Goal: Information Seeking & Learning: Understand process/instructions

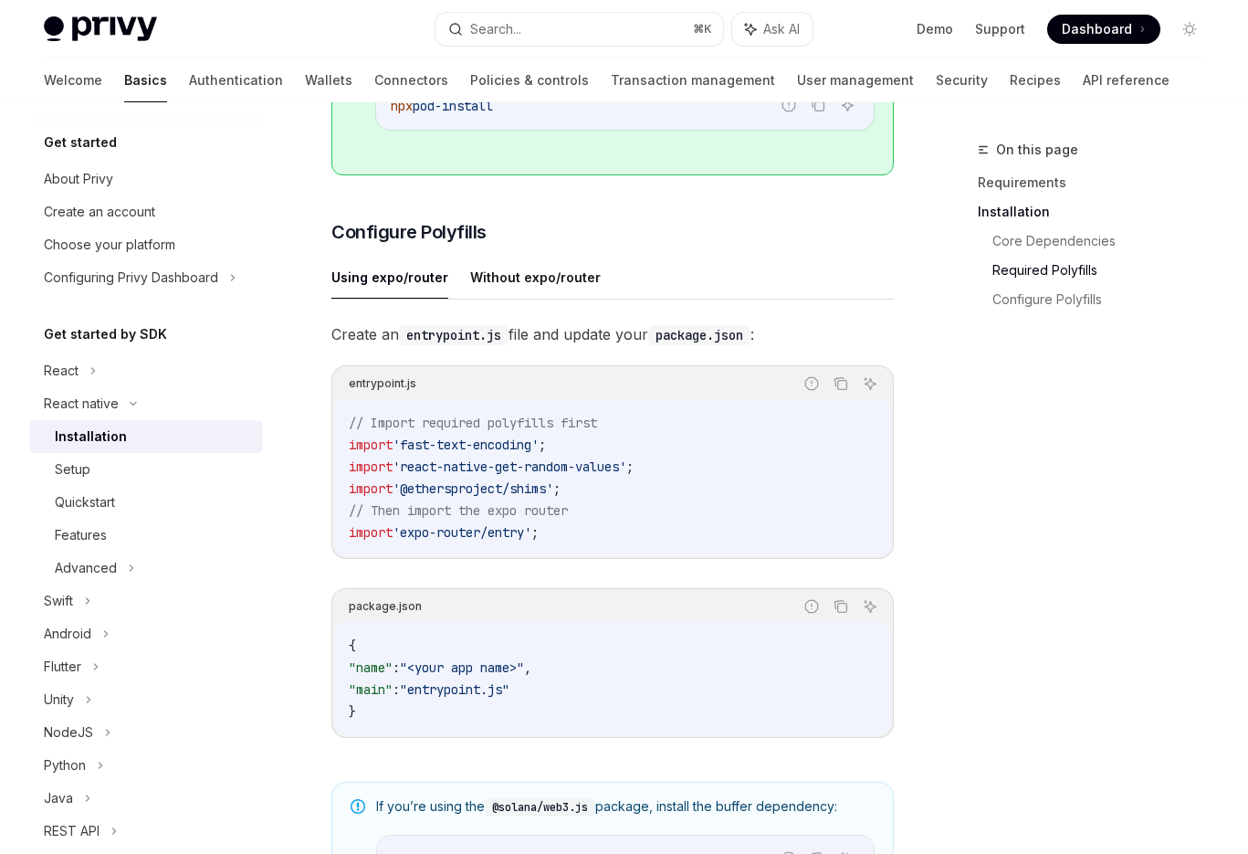
scroll to position [724, 0]
click at [534, 244] on h3 "​ Configure Polyfills" at bounding box center [612, 231] width 562 height 26
click at [505, 267] on div "​ Requirements A React Native project using the latest version iOS and Android …" at bounding box center [612, 328] width 562 height 1645
click at [505, 288] on button "Without expo/router" at bounding box center [535, 276] width 131 height 43
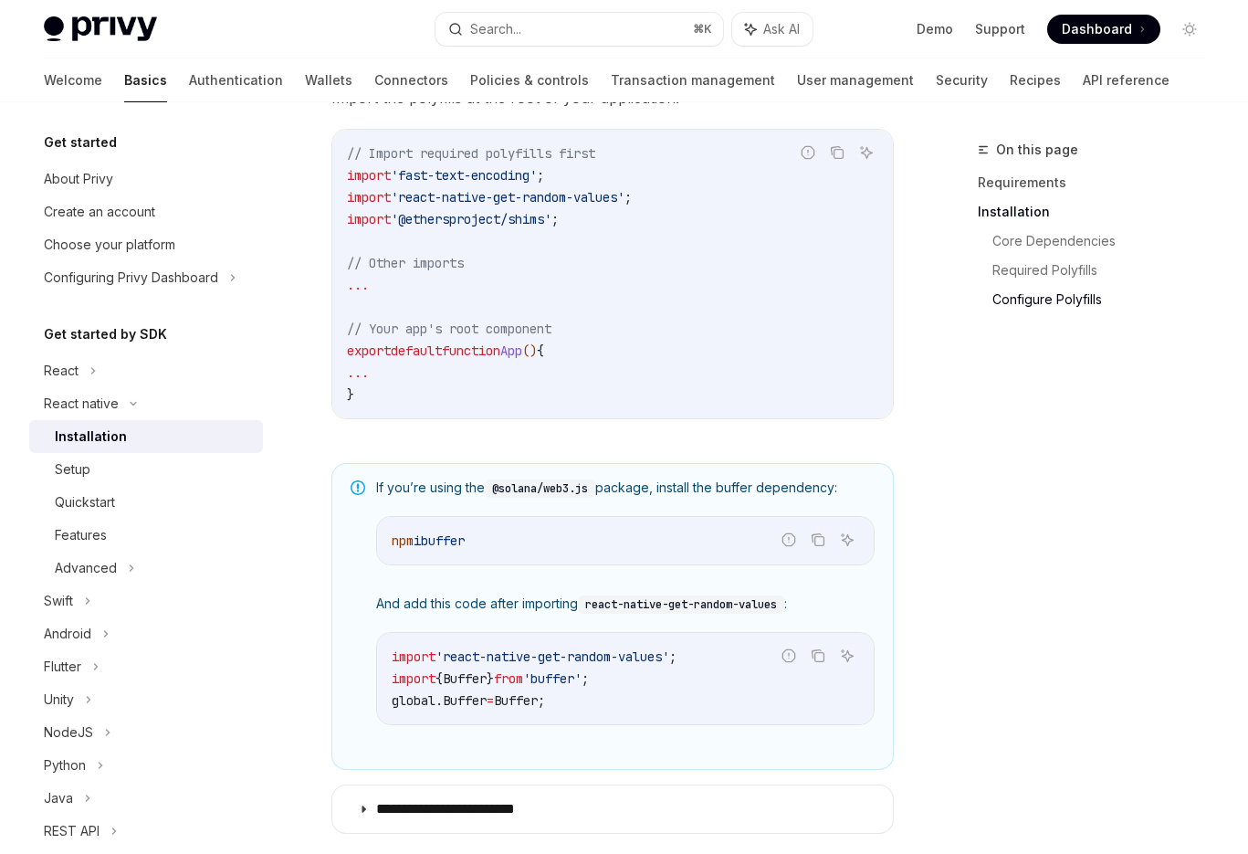
scroll to position [901, 0]
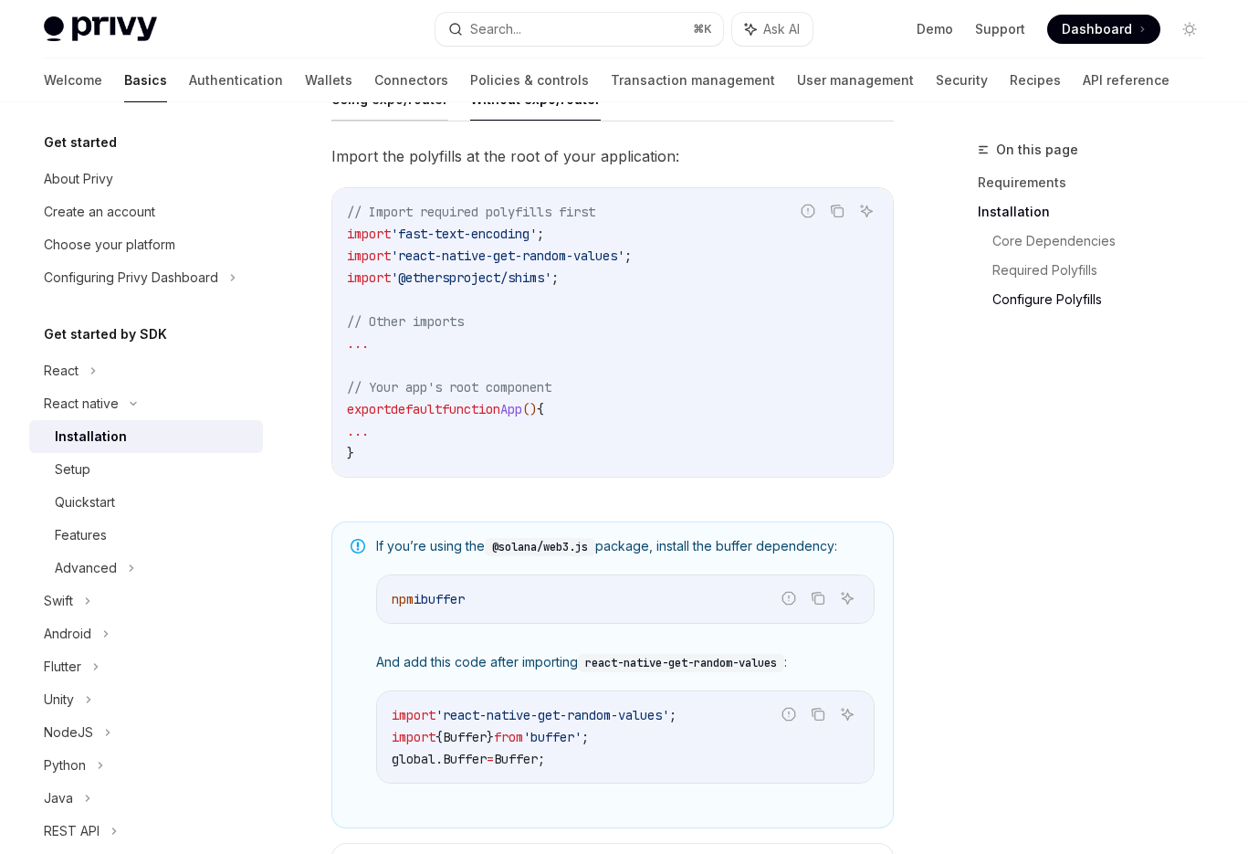
click at [412, 121] on button "Using expo/router" at bounding box center [389, 99] width 117 height 43
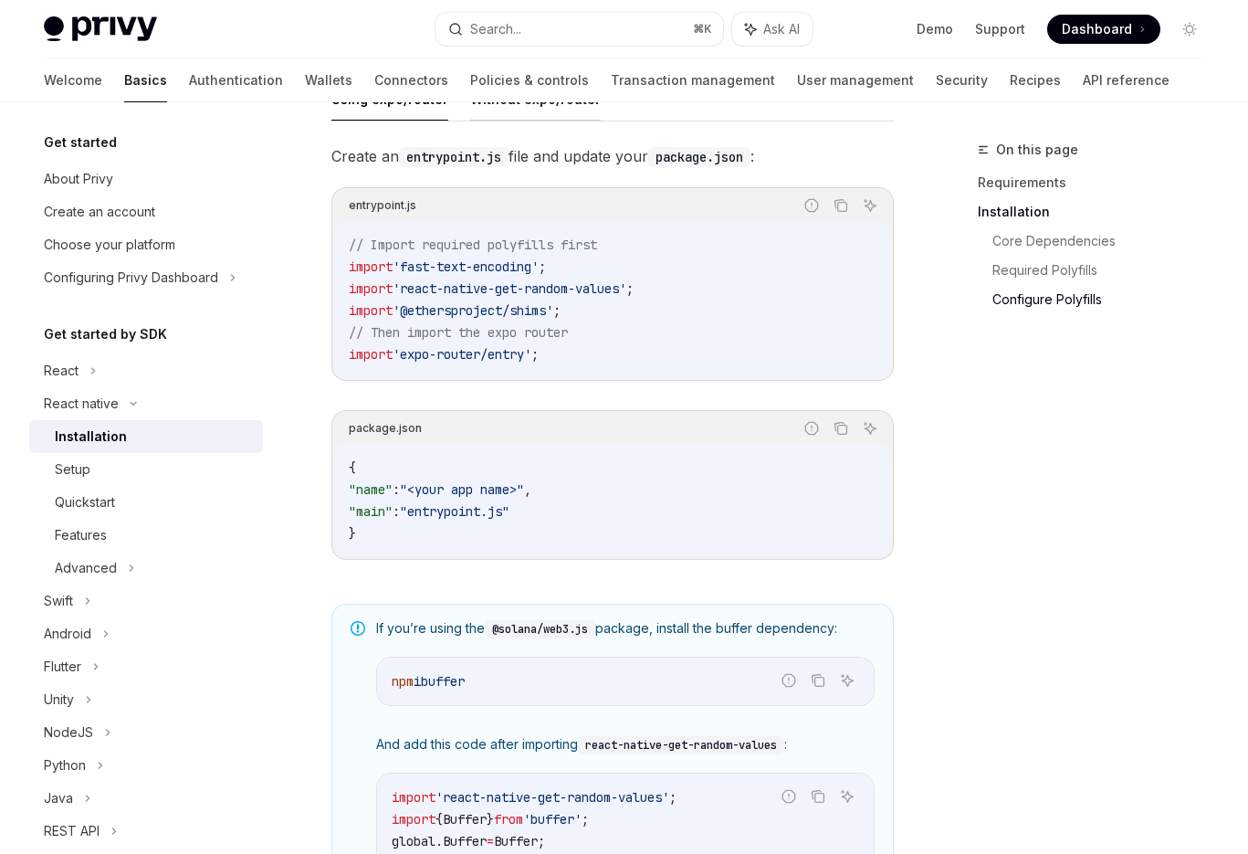
click at [481, 121] on button "Without expo/router" at bounding box center [535, 99] width 131 height 43
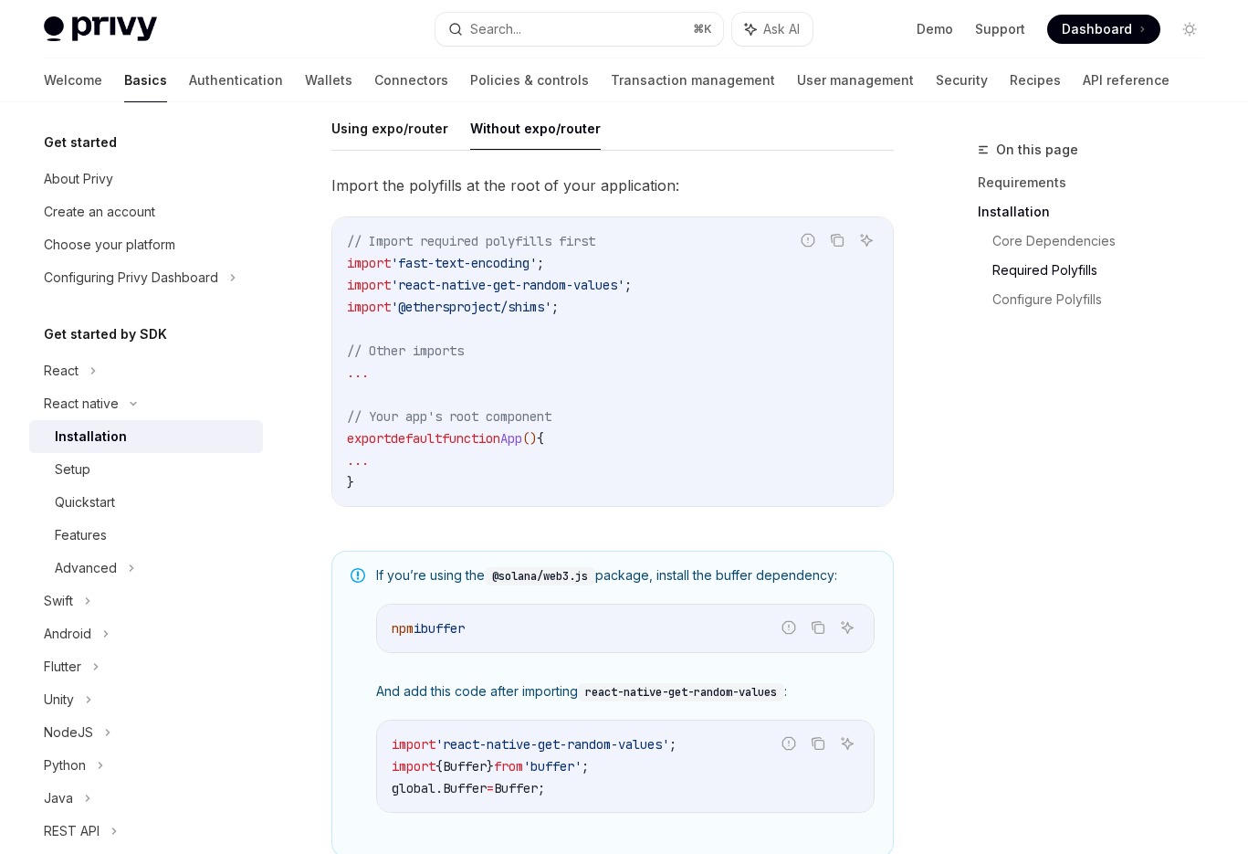
scroll to position [792, 0]
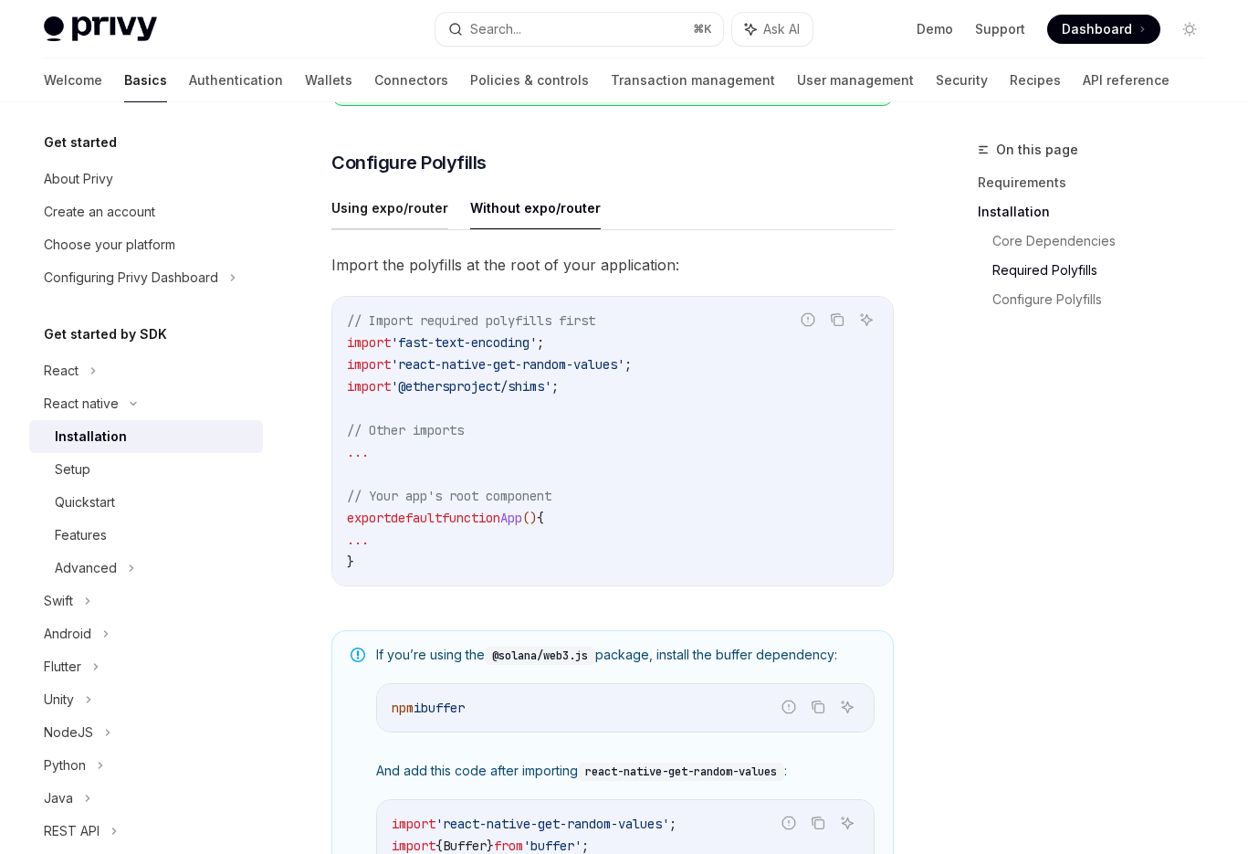
click at [402, 223] on button "Using expo/router" at bounding box center [389, 207] width 117 height 43
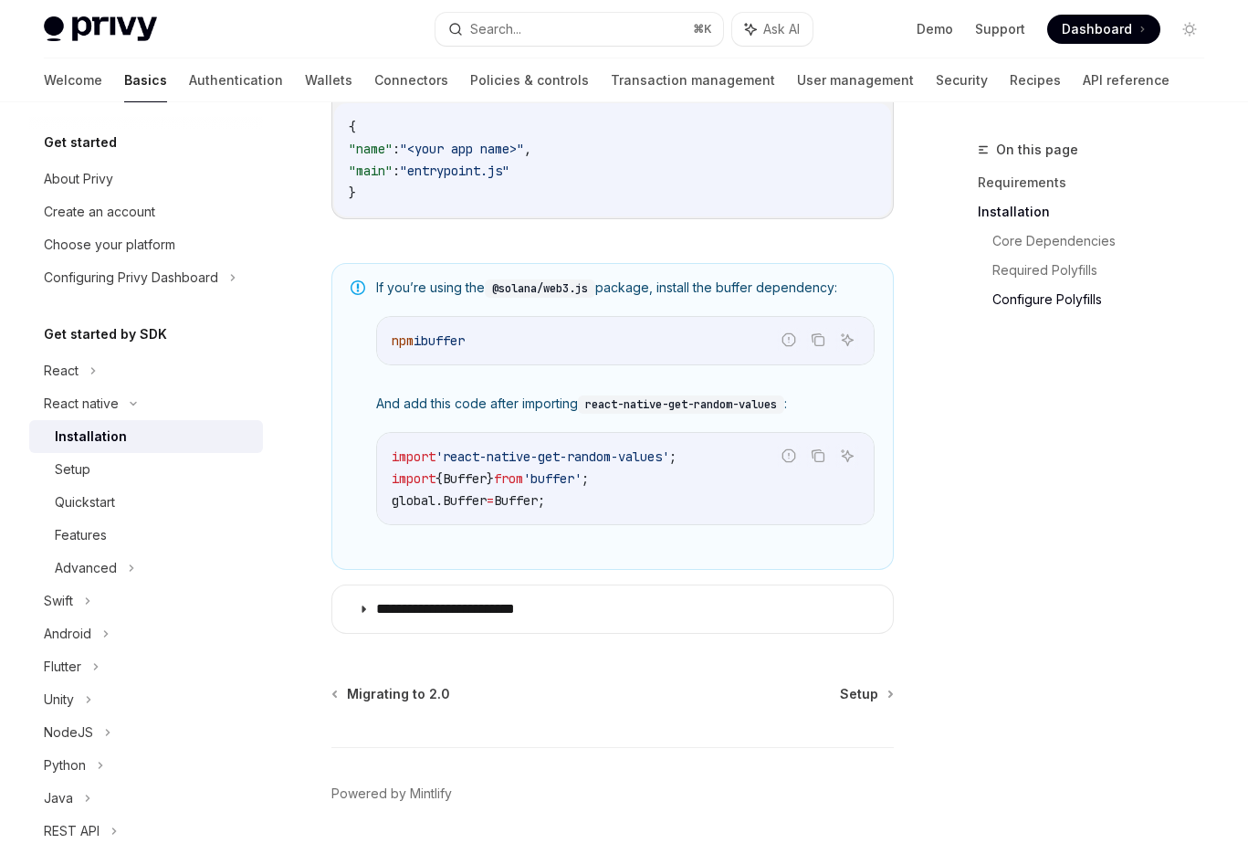
scroll to position [1307, 0]
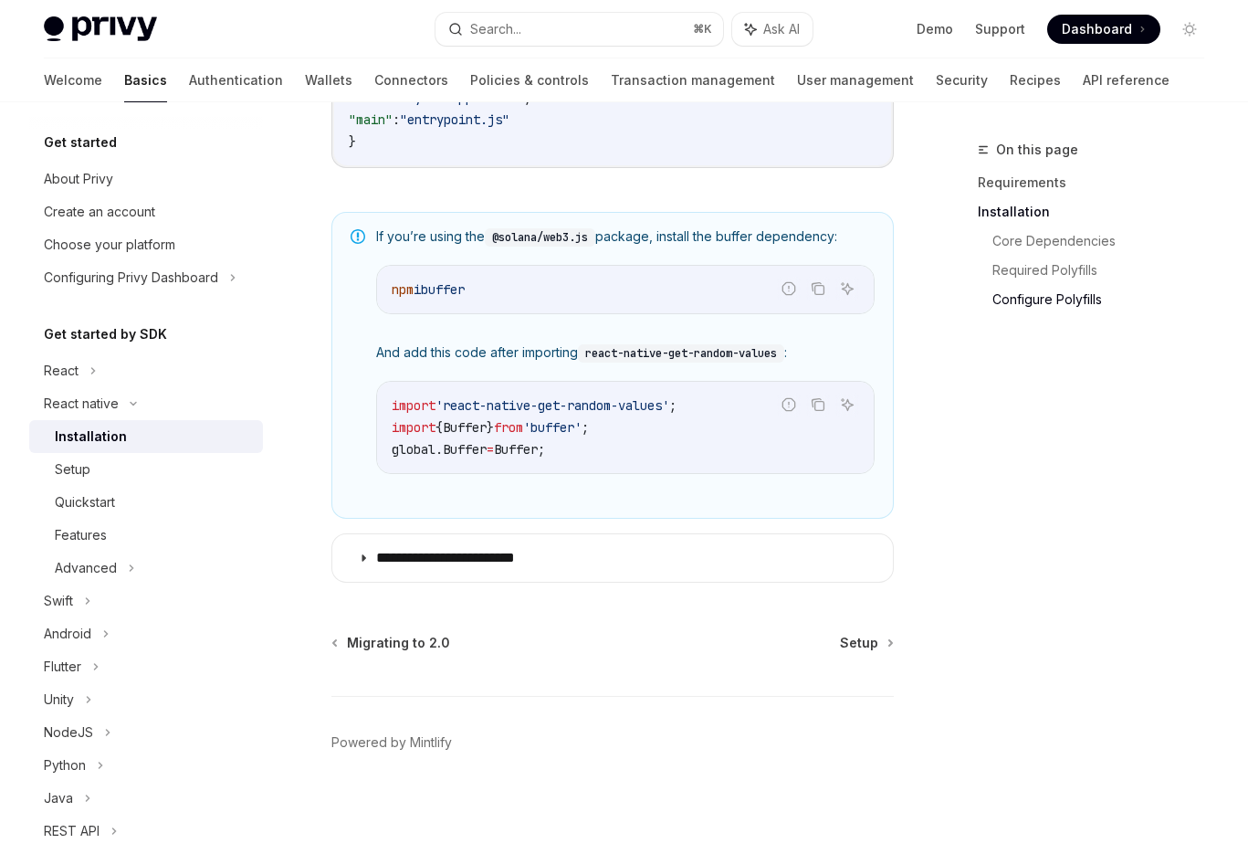
click at [865, 652] on div "Migrating to 2.0 Setup Powered by [PERSON_NAME]" at bounding box center [612, 744] width 562 height 220
click at [867, 637] on span "Setup" at bounding box center [859, 643] width 38 height 18
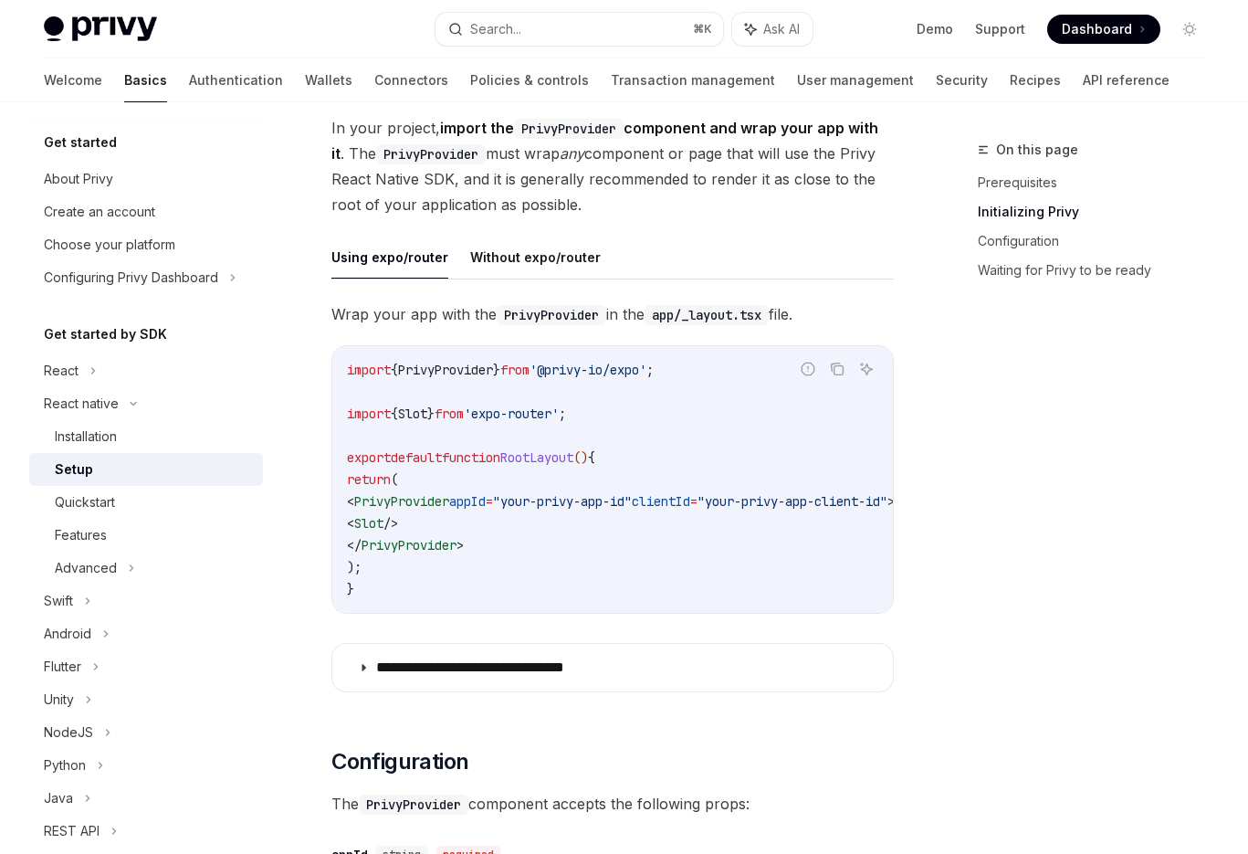
scroll to position [487, 0]
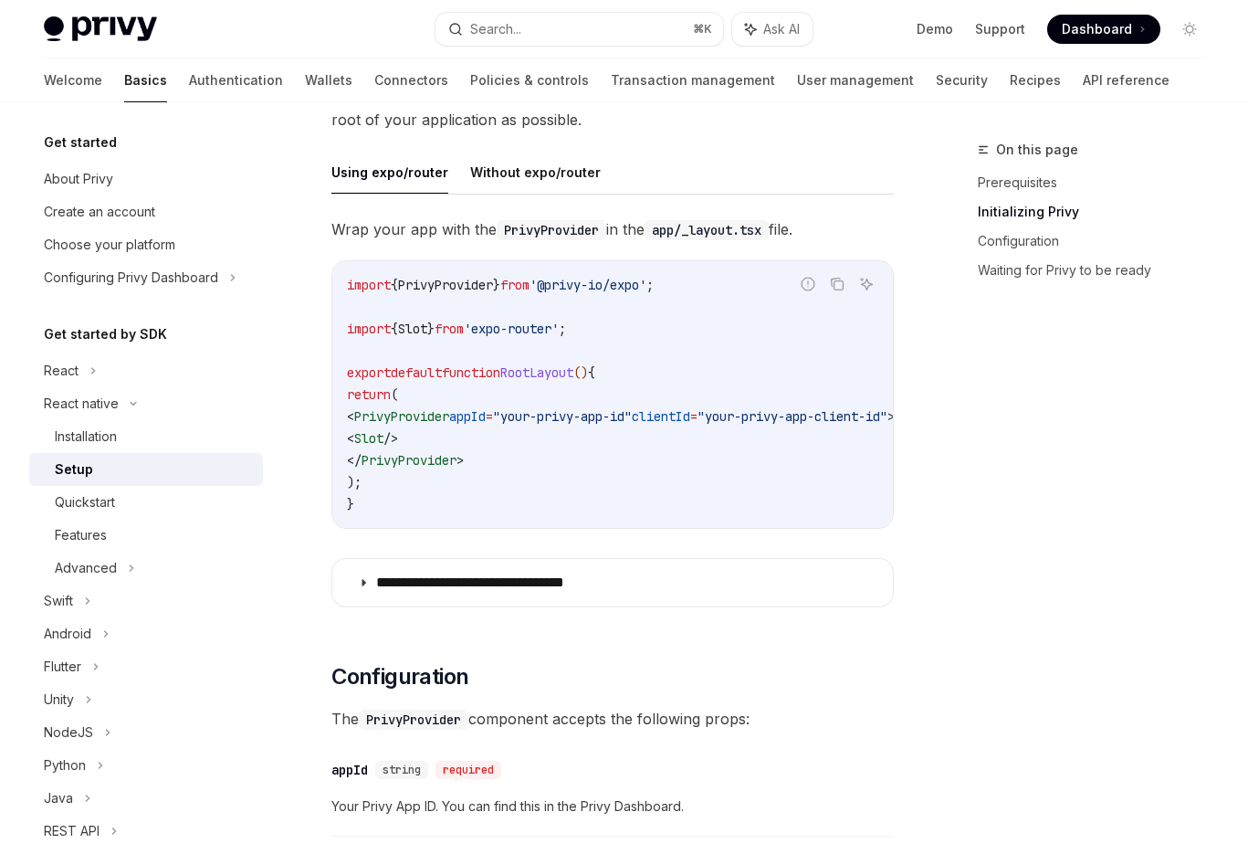
click at [705, 495] on code "import { PrivyProvider } from '@privy-io/expo' ; import { Slot } from 'expo-rou…" at bounding box center [643, 394] width 592 height 241
click at [724, 488] on code "import { PrivyProvider } from '@privy-io/expo' ; import { Slot } from 'expo-rou…" at bounding box center [643, 394] width 592 height 241
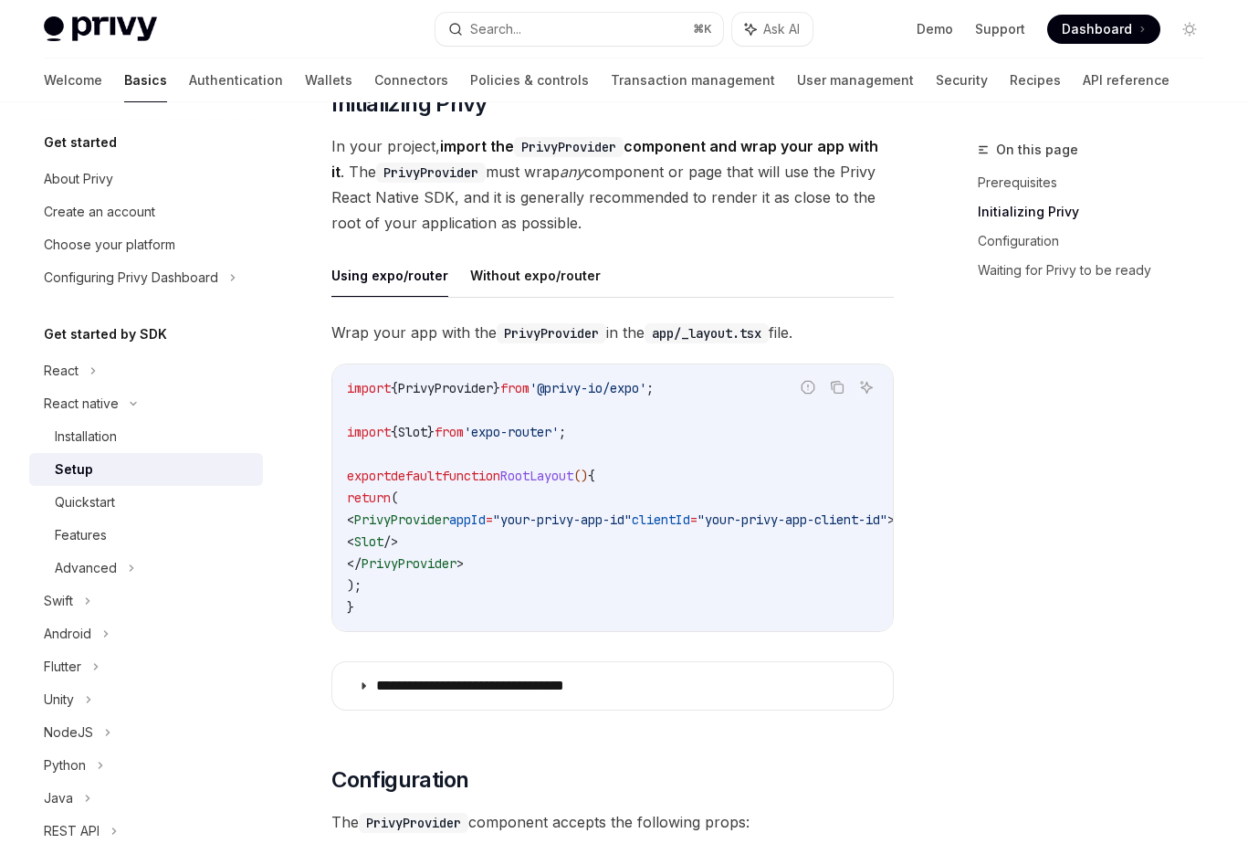
scroll to position [371, 0]
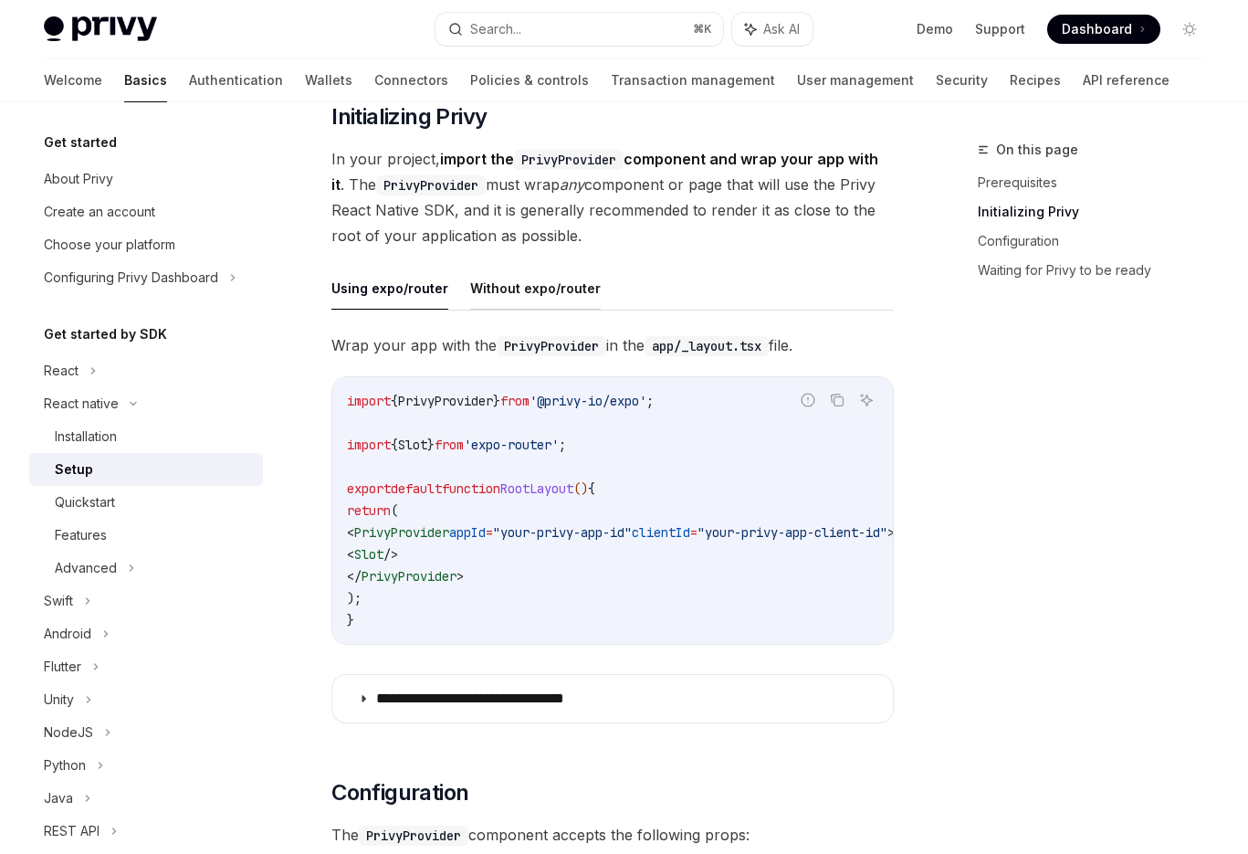
click at [558, 294] on button "Without expo/router" at bounding box center [535, 288] width 131 height 43
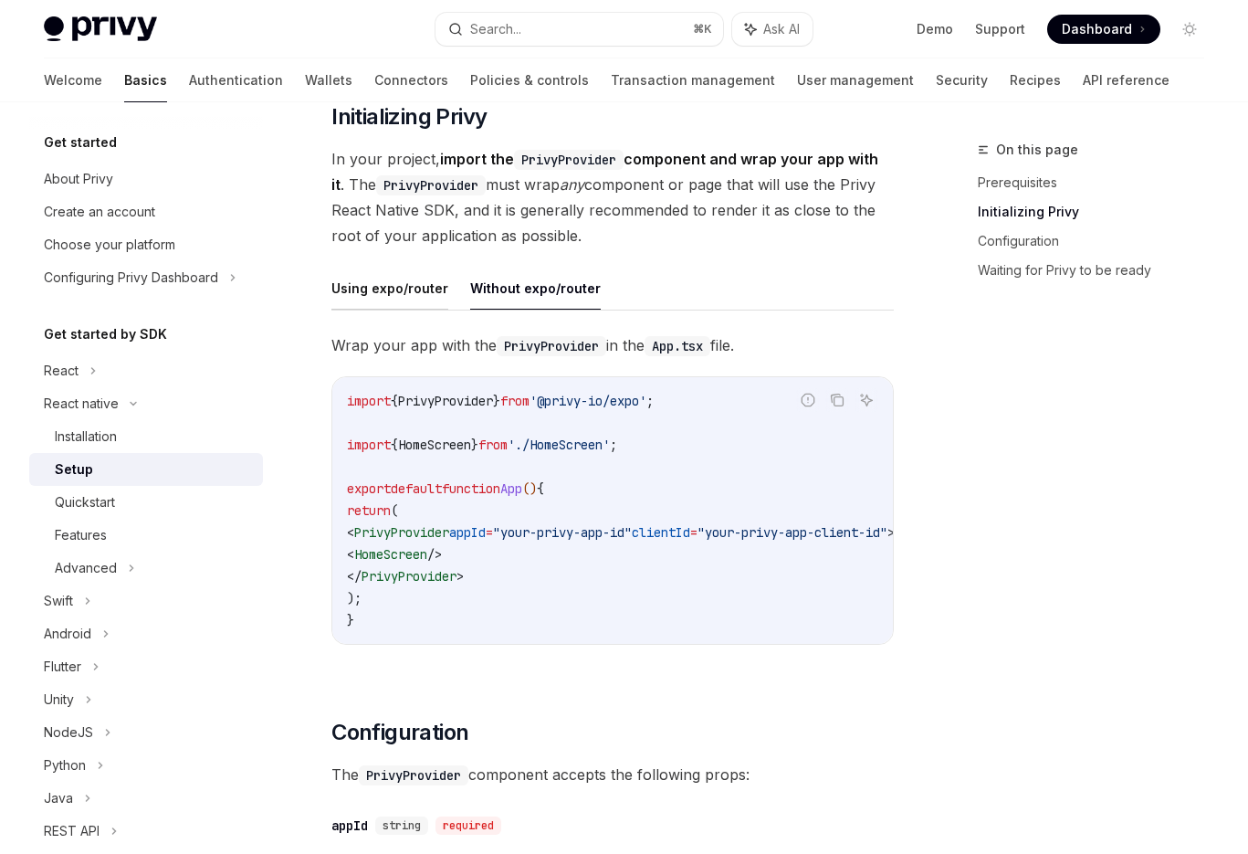
click at [437, 281] on button "Using expo/router" at bounding box center [389, 288] width 117 height 43
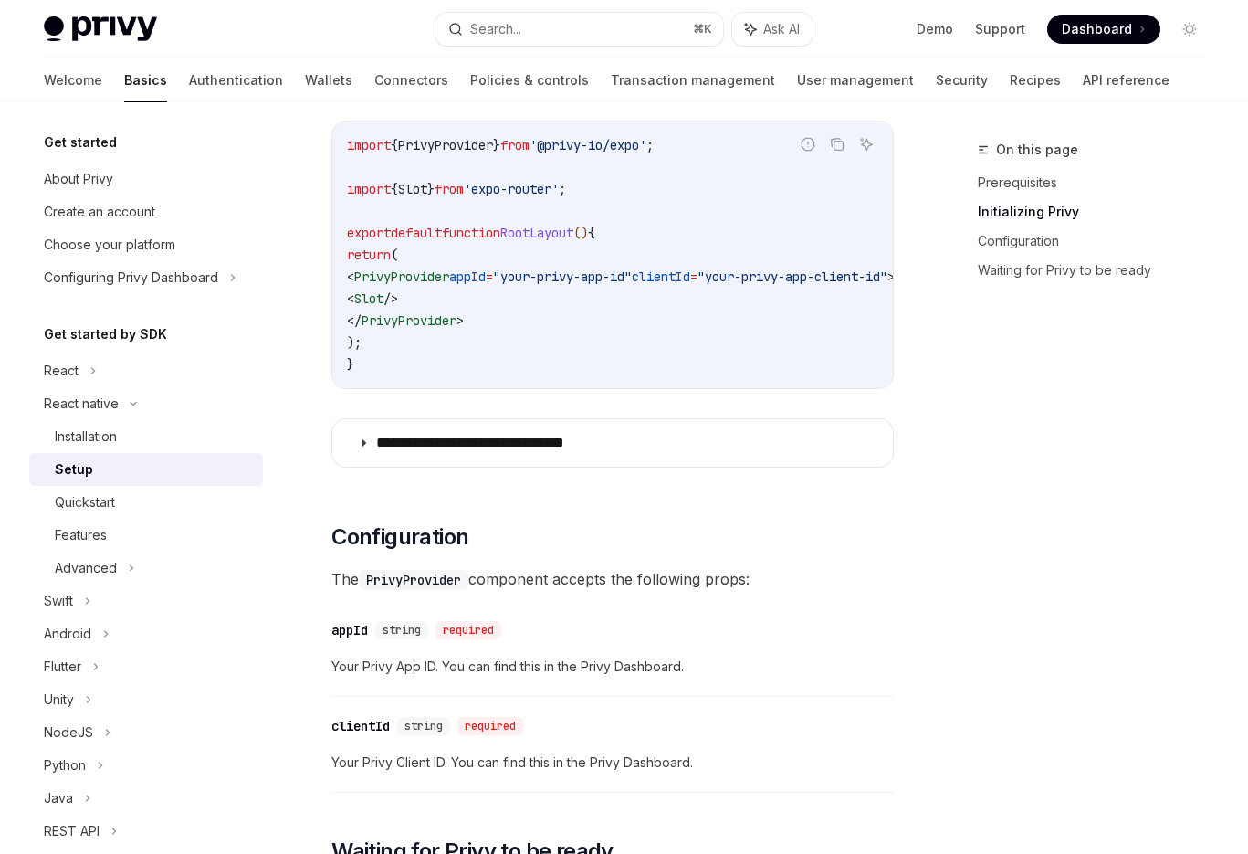
scroll to position [611, 0]
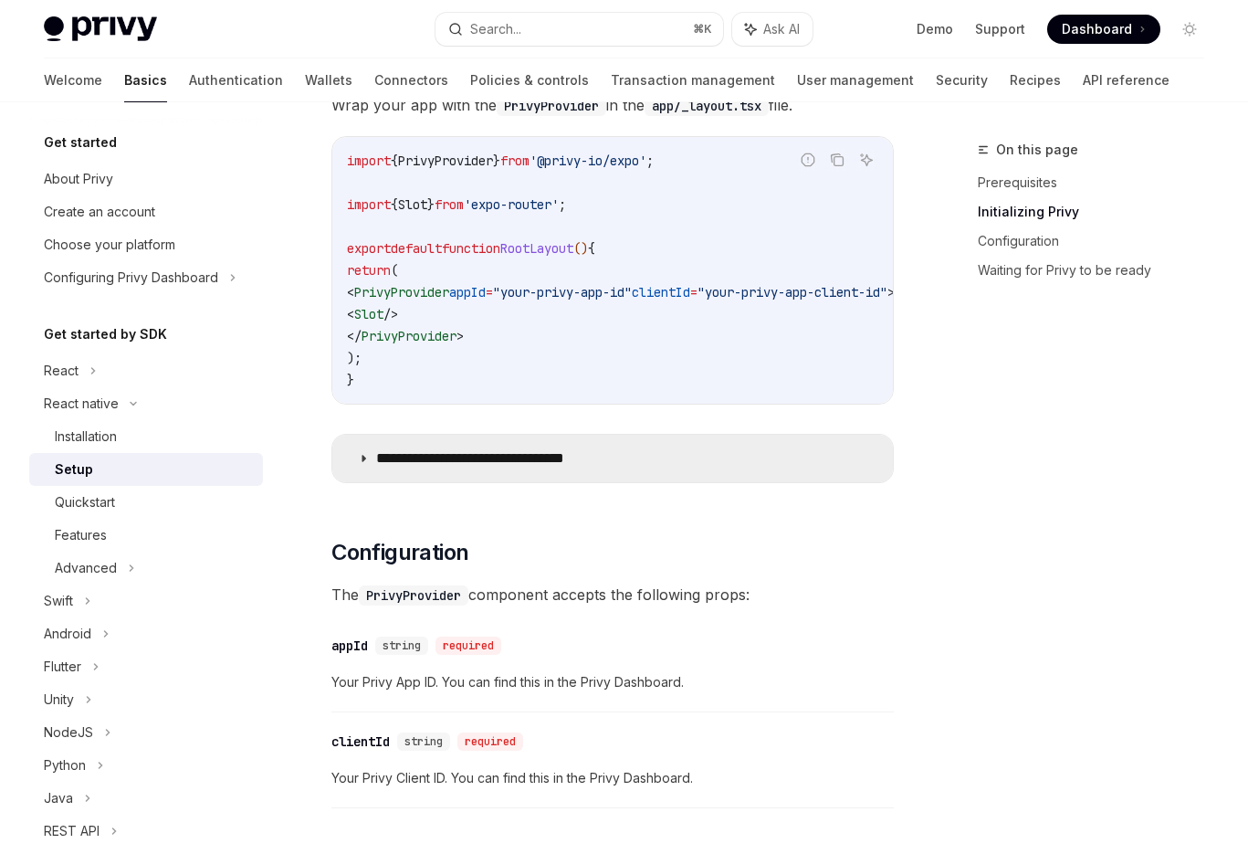
click at [654, 477] on summary "**********" at bounding box center [612, 458] width 561 height 47
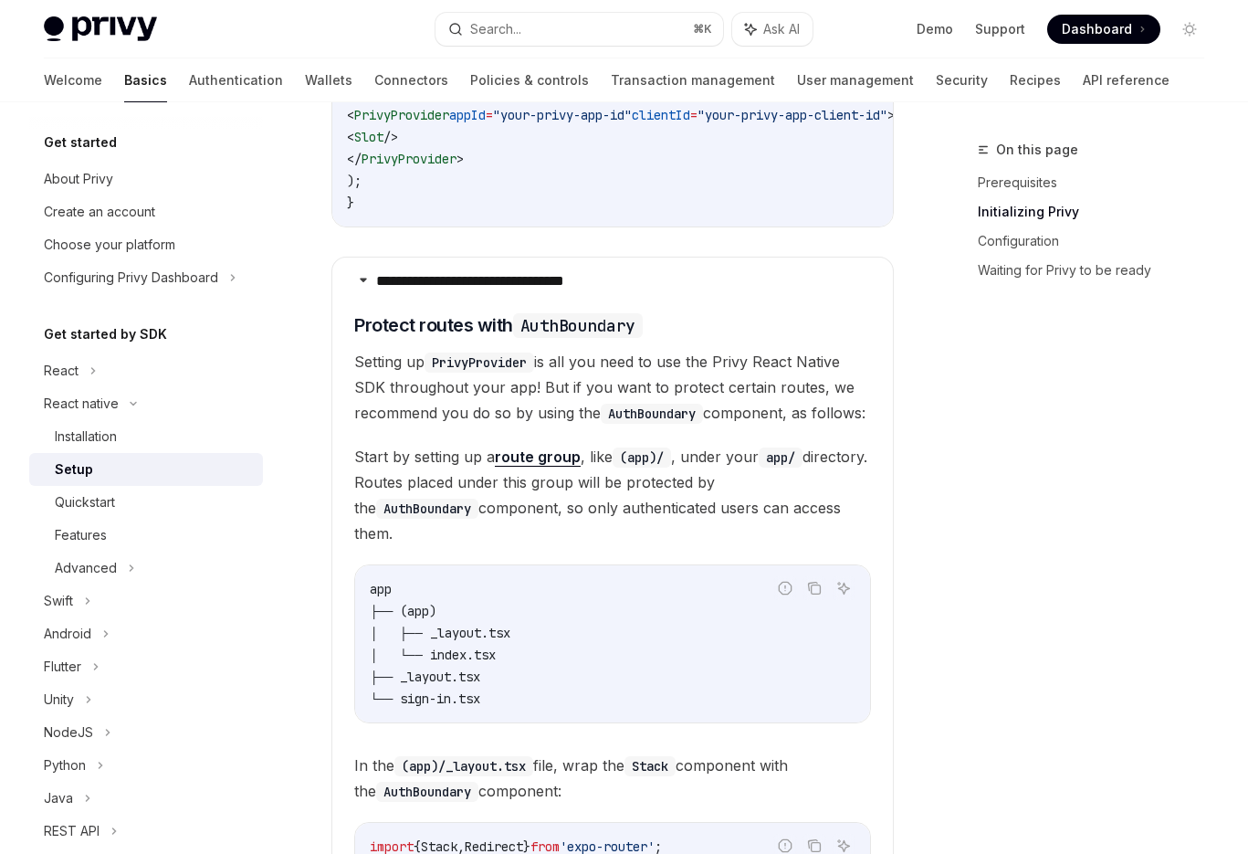
scroll to position [719, 0]
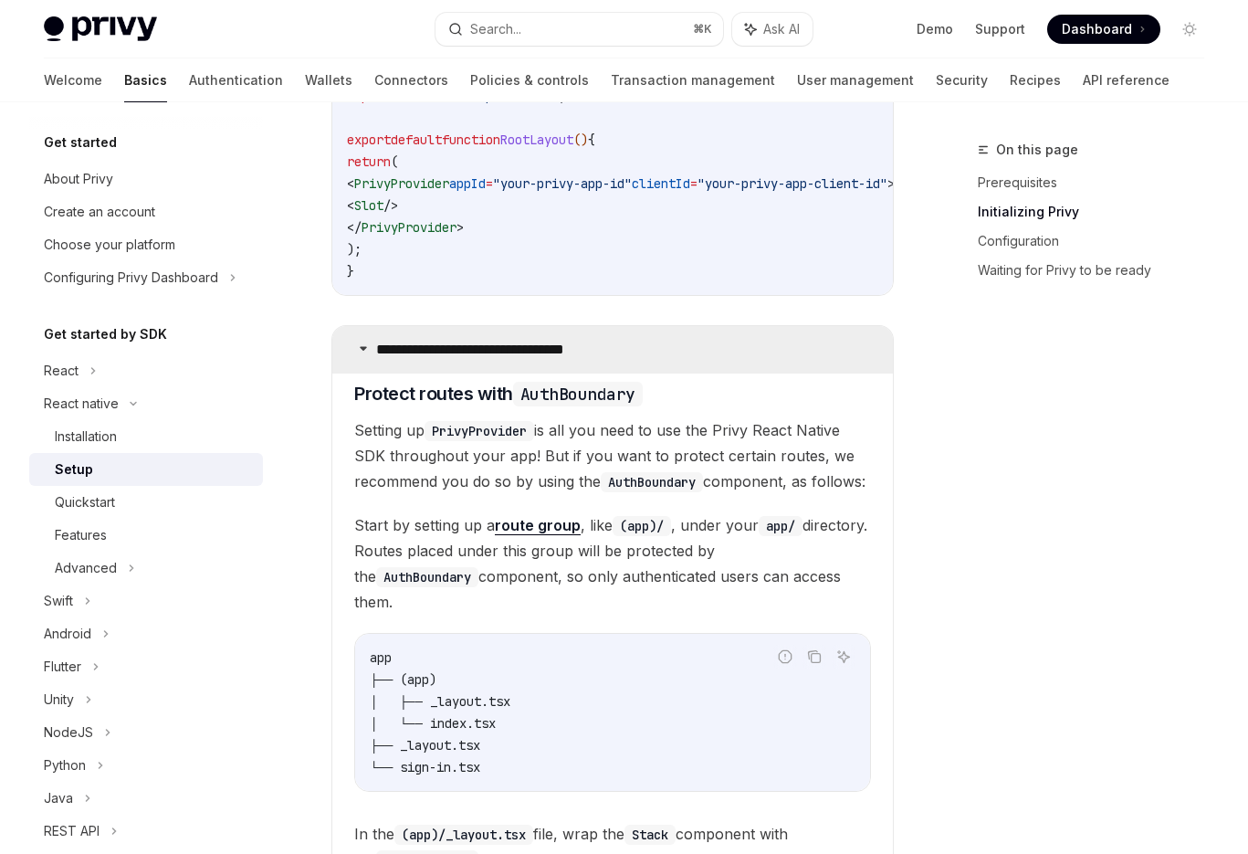
click at [521, 336] on summary "**********" at bounding box center [612, 349] width 561 height 47
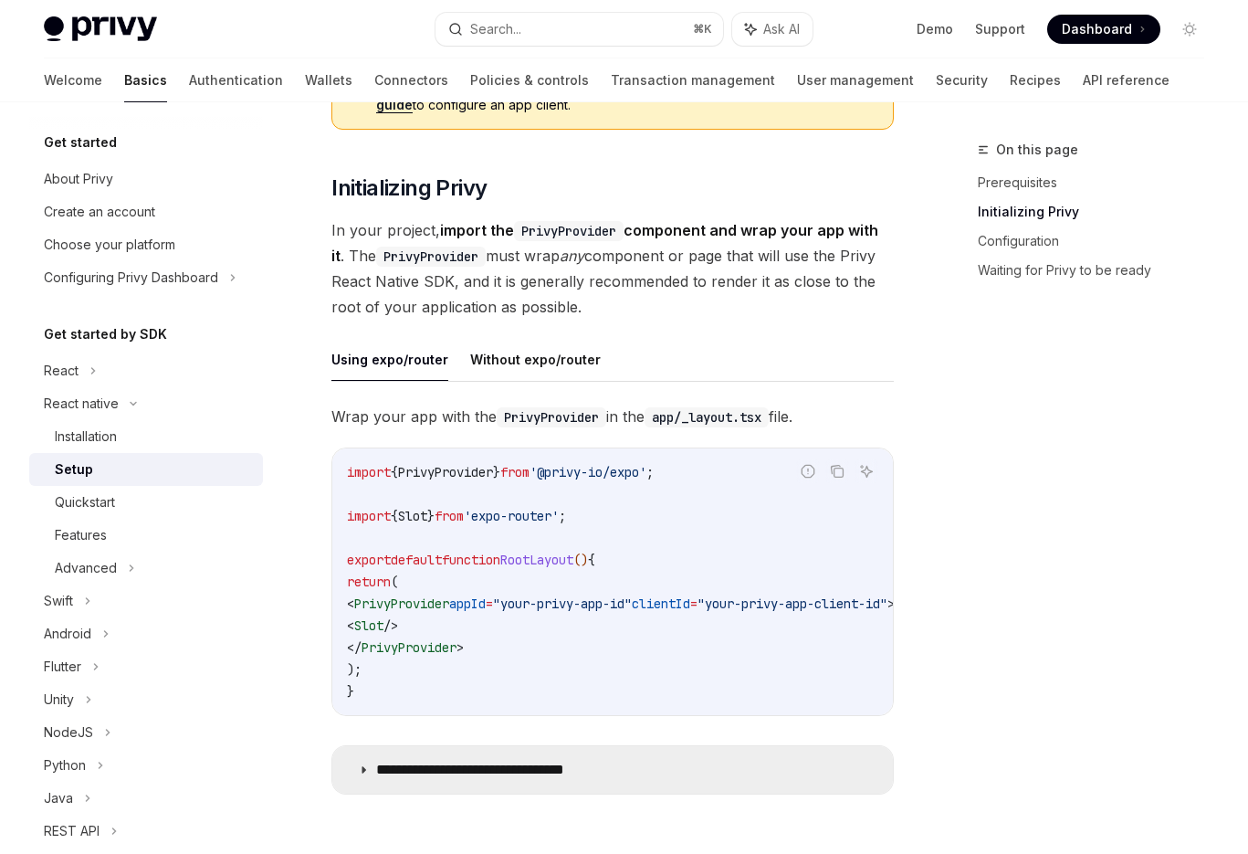
scroll to position [275, 0]
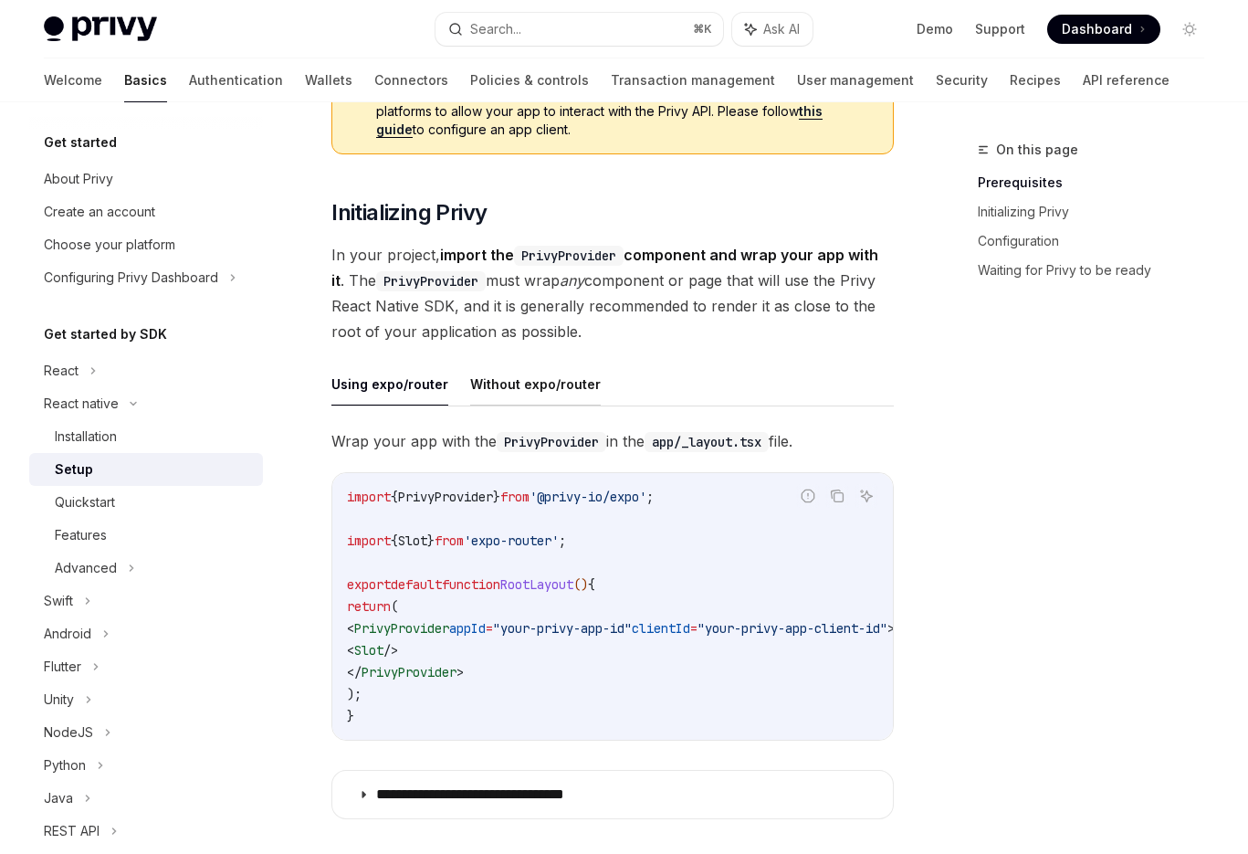
click at [525, 397] on button "Without expo/router" at bounding box center [535, 383] width 131 height 43
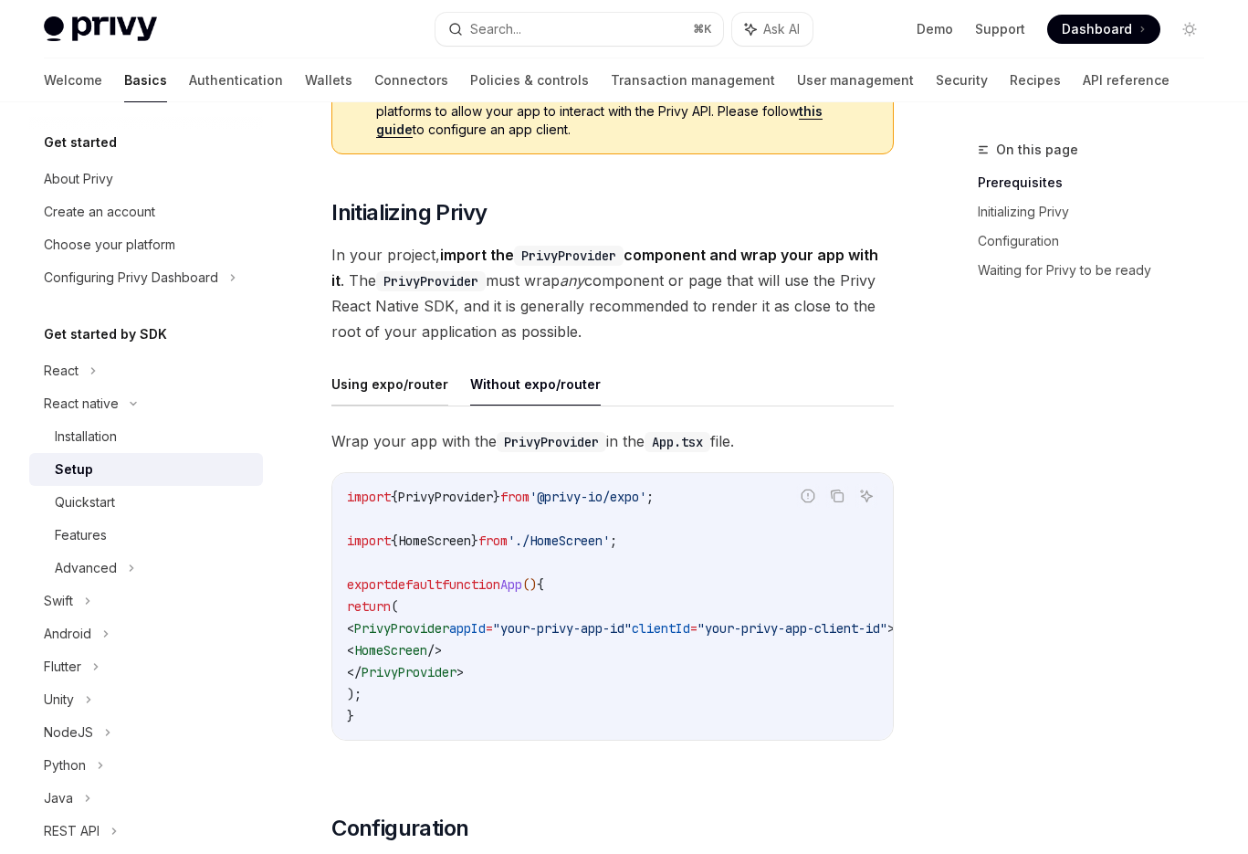
click at [424, 385] on button "Using expo/router" at bounding box center [389, 383] width 117 height 43
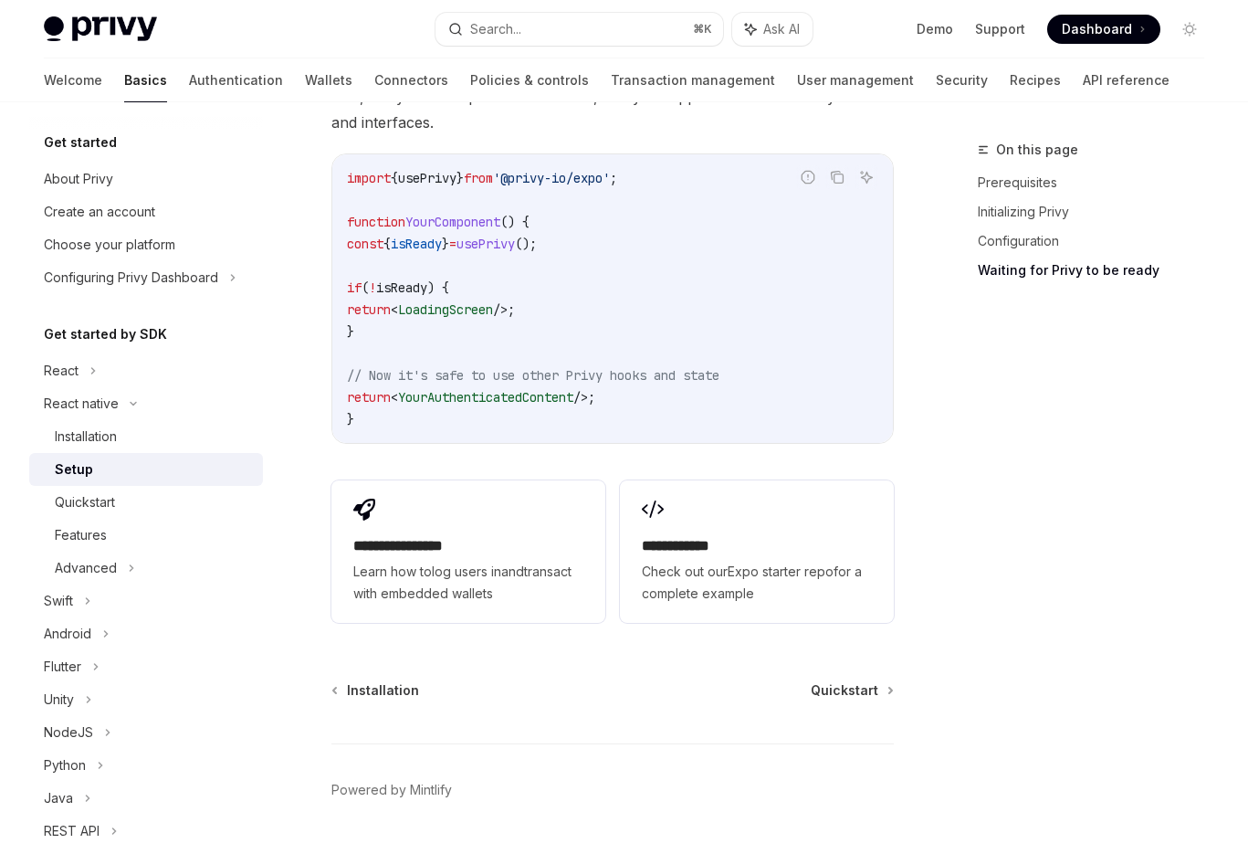
scroll to position [1718, 0]
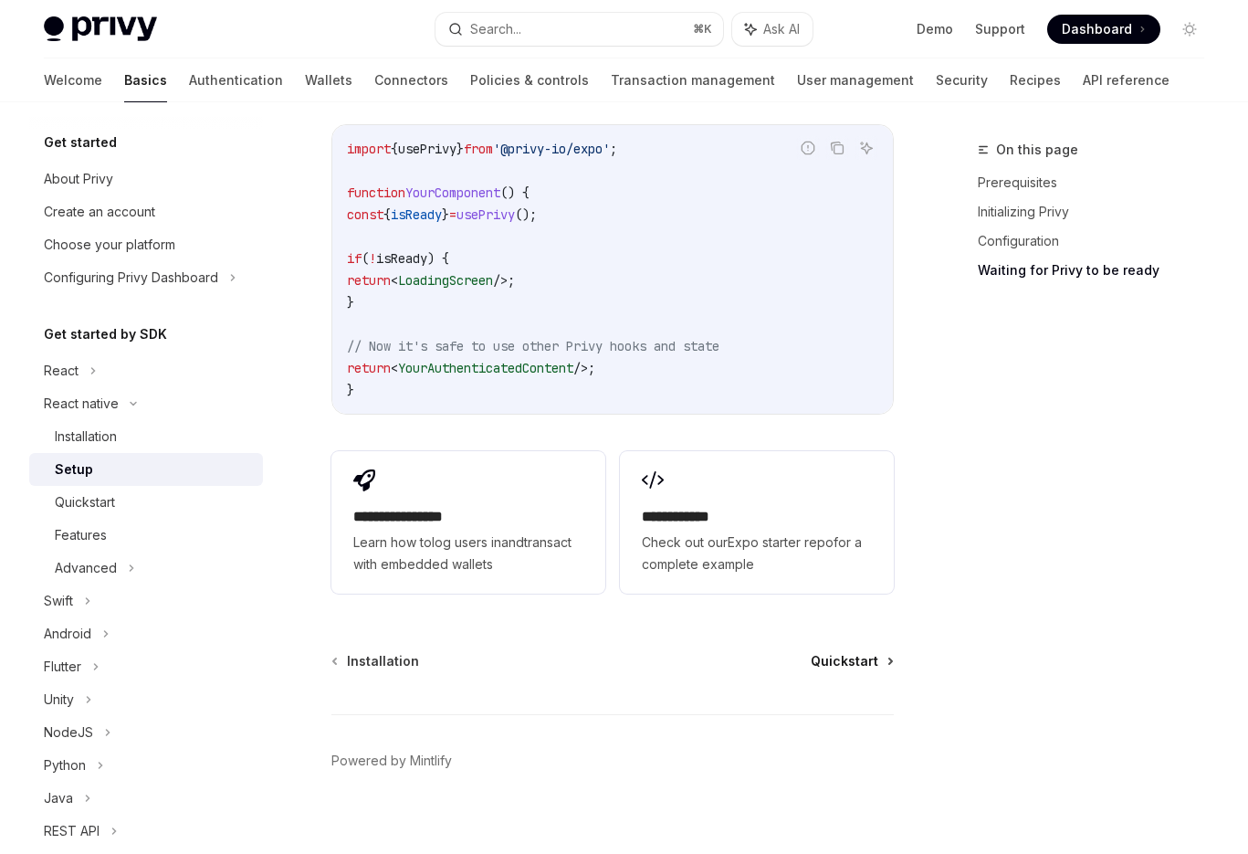
click at [878, 652] on link "Quickstart" at bounding box center [851, 661] width 81 height 18
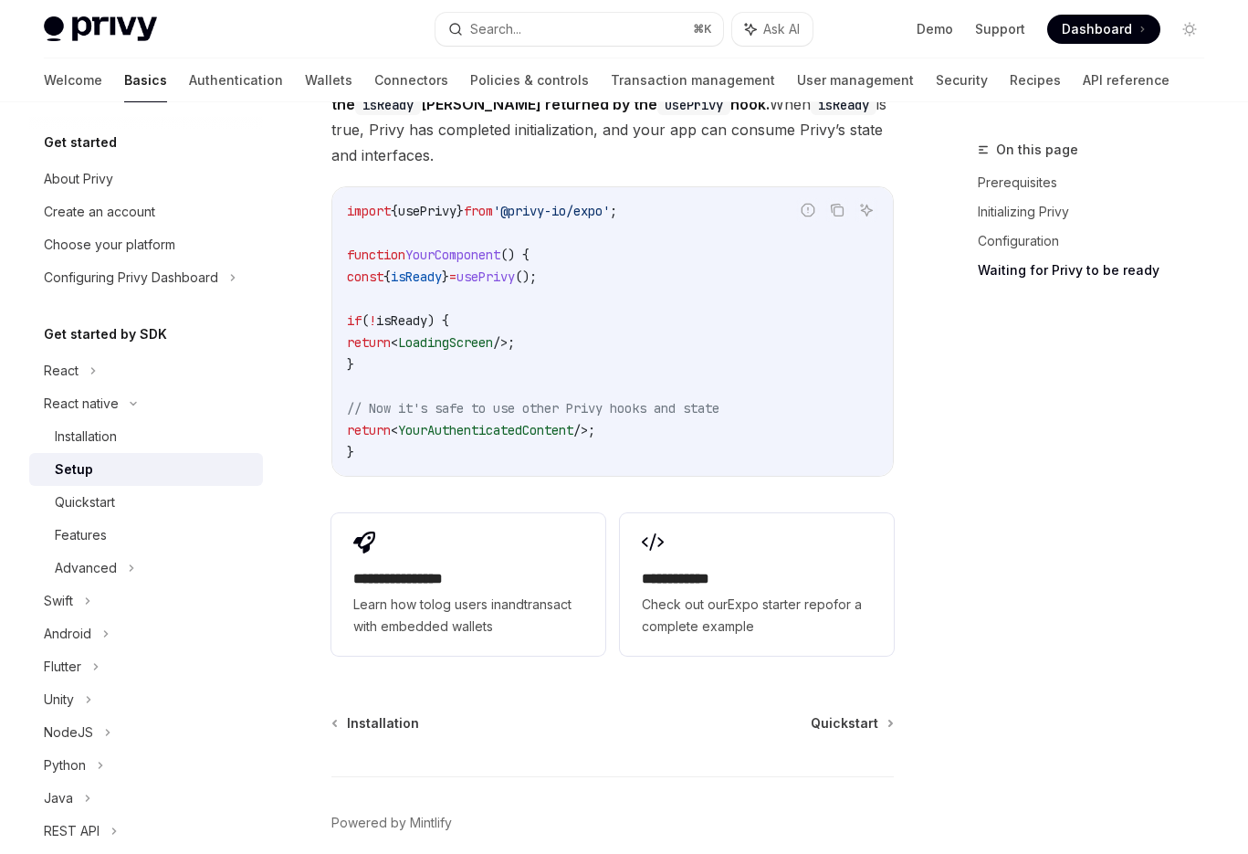
scroll to position [1718, 0]
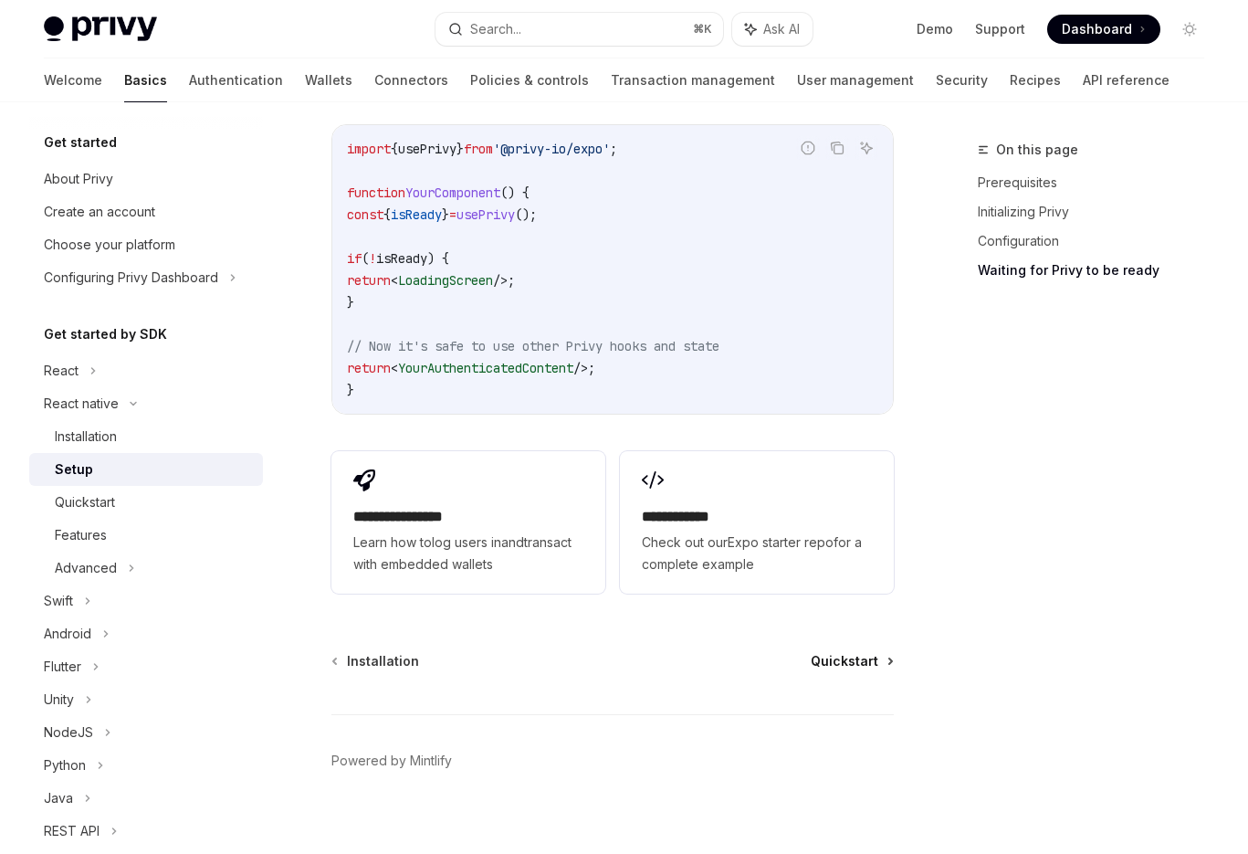
click at [831, 652] on span "Quickstart" at bounding box center [845, 661] width 68 height 18
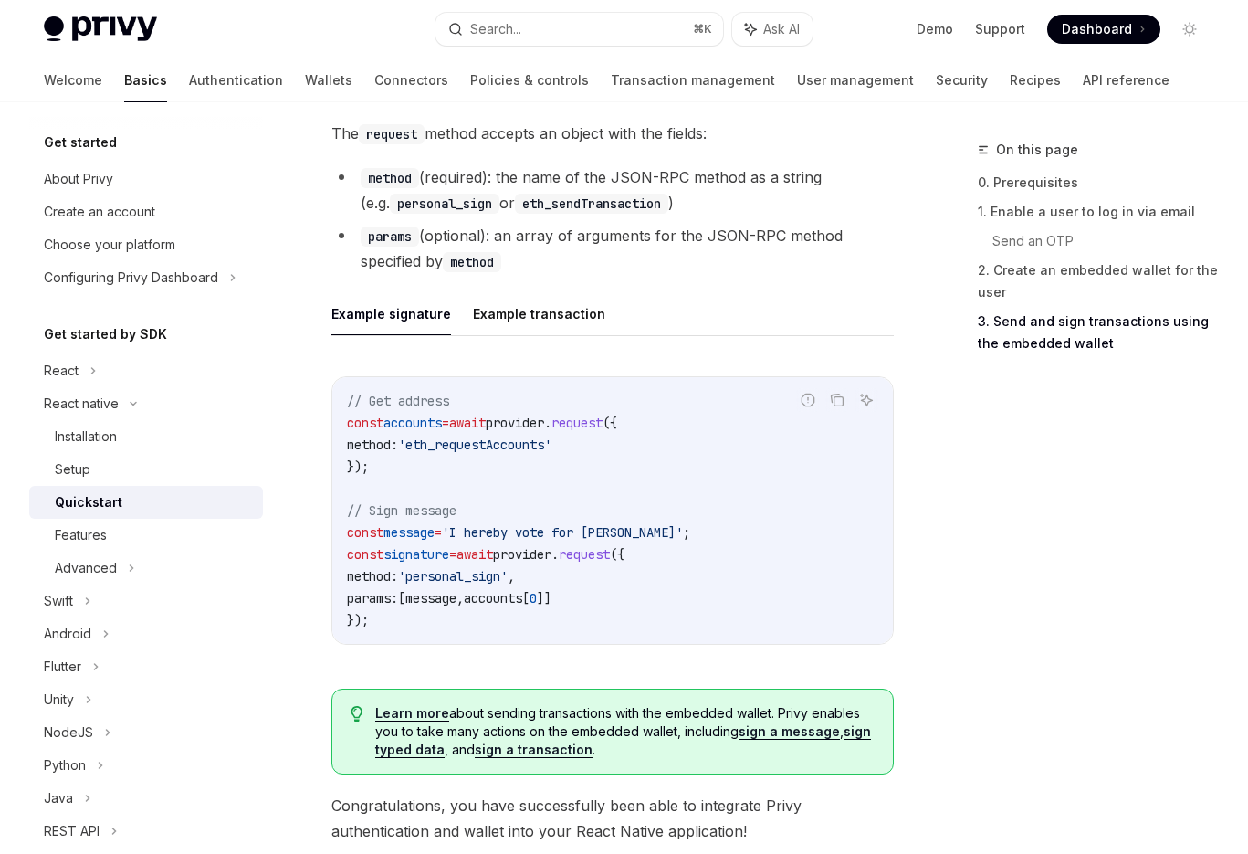
scroll to position [2546, 0]
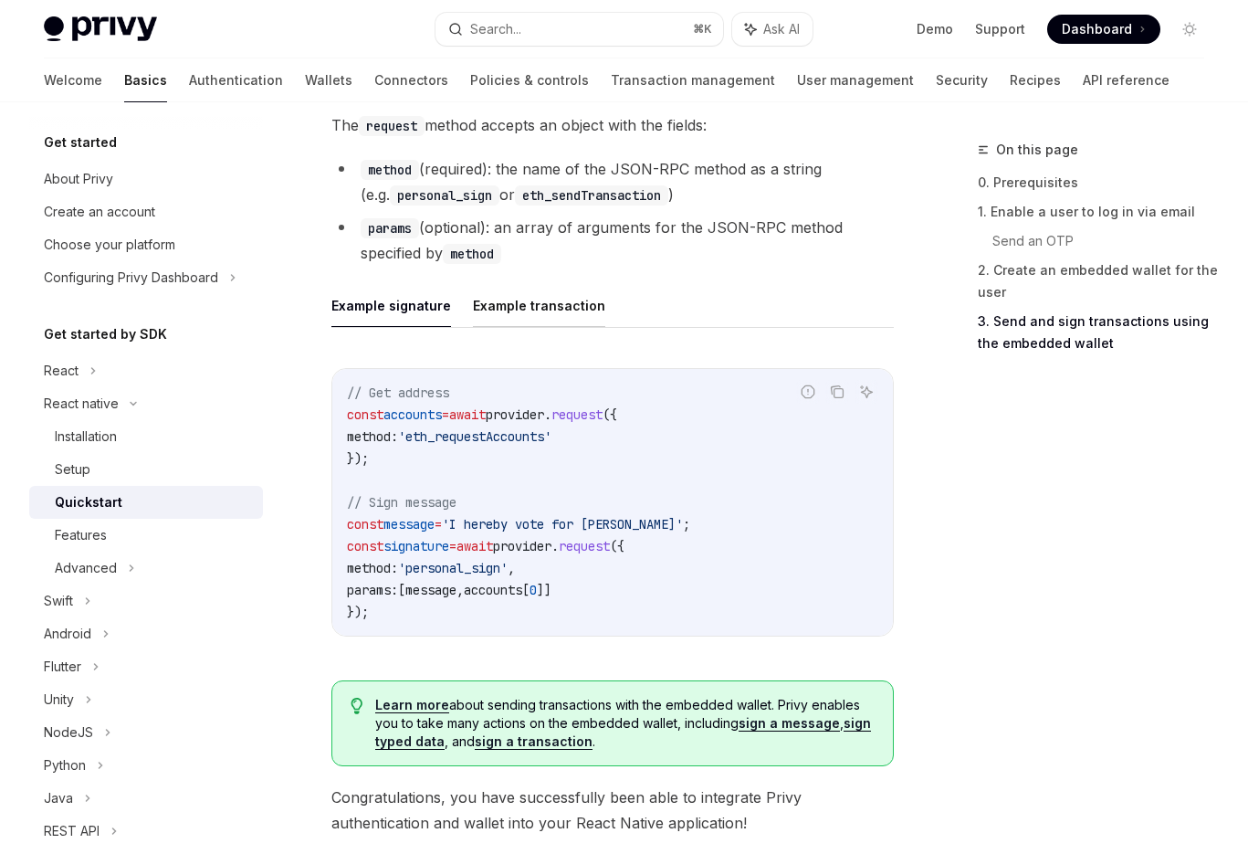
click at [546, 288] on button "Example transaction" at bounding box center [539, 305] width 132 height 43
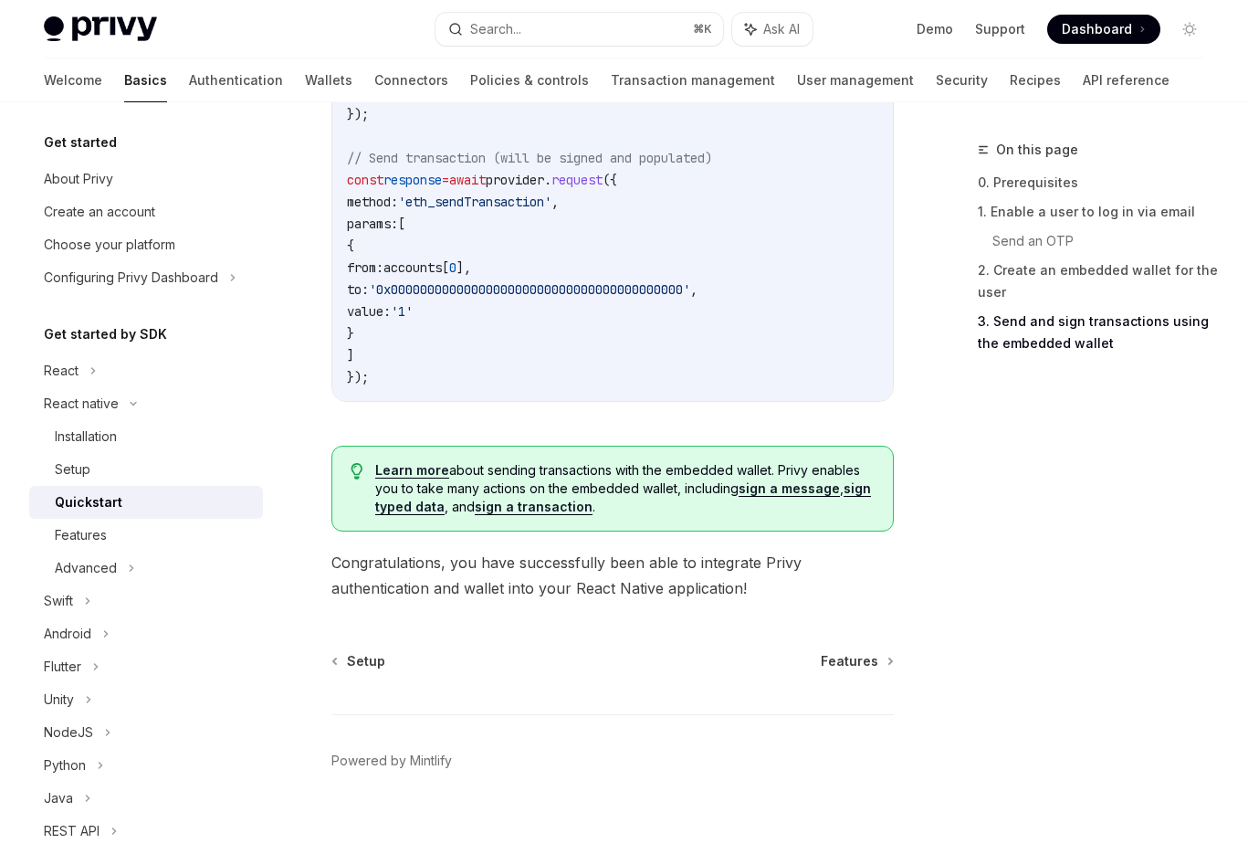
scroll to position [2933, 0]
click at [856, 675] on div "Setup Features Powered by [PERSON_NAME]" at bounding box center [612, 763] width 562 height 220
click at [856, 657] on div "Setup Features Powered by [PERSON_NAME]" at bounding box center [612, 763] width 562 height 220
click at [851, 653] on span "Features" at bounding box center [850, 662] width 58 height 18
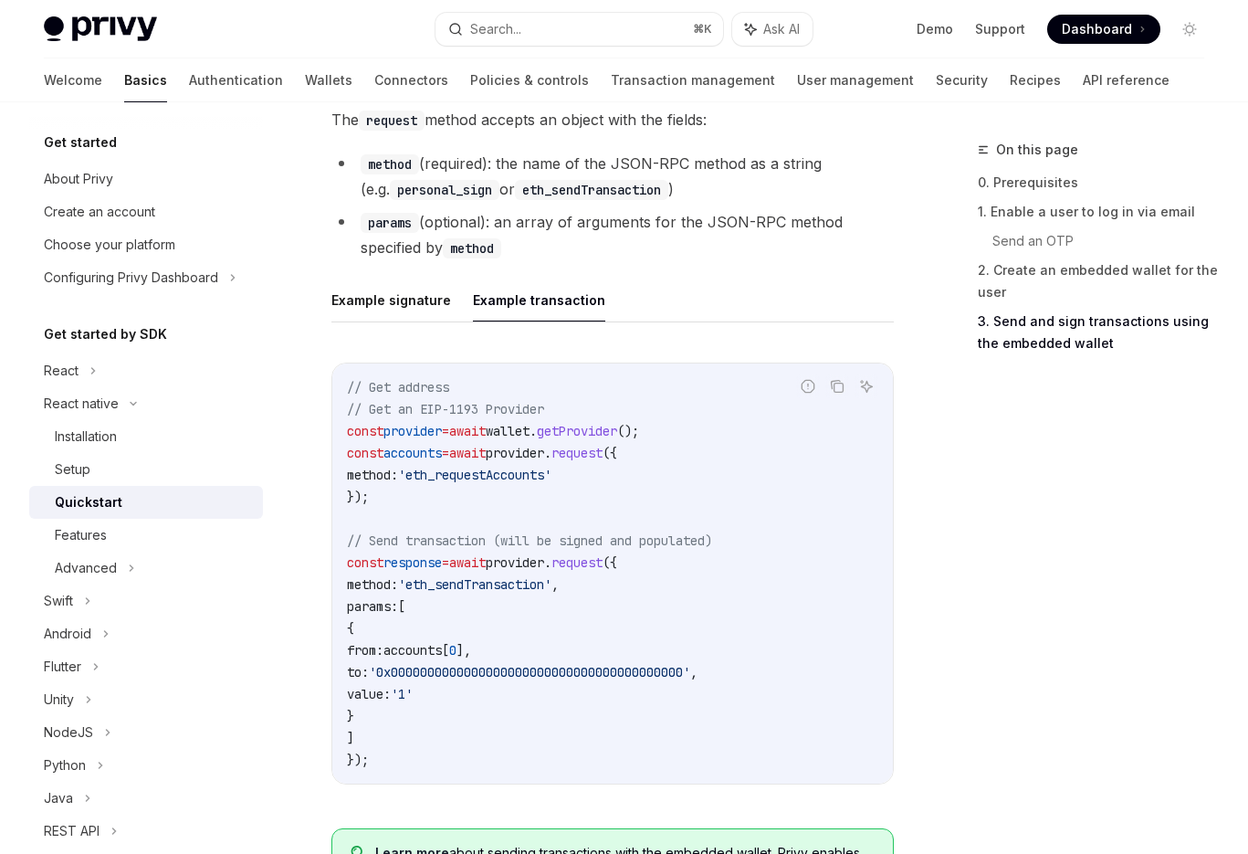
scroll to position [2546, 0]
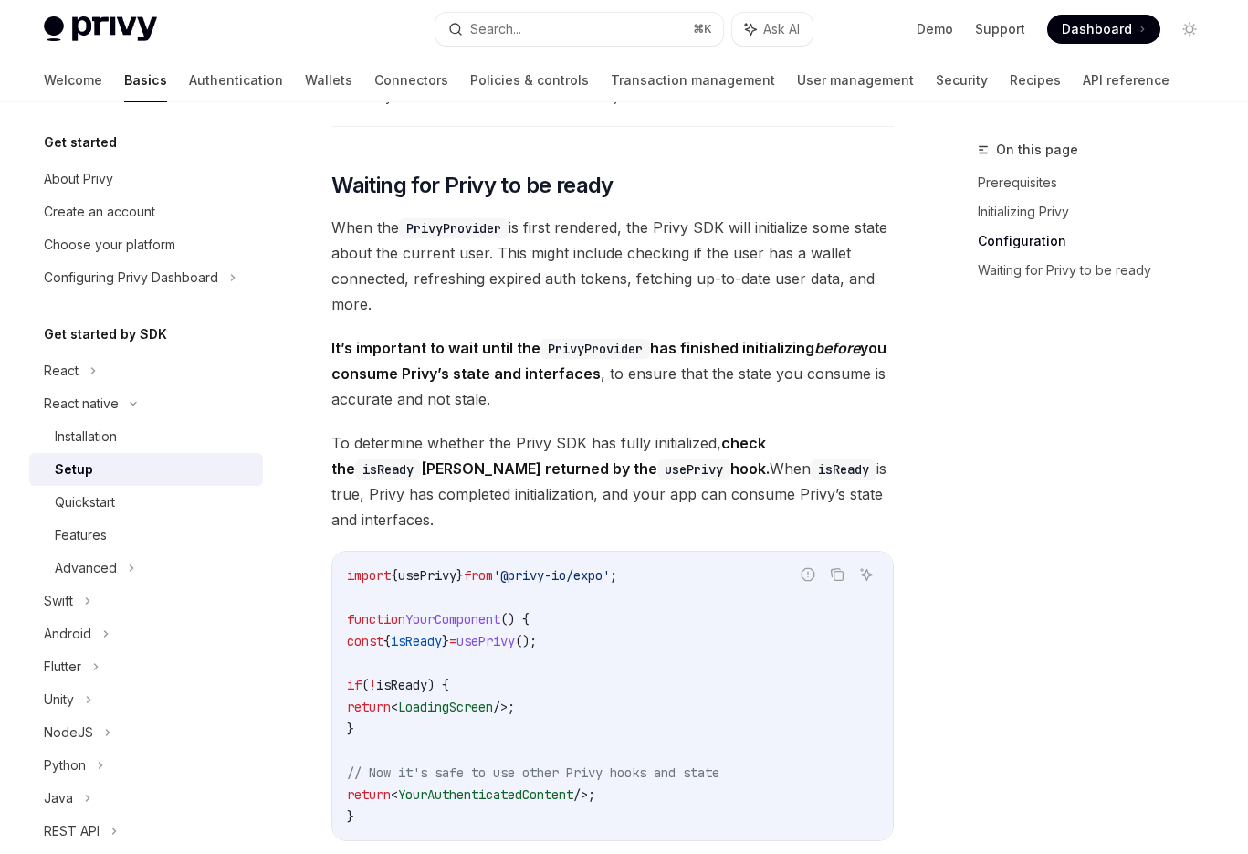
scroll to position [1285, 0]
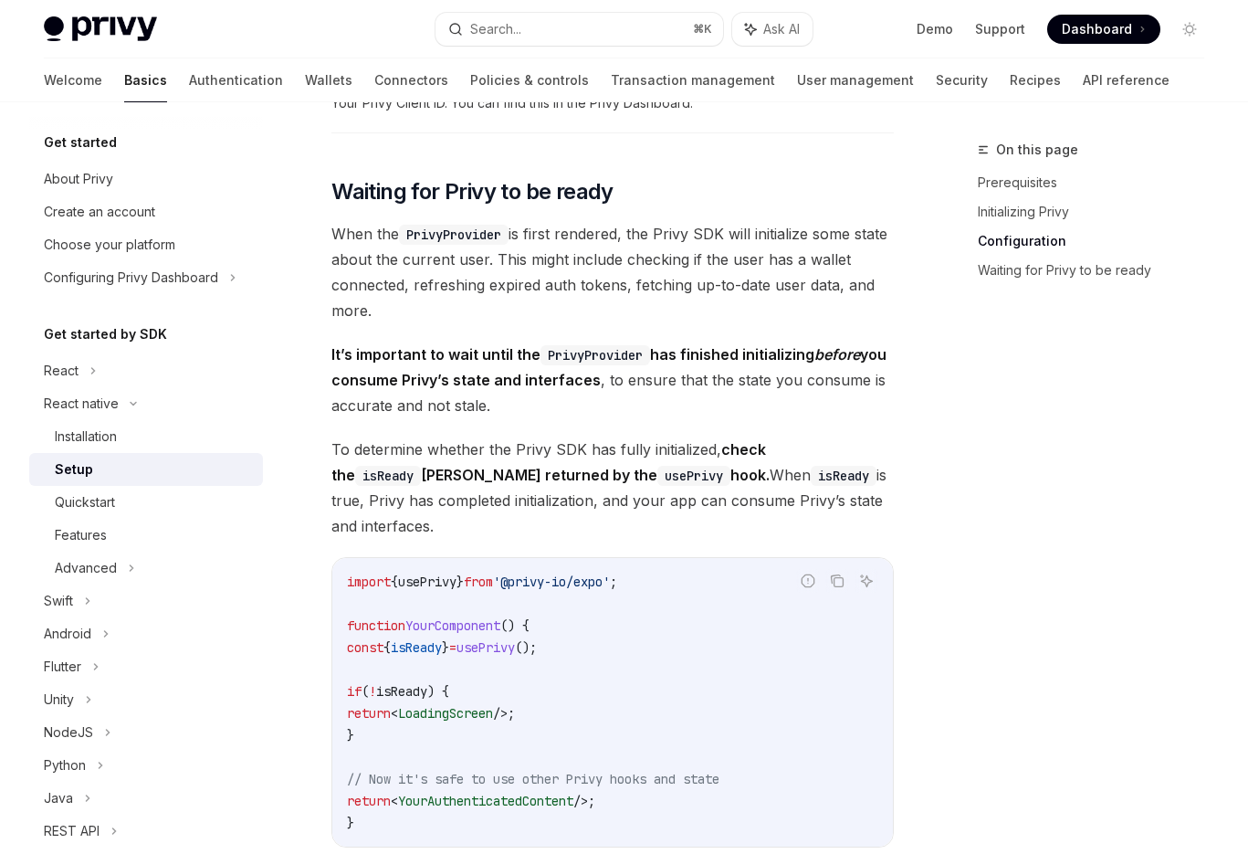
click at [552, 247] on span "When the PrivyProvider is first rendered, the Privy SDK will initialize some st…" at bounding box center [612, 272] width 562 height 102
click at [551, 248] on span "When the PrivyProvider is first rendered, the Privy SDK will initialize some st…" at bounding box center [612, 272] width 562 height 102
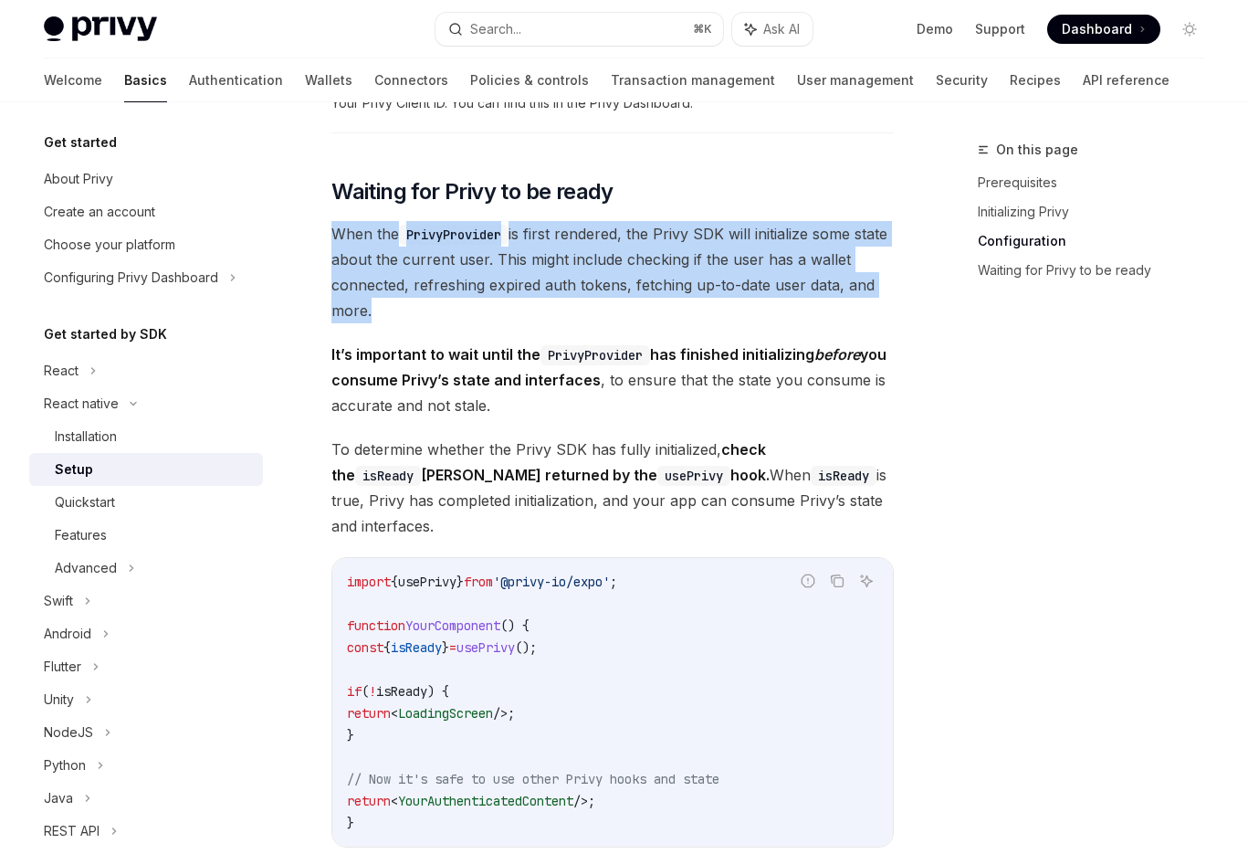
click at [551, 248] on span "When the PrivyProvider is first rendered, the Privy SDK will initialize some st…" at bounding box center [612, 272] width 562 height 102
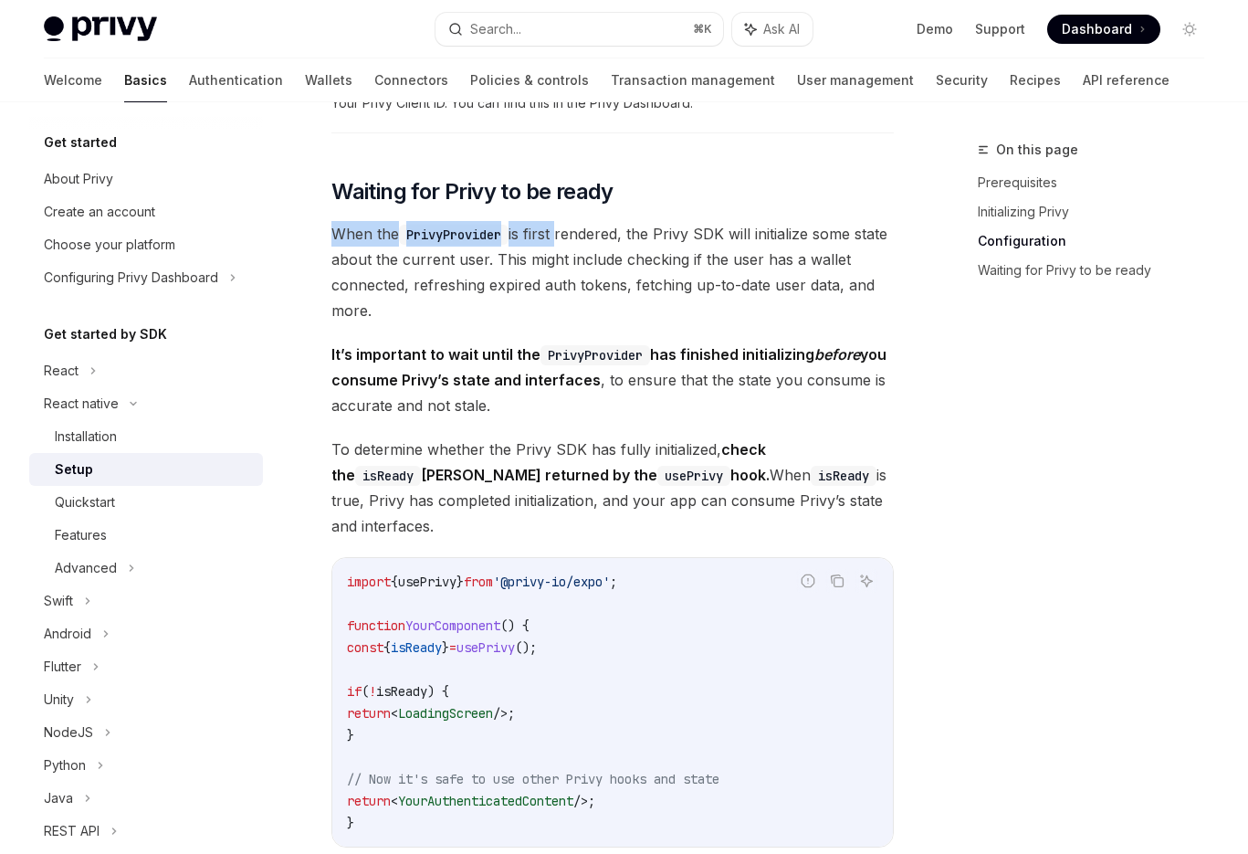
drag, startPoint x: 551, startPoint y: 248, endPoint x: 359, endPoint y: 225, distance: 194.1
drag, startPoint x: 360, startPoint y: 225, endPoint x: 412, endPoint y: 278, distance: 74.2
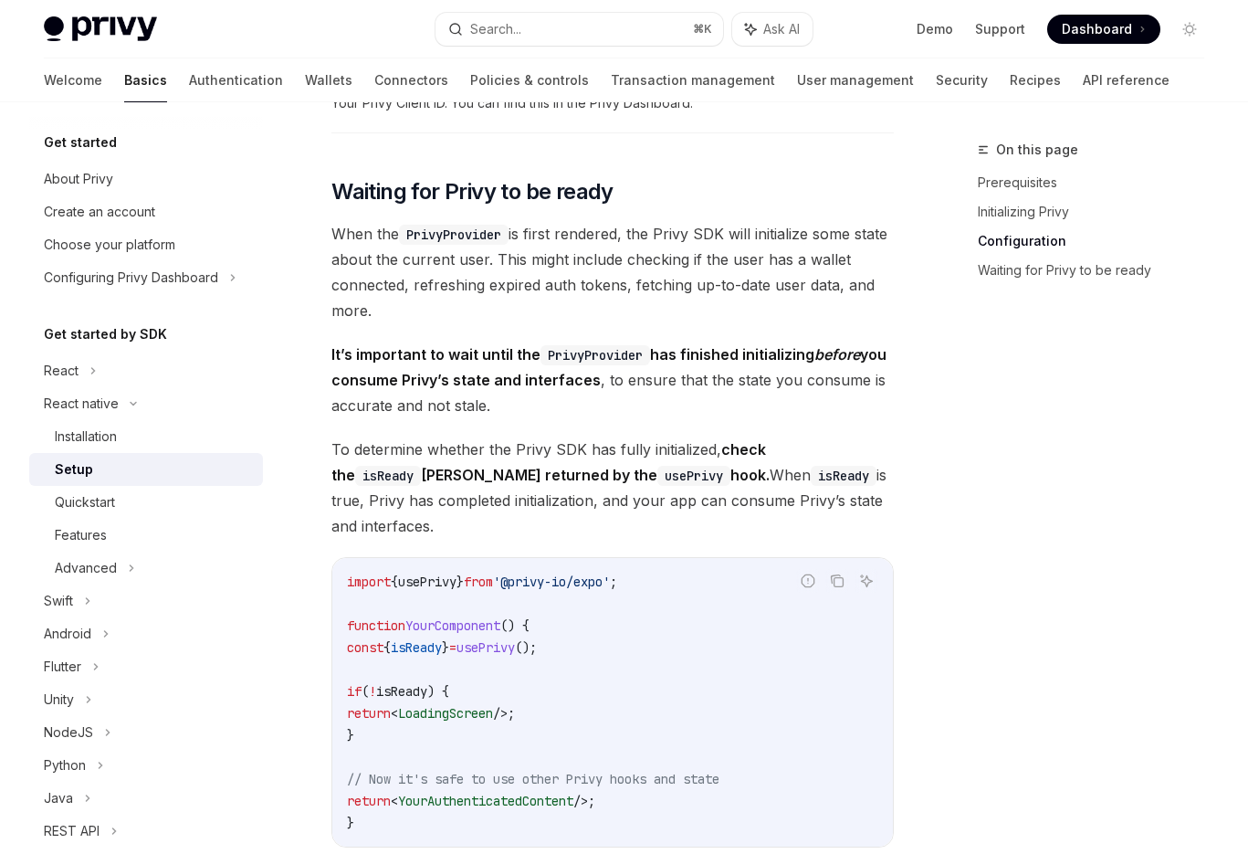
click at [424, 385] on strong "It’s important to wait until the PrivyProvider has finished initializing before…" at bounding box center [608, 367] width 555 height 44
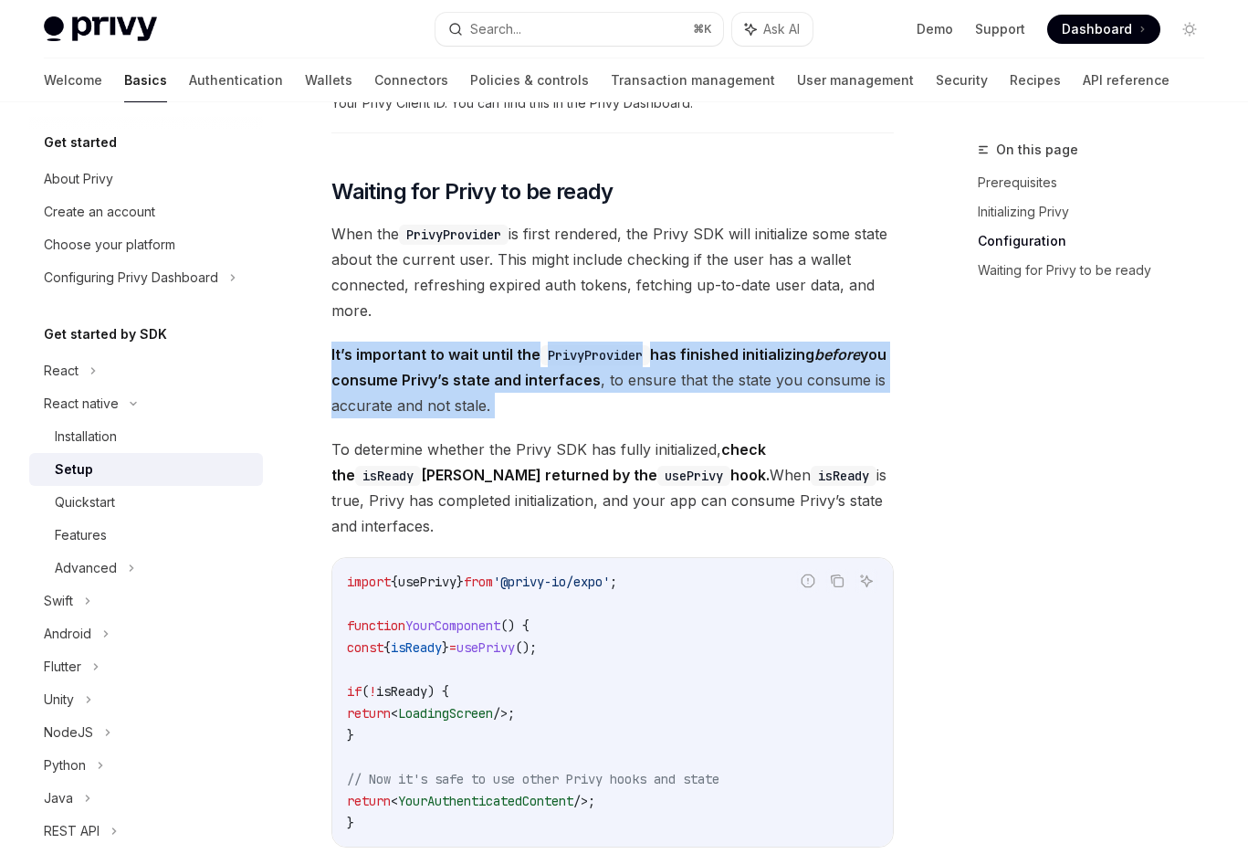
click at [424, 385] on strong "It’s important to wait until the PrivyProvider has finished initializing before…" at bounding box center [608, 367] width 555 height 44
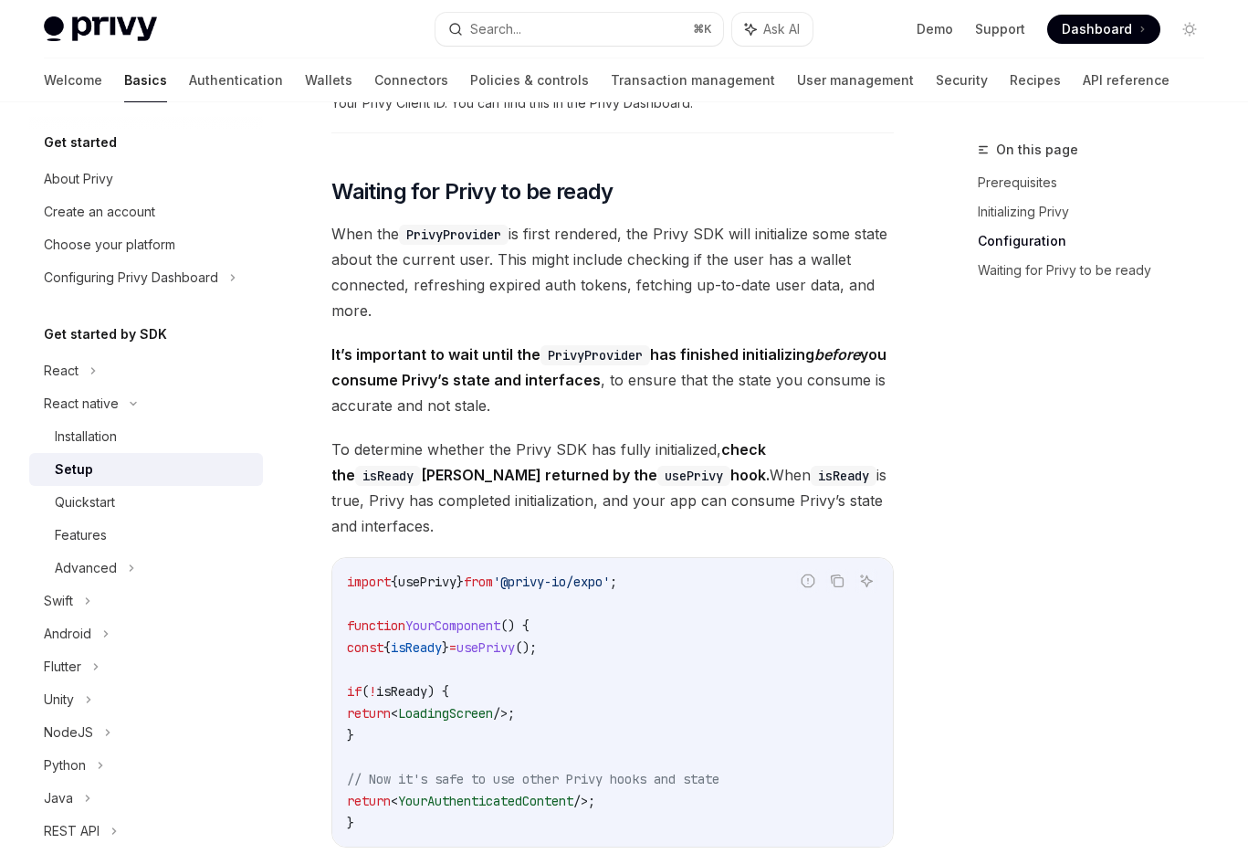
click at [424, 385] on strong "It’s important to wait until the PrivyProvider has finished initializing before…" at bounding box center [608, 367] width 555 height 44
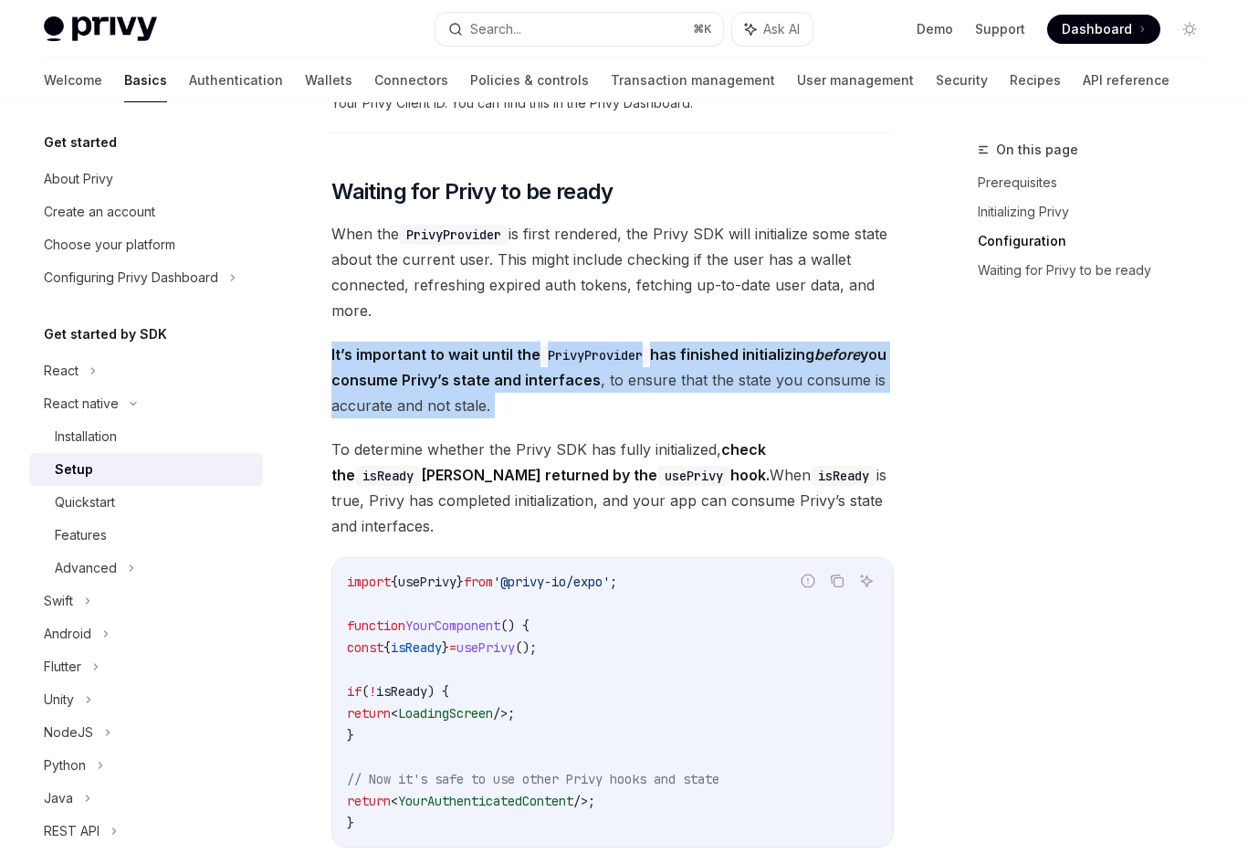
click at [424, 385] on strong "It’s important to wait until the PrivyProvider has finished initializing before…" at bounding box center [608, 367] width 555 height 44
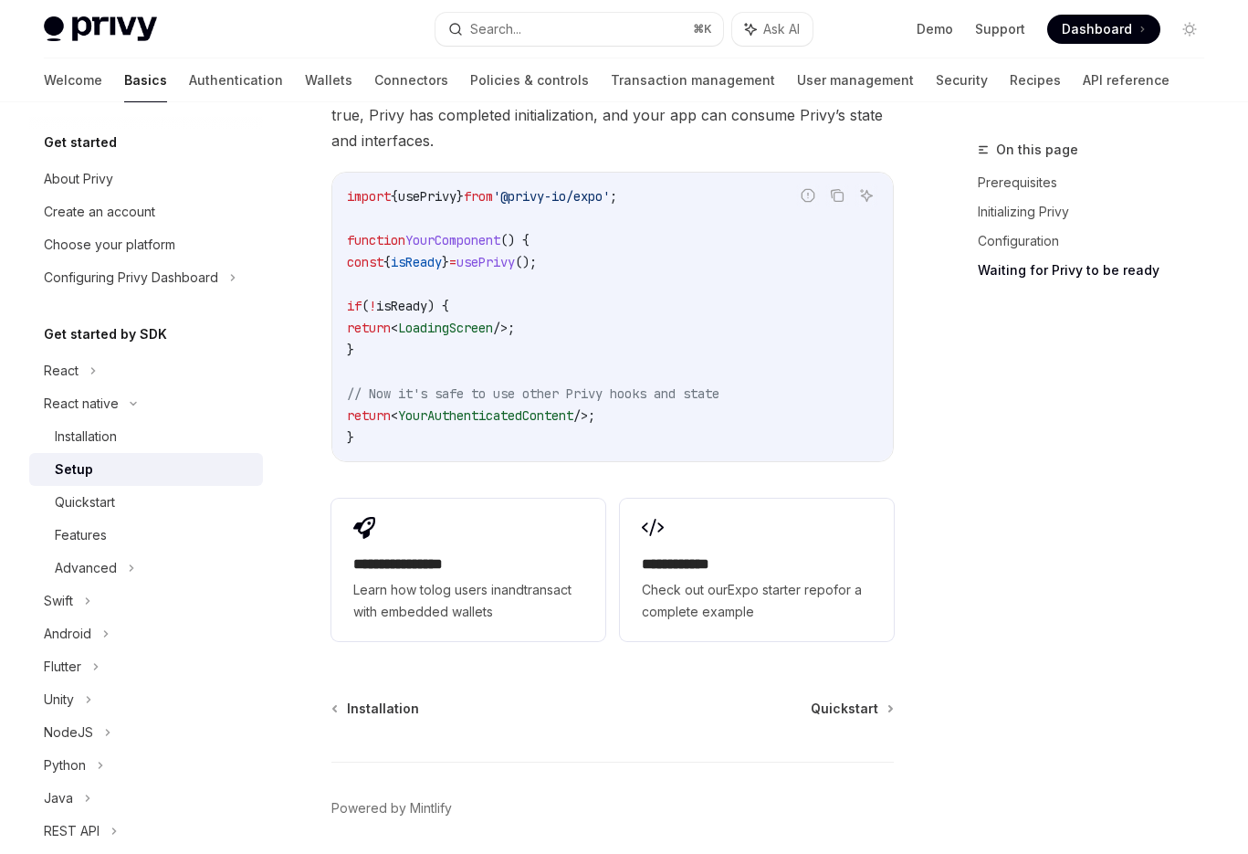
scroll to position [1671, 0]
click at [831, 698] on span "Quickstart" at bounding box center [845, 707] width 68 height 18
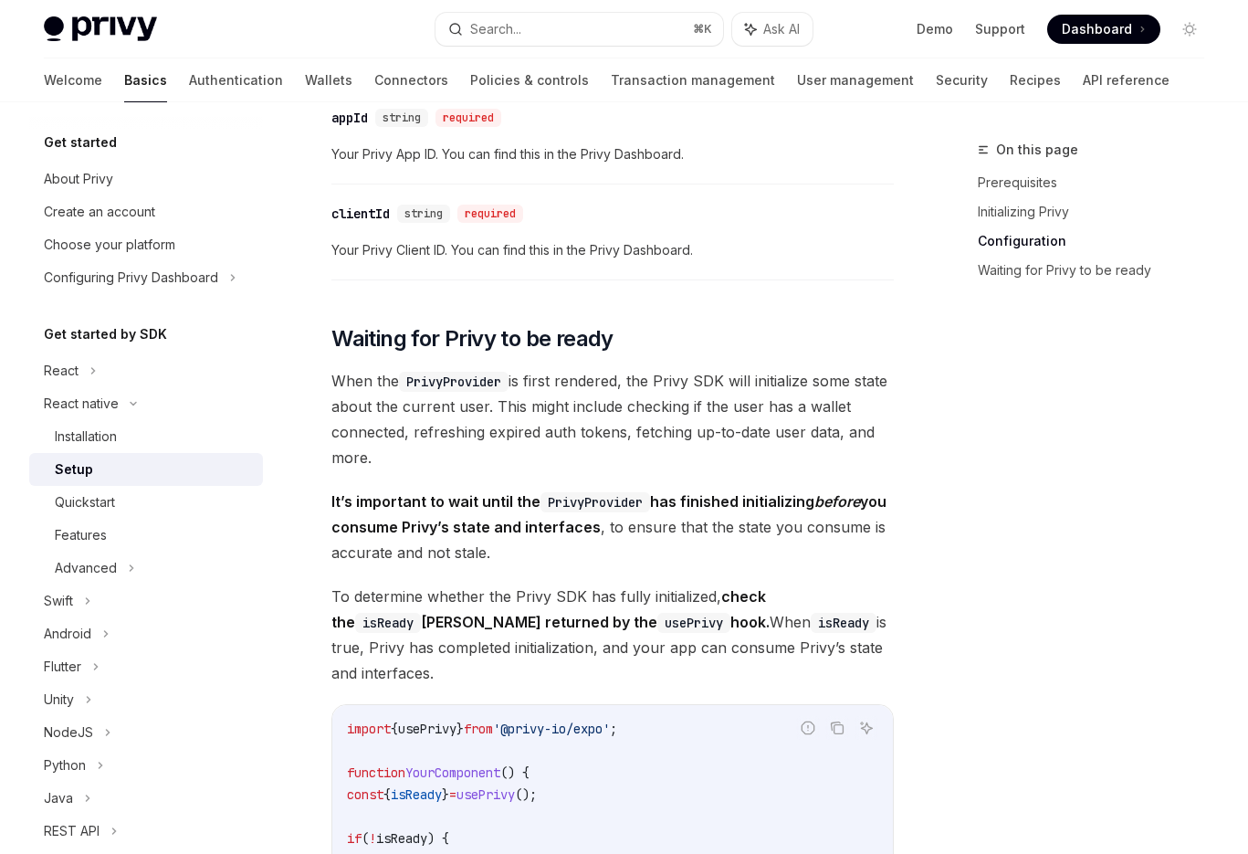
scroll to position [1141, 0]
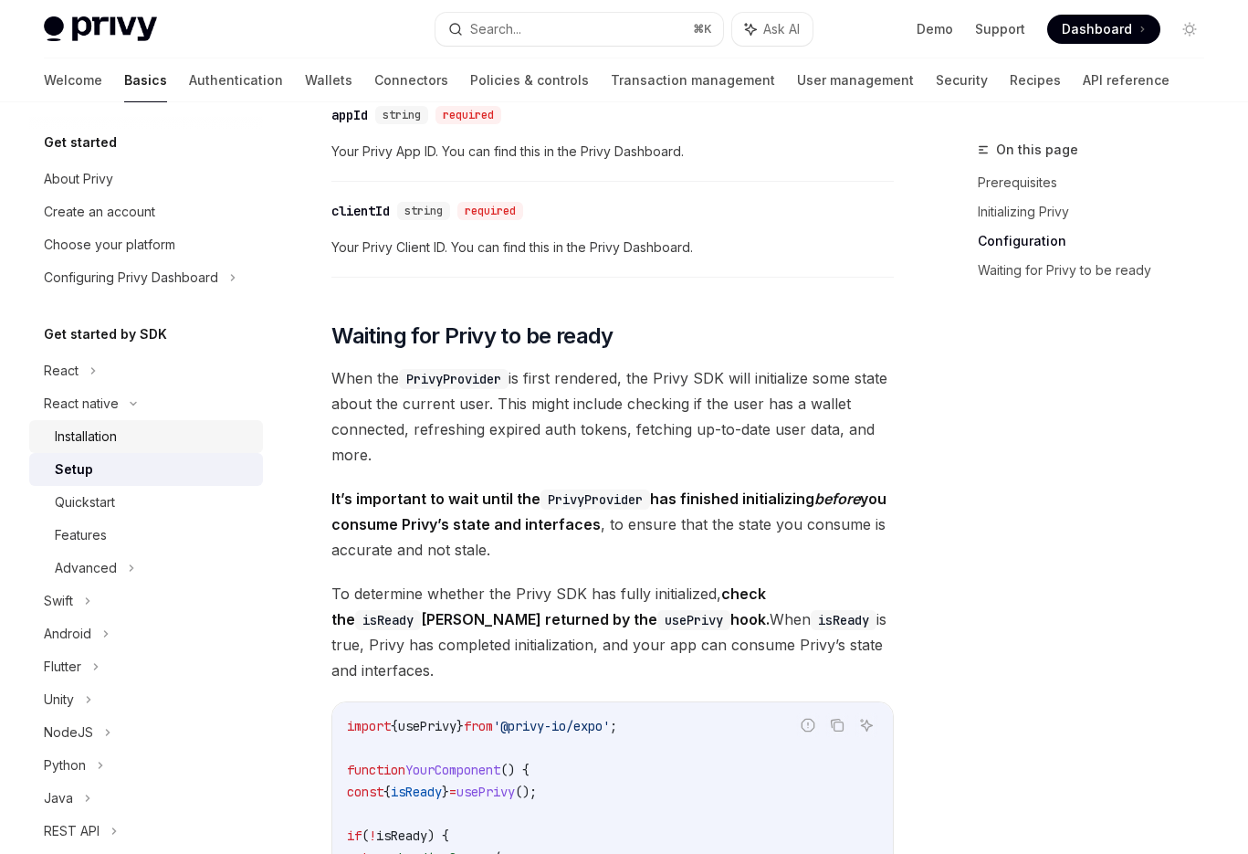
click at [223, 429] on div "Installation" at bounding box center [153, 436] width 197 height 22
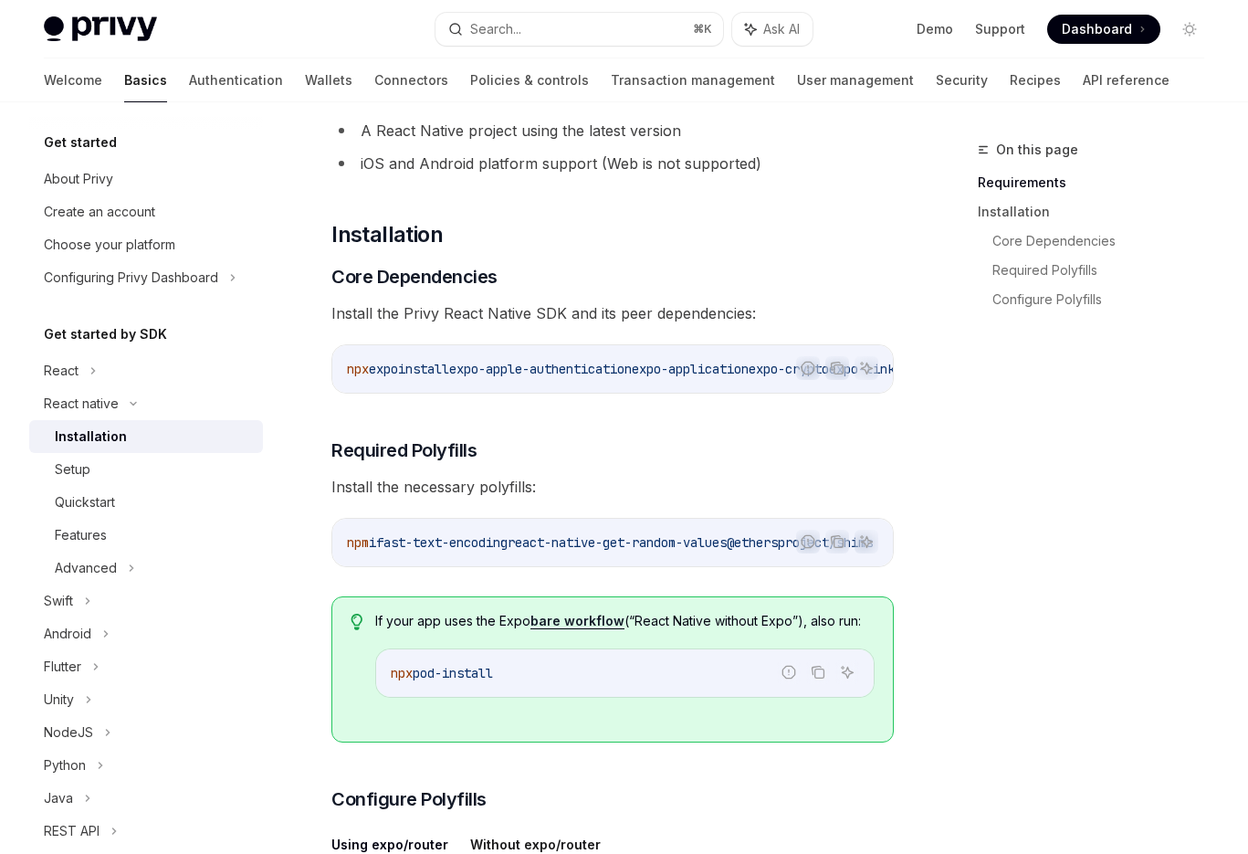
scroll to position [158, 0]
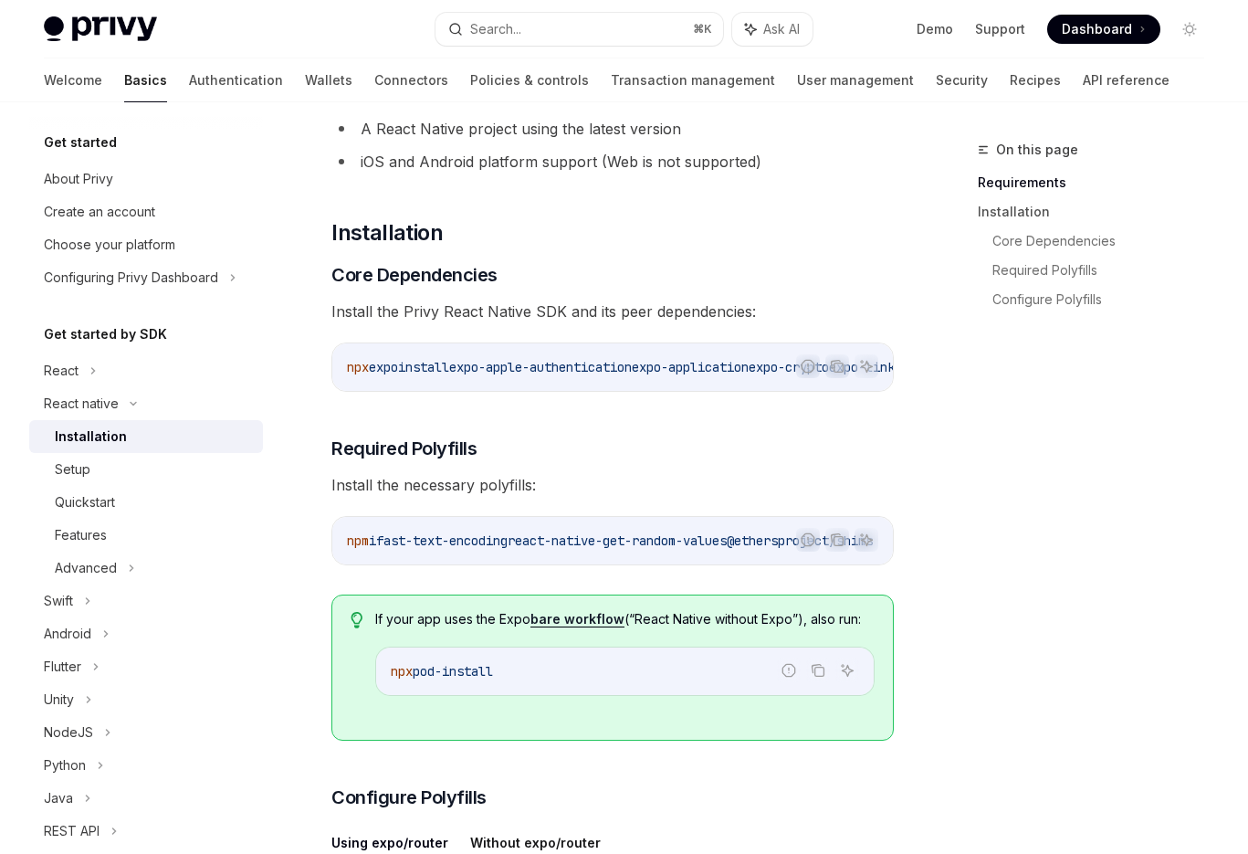
click at [540, 360] on span "expo-apple-authentication" at bounding box center [540, 367] width 183 height 16
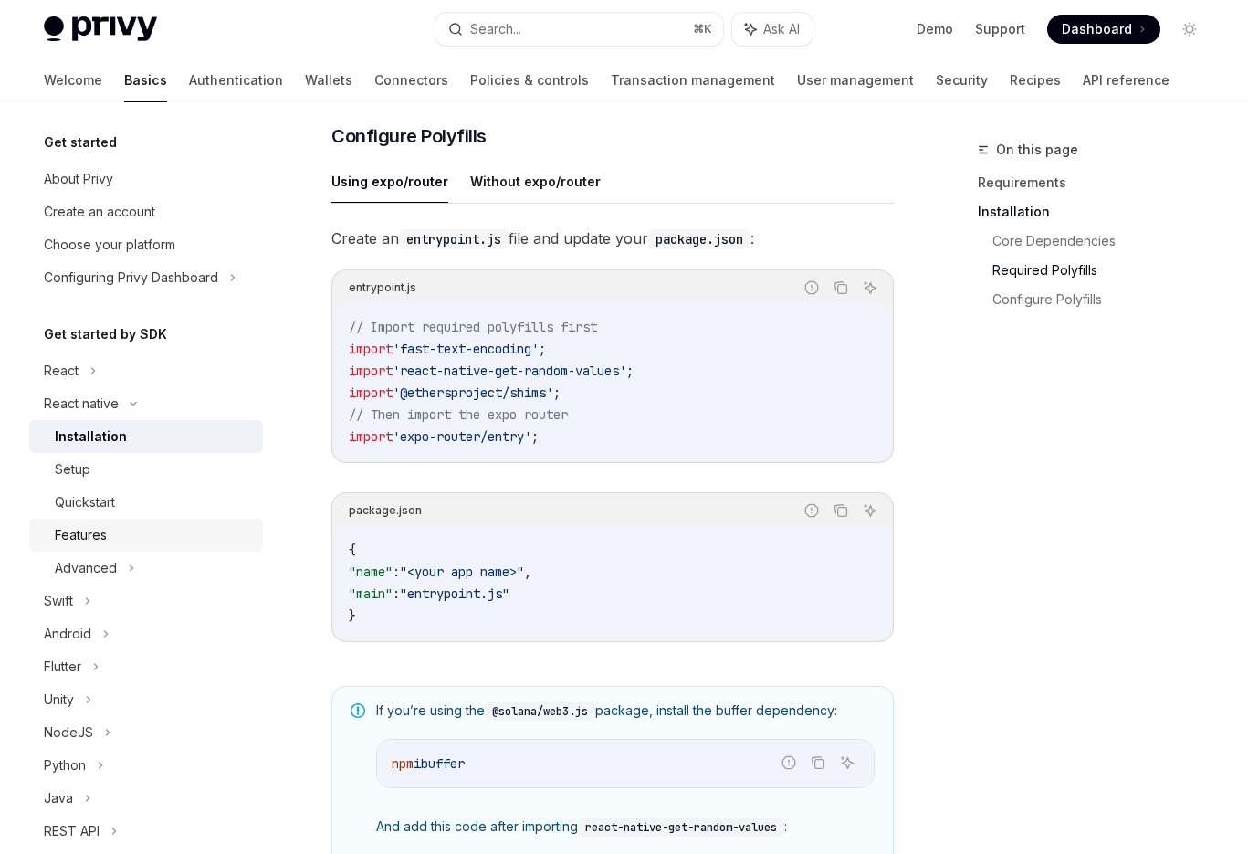
scroll to position [823, 0]
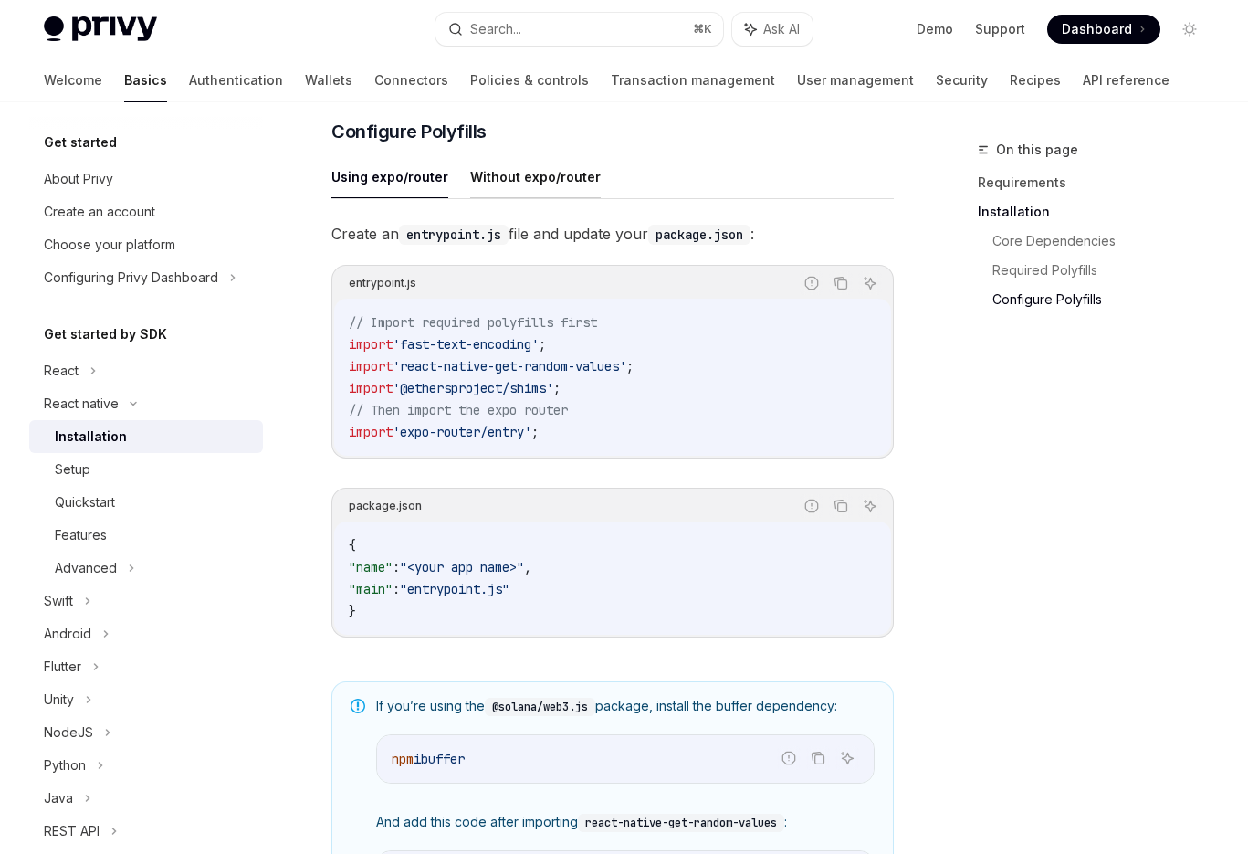
click at [496, 194] on button "Without expo/router" at bounding box center [535, 176] width 131 height 43
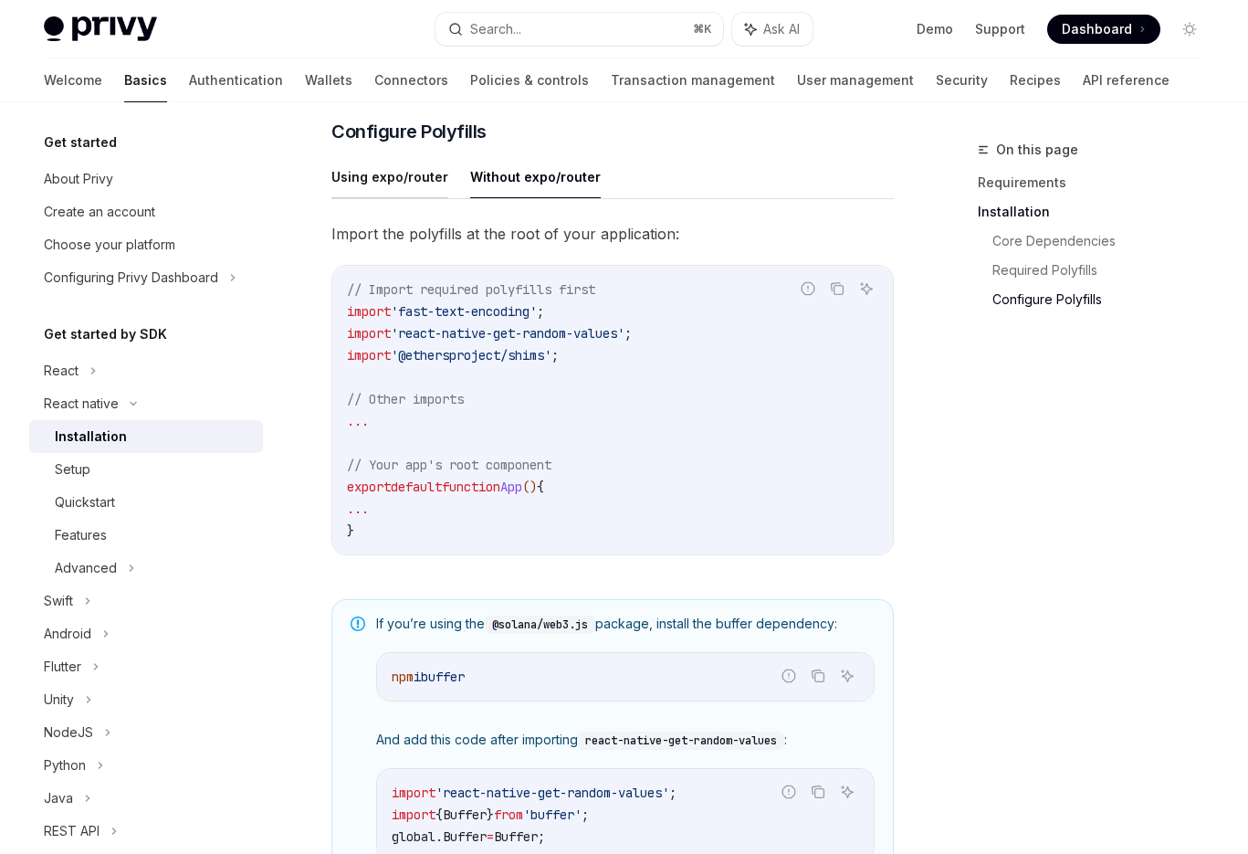
click at [423, 185] on button "Using expo/router" at bounding box center [389, 176] width 117 height 43
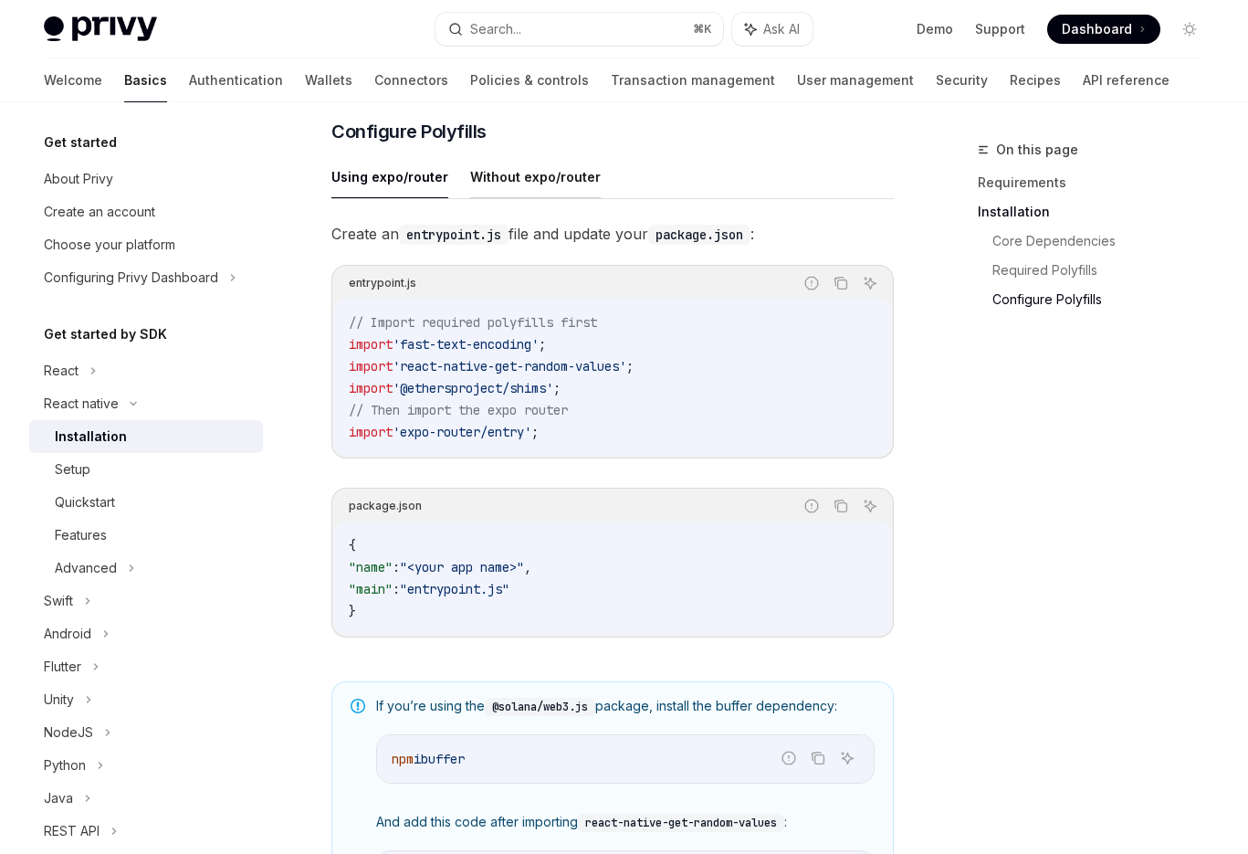
click at [492, 198] on button "Without expo/router" at bounding box center [535, 176] width 131 height 43
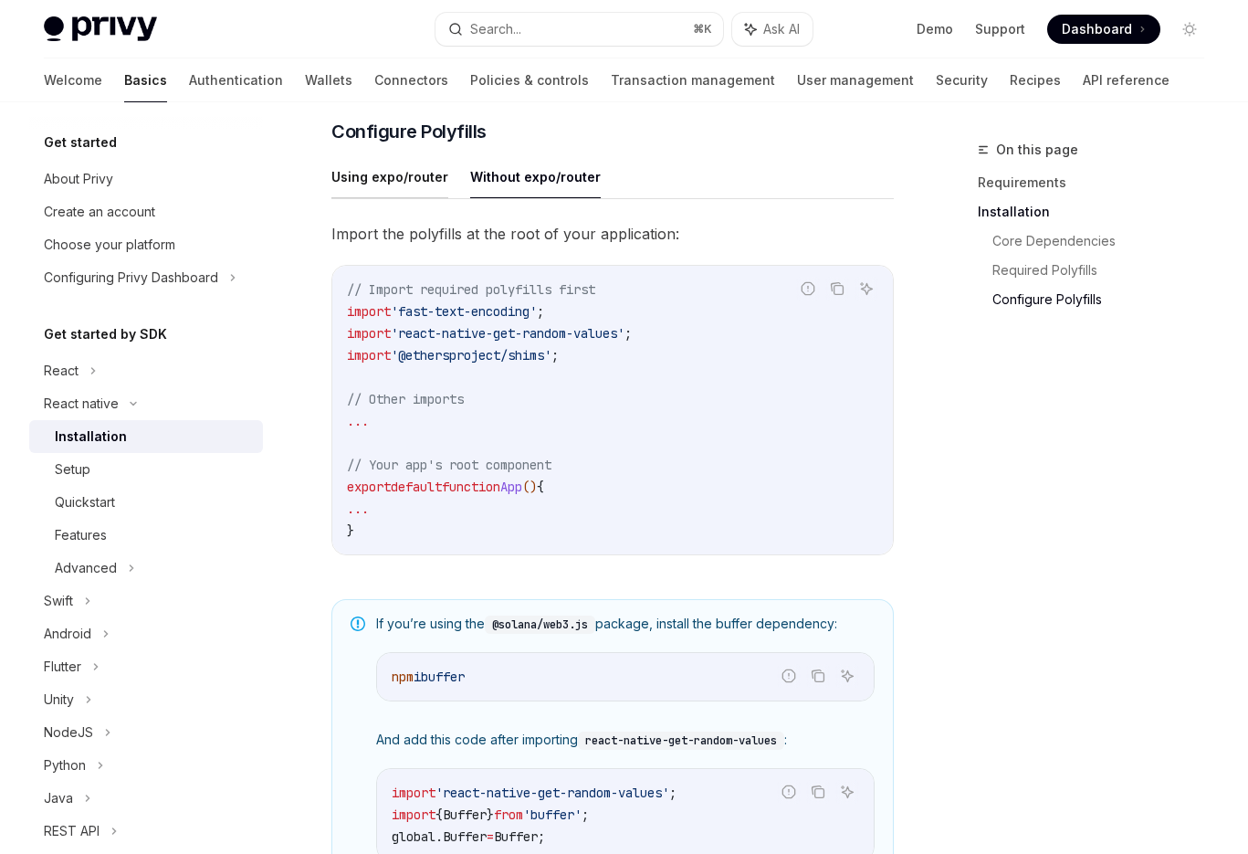
click at [397, 198] on button "Using expo/router" at bounding box center [389, 176] width 117 height 43
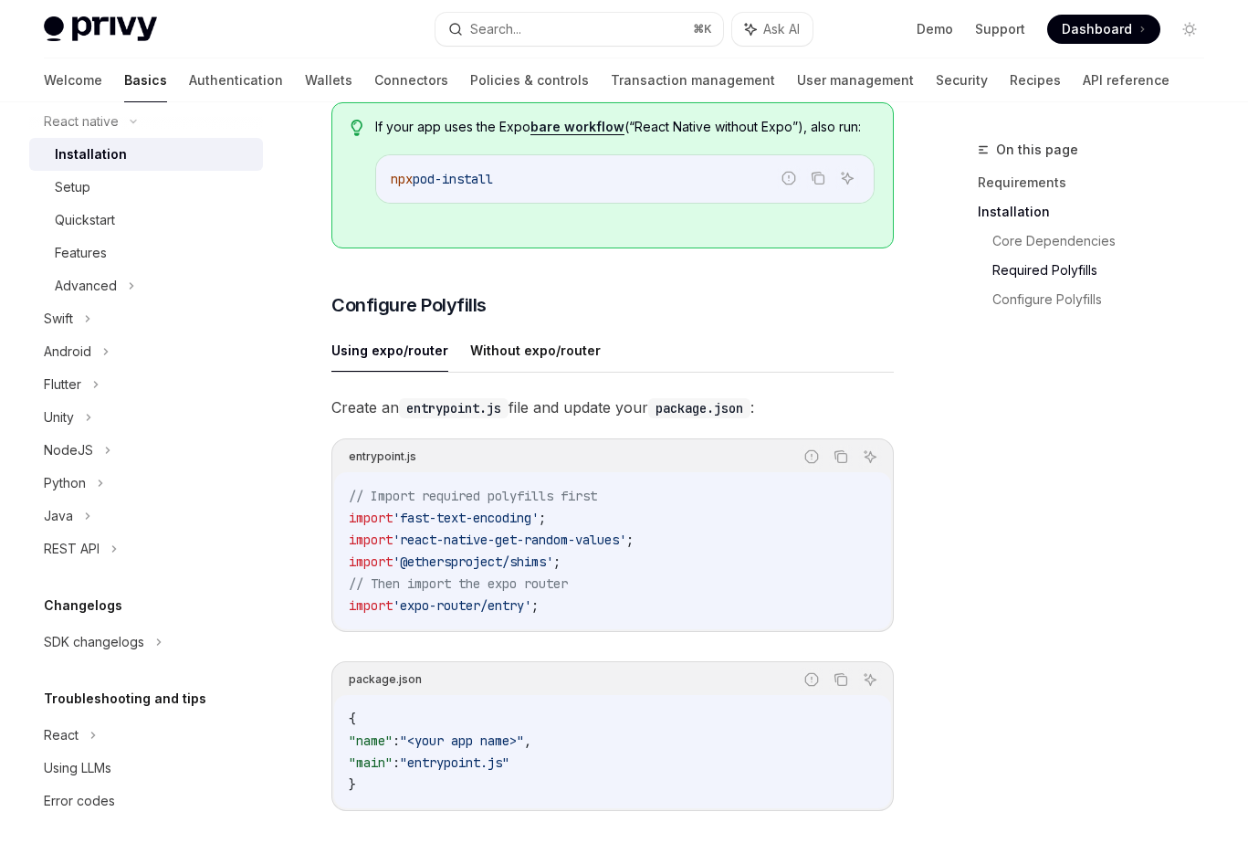
scroll to position [631, 0]
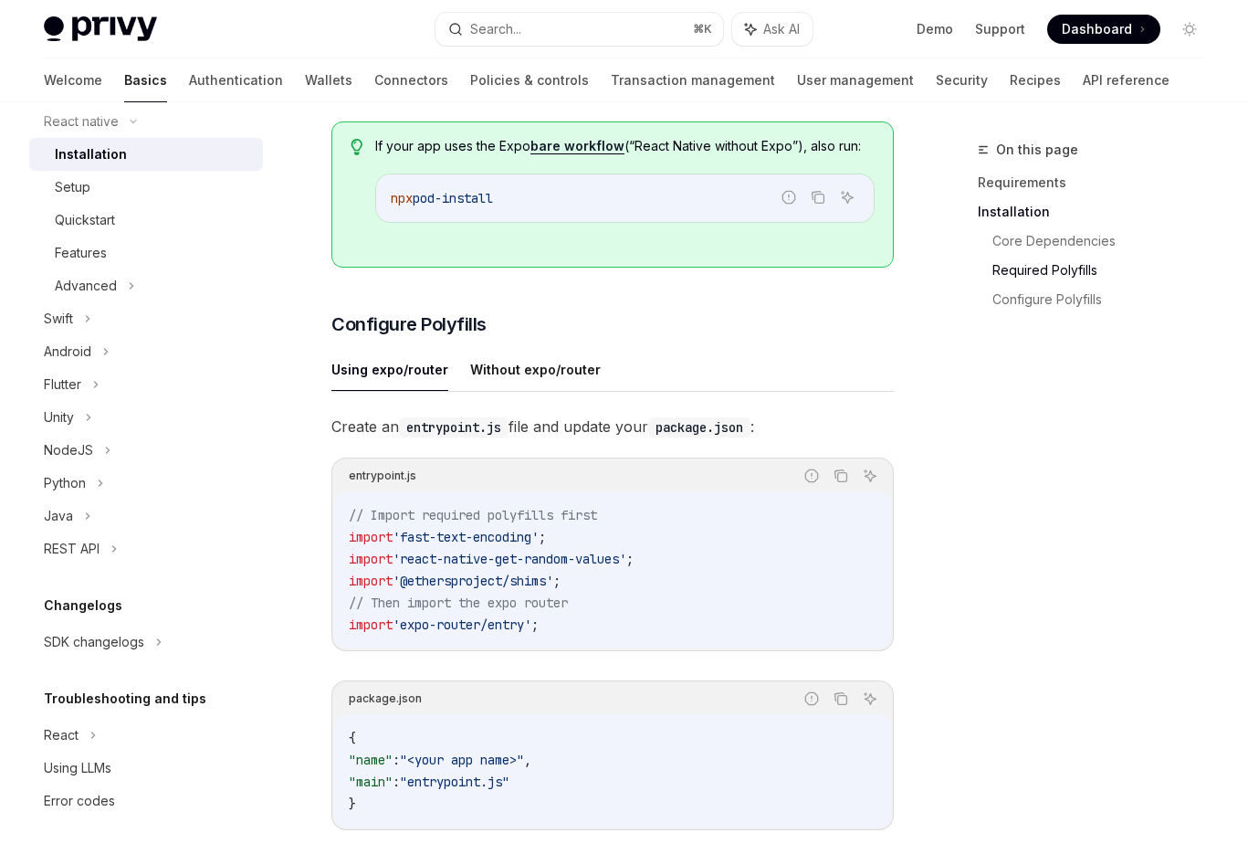
click at [500, 437] on code "entrypoint.js" at bounding box center [454, 427] width 110 height 20
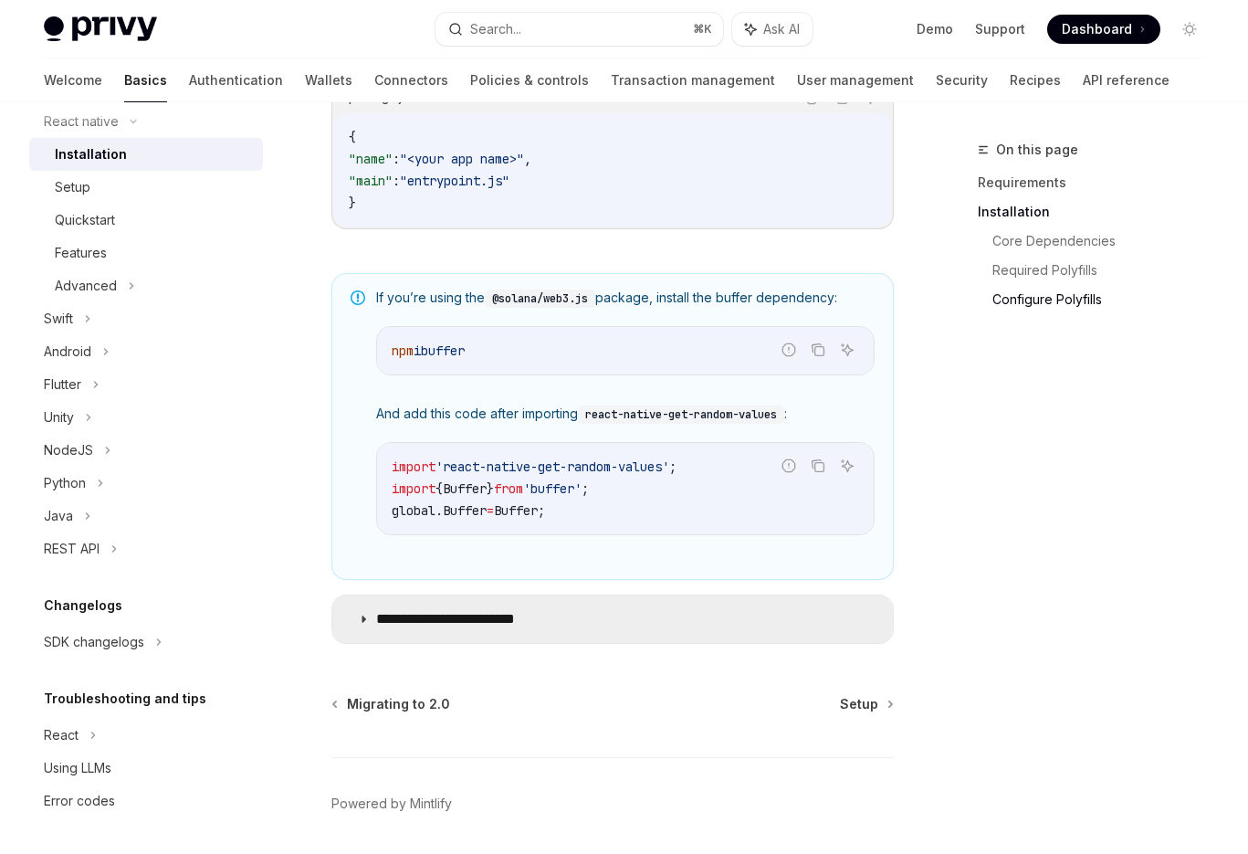
scroll to position [1307, 0]
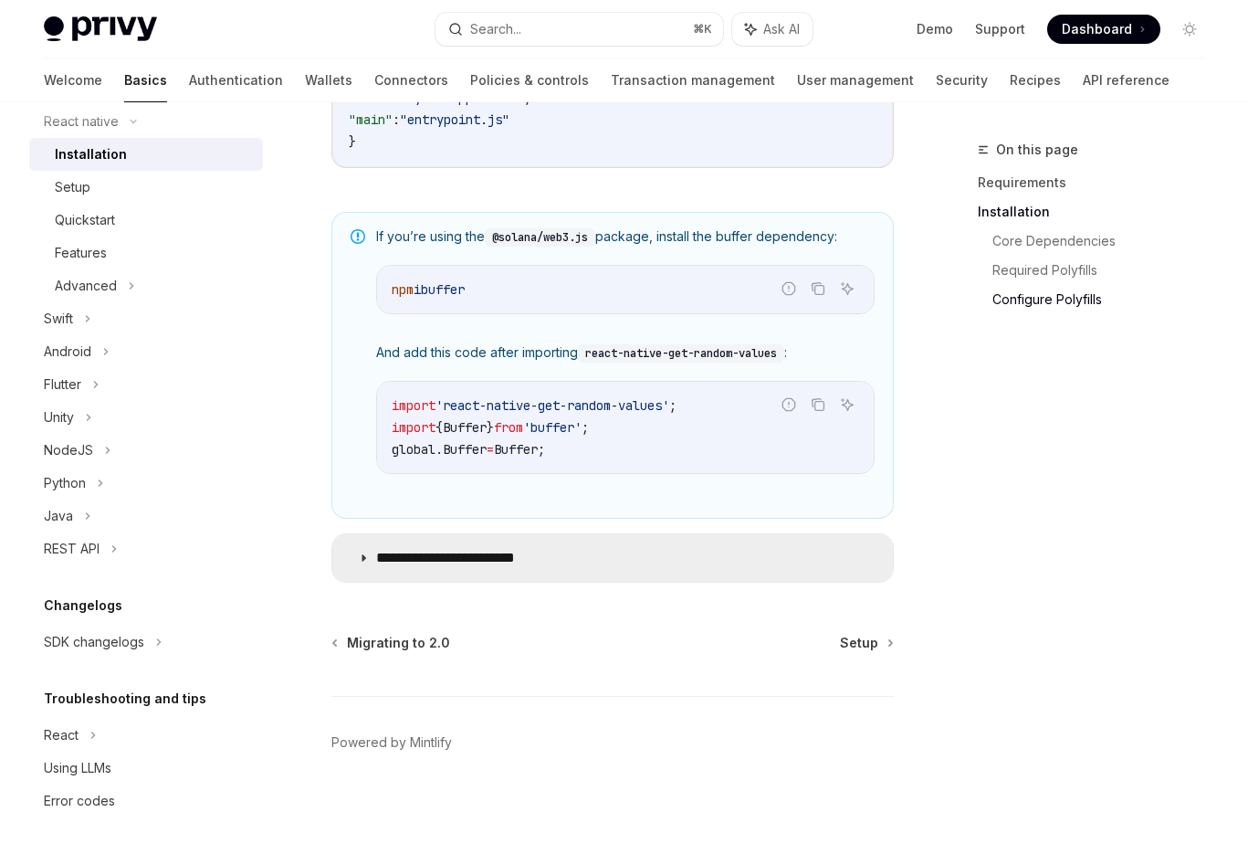
click at [644, 561] on summary "**********" at bounding box center [612, 557] width 561 height 47
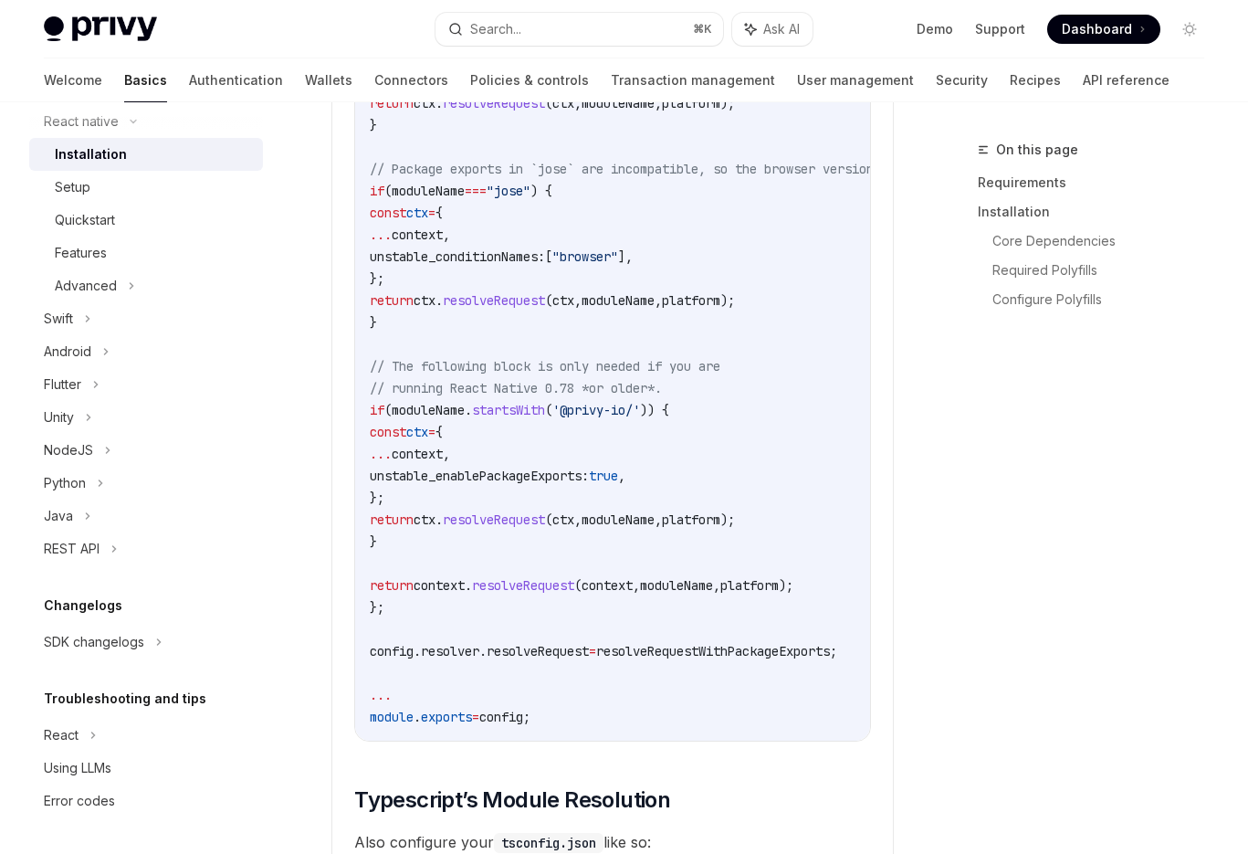
scroll to position [2782, 0]
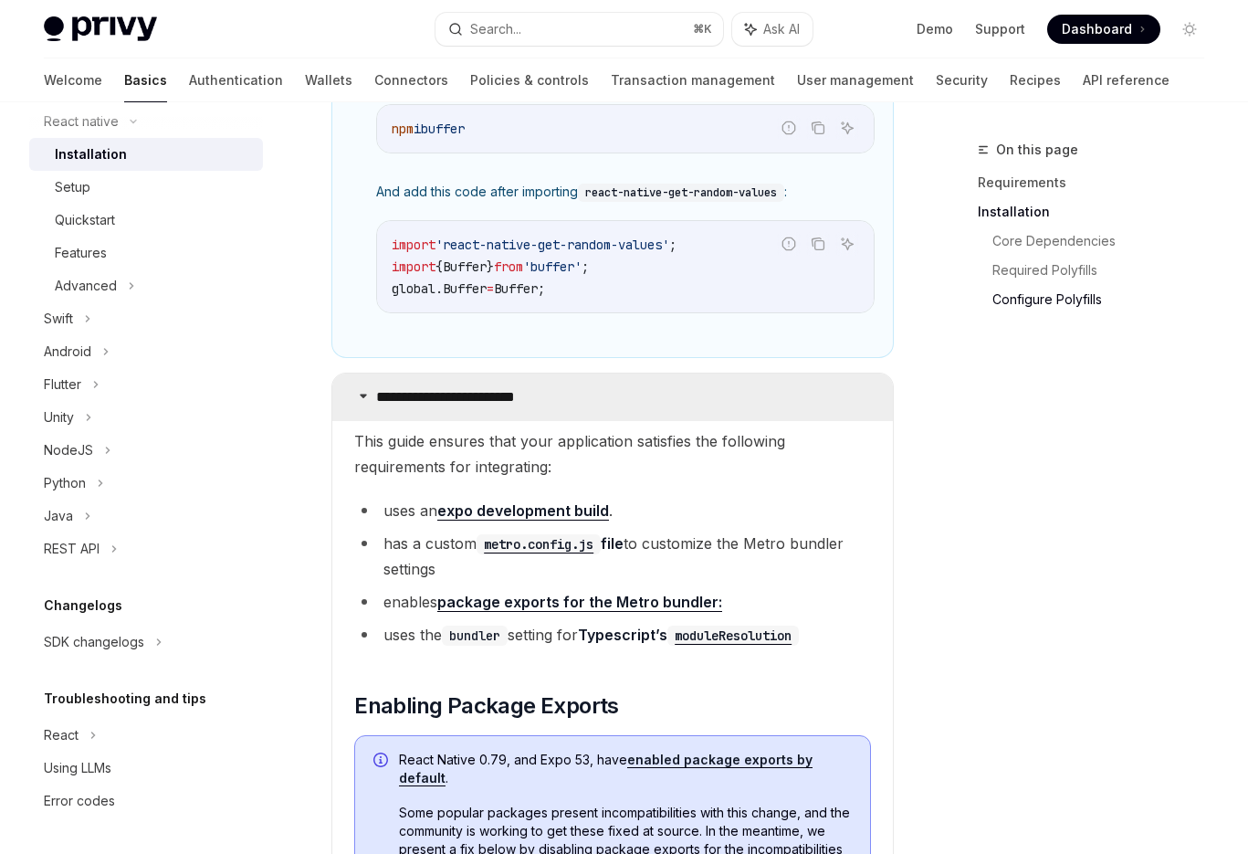
click at [477, 406] on p "**********" at bounding box center [464, 397] width 176 height 18
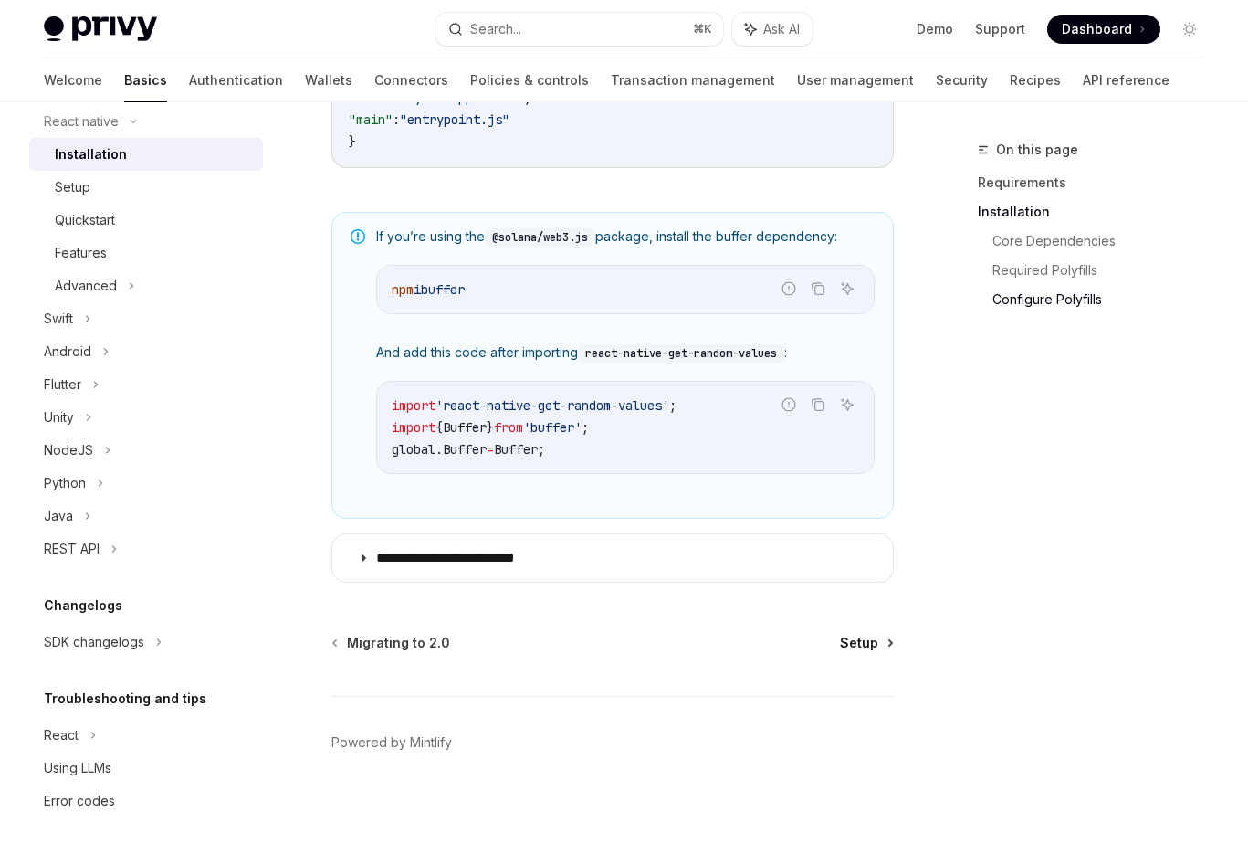
click at [864, 642] on span "Setup" at bounding box center [859, 643] width 38 height 18
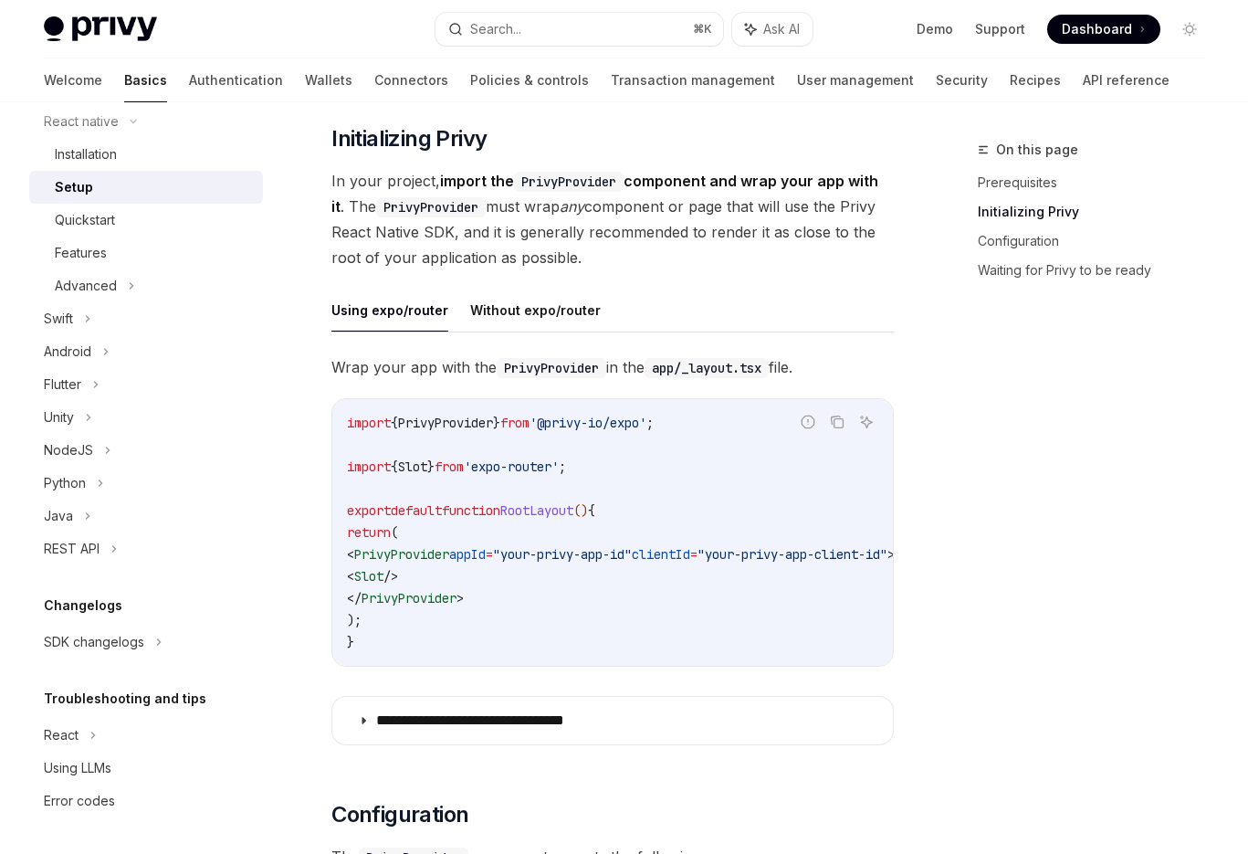
scroll to position [358, 0]
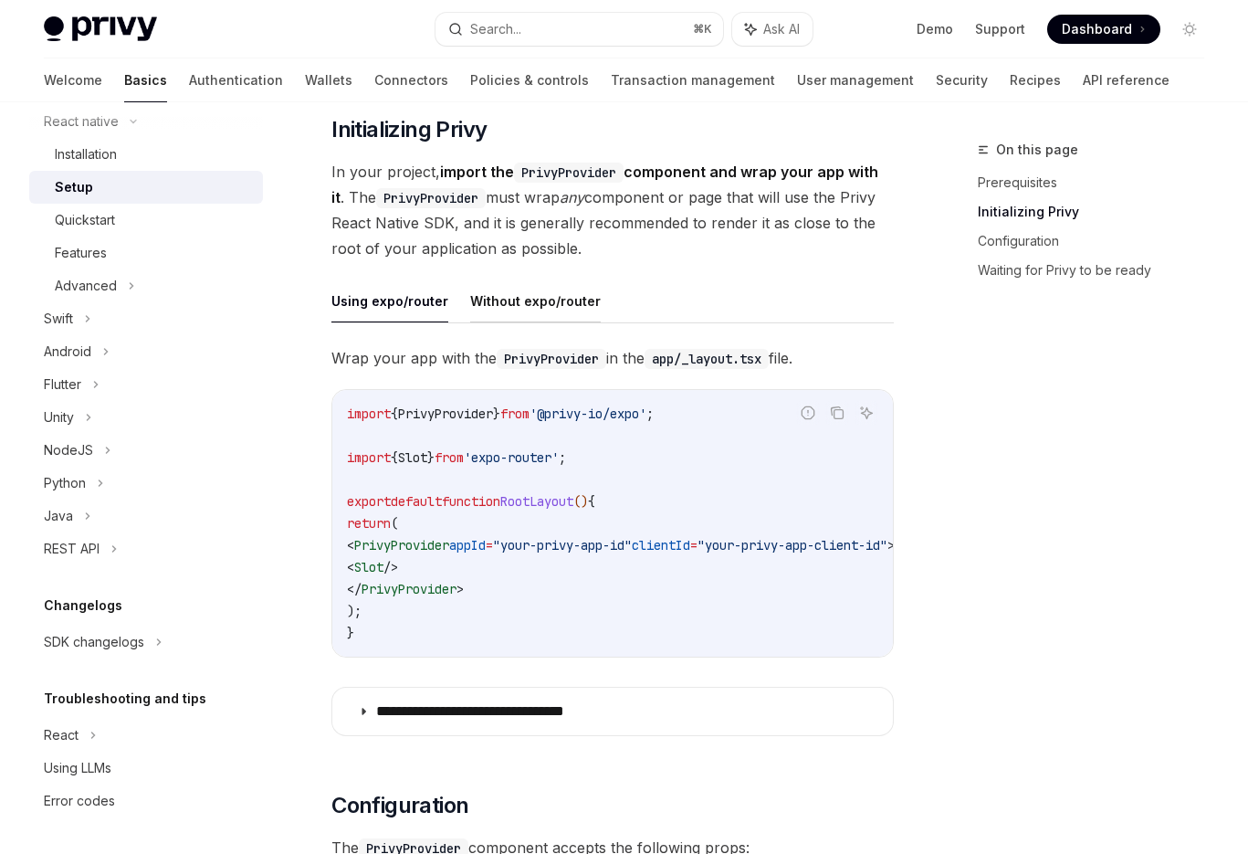
click at [504, 299] on button "Without expo/router" at bounding box center [535, 300] width 131 height 43
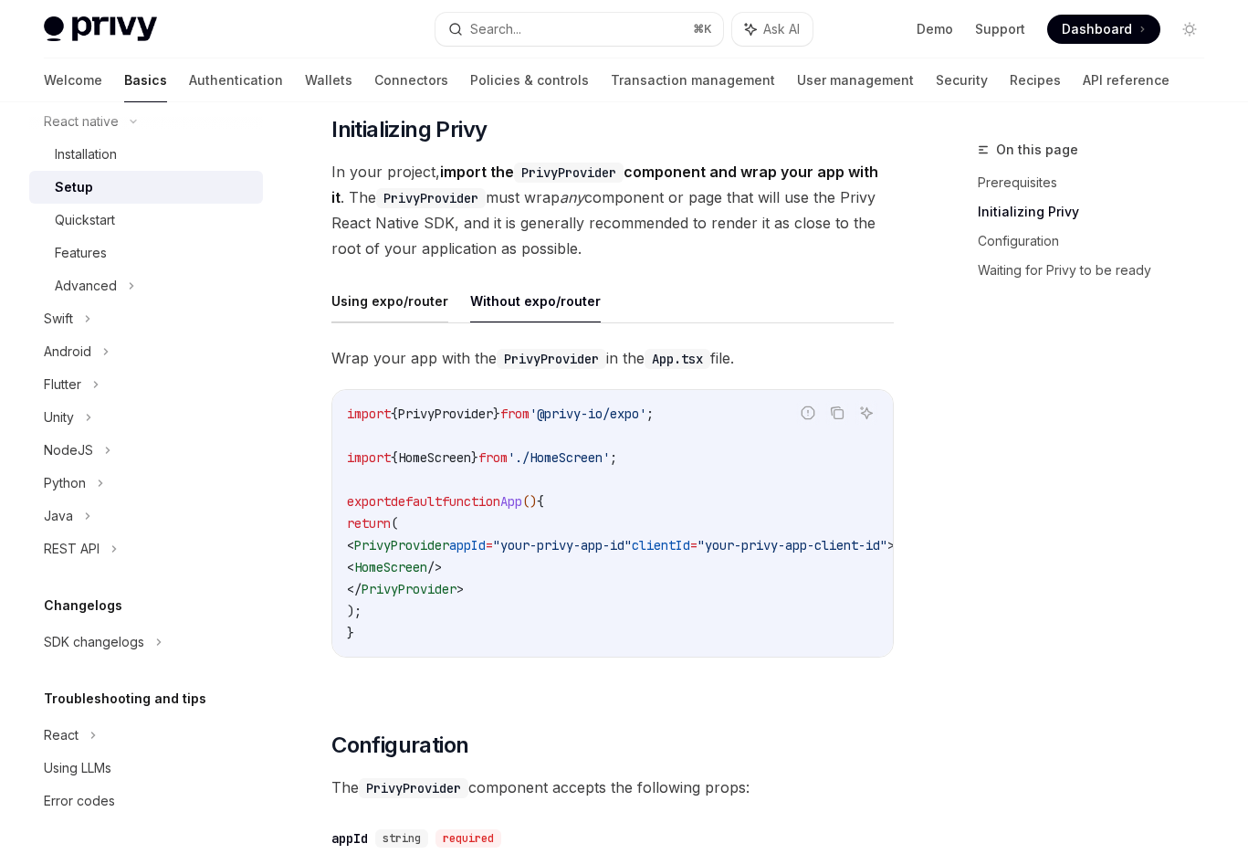
click at [386, 297] on button "Using expo/router" at bounding box center [389, 300] width 117 height 43
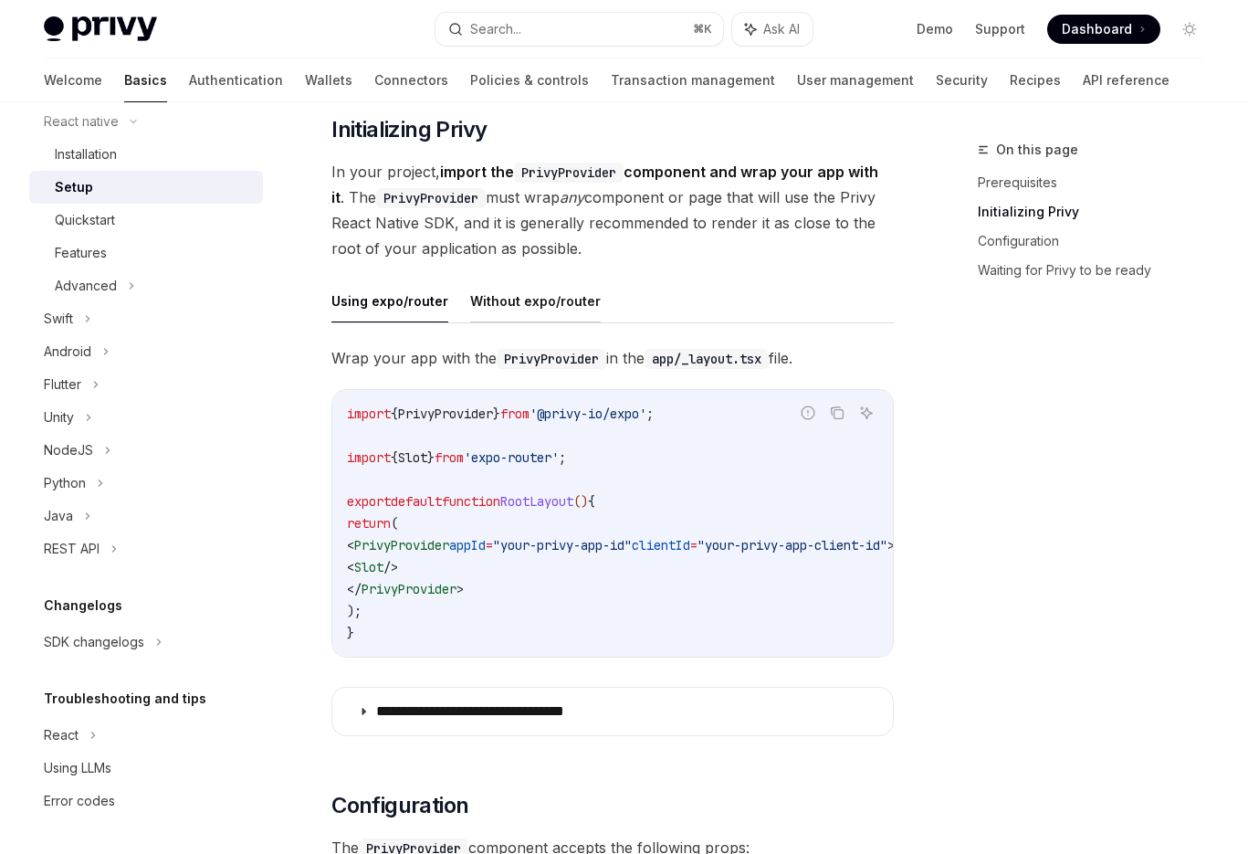
click at [471, 299] on button "Without expo/router" at bounding box center [535, 300] width 131 height 43
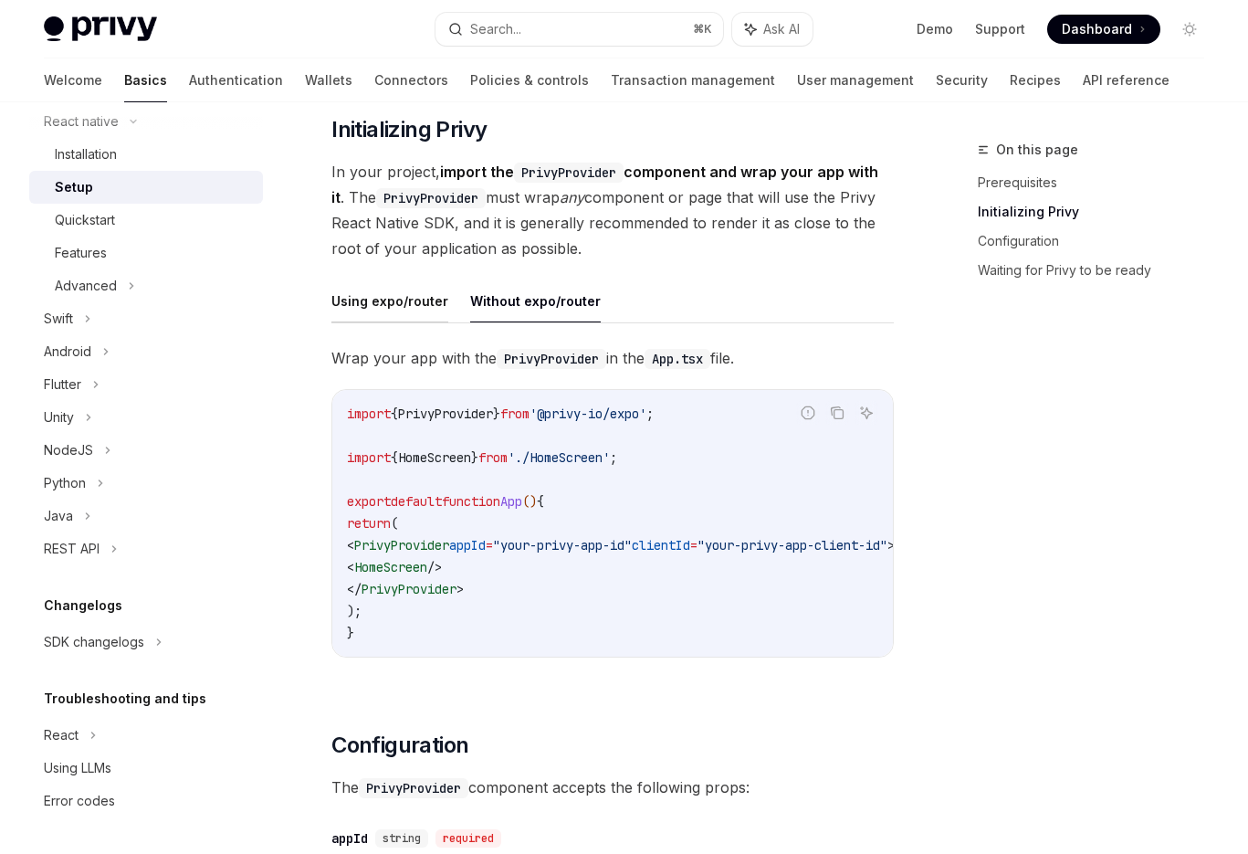
click at [407, 299] on button "Using expo/router" at bounding box center [389, 300] width 117 height 43
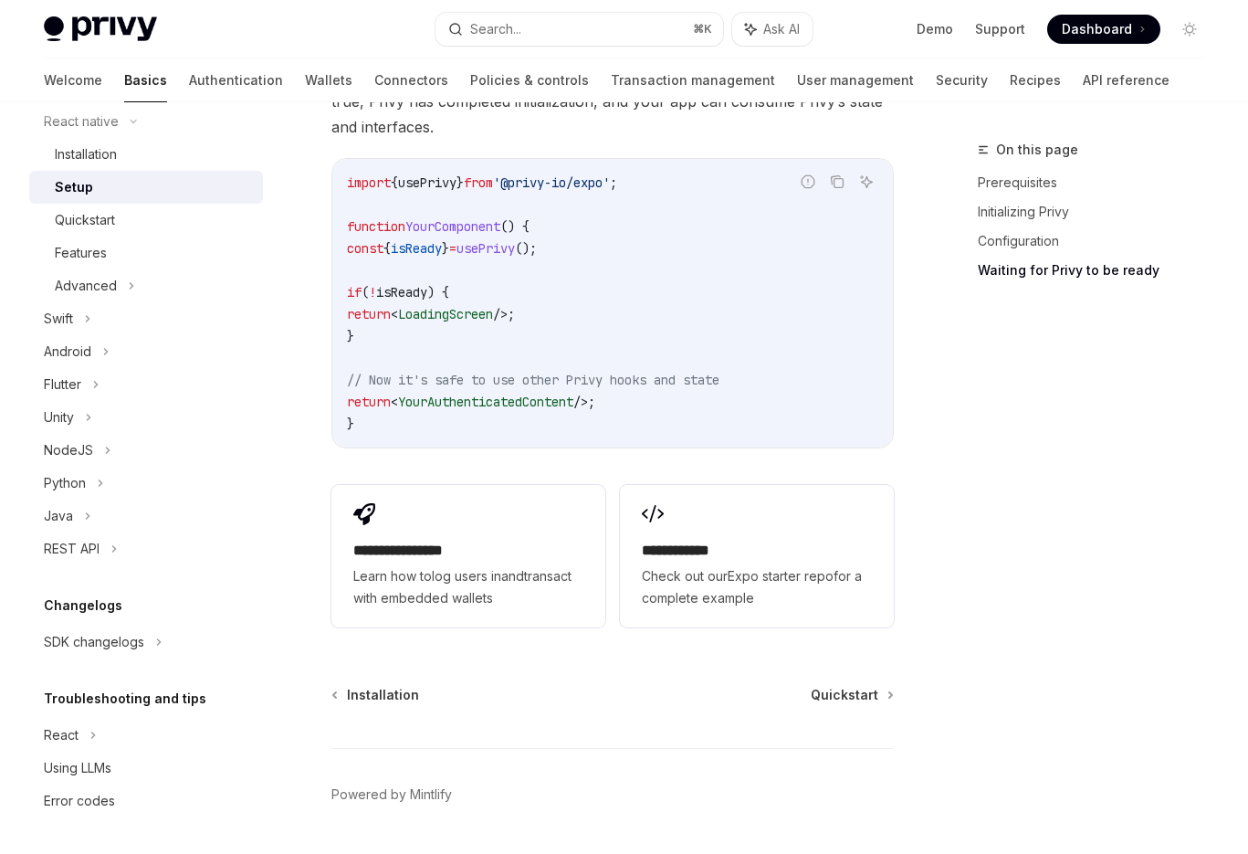
scroll to position [1699, 0]
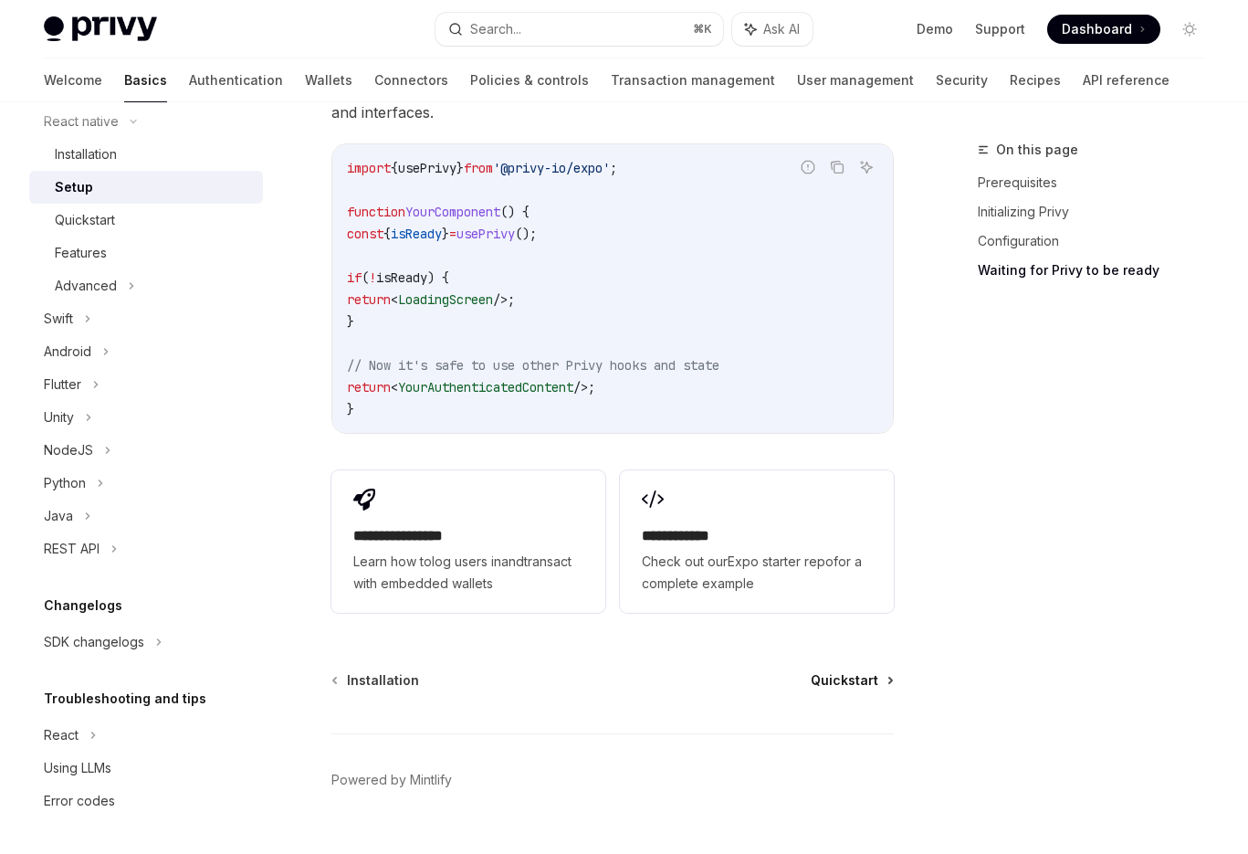
click at [861, 671] on span "Quickstart" at bounding box center [845, 680] width 68 height 18
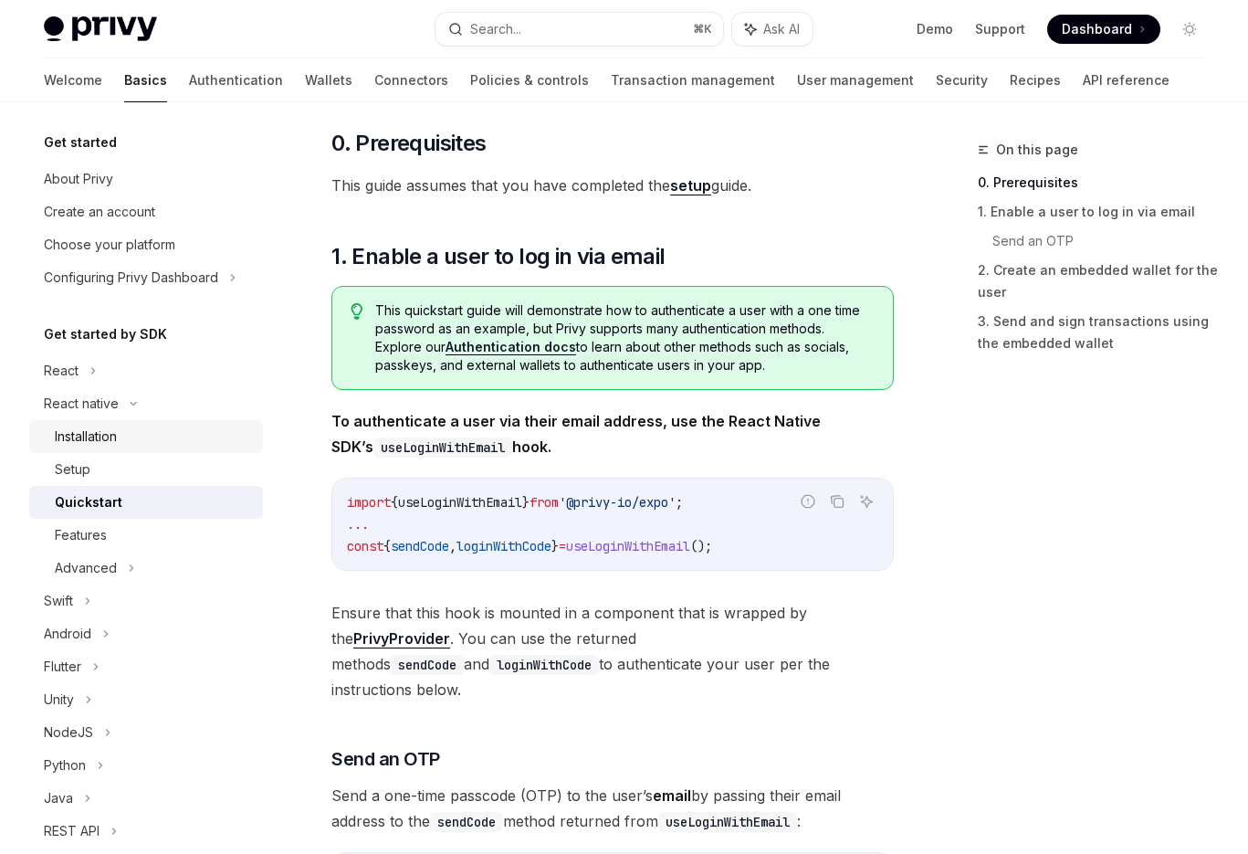
click at [103, 425] on div "Installation" at bounding box center [86, 436] width 62 height 22
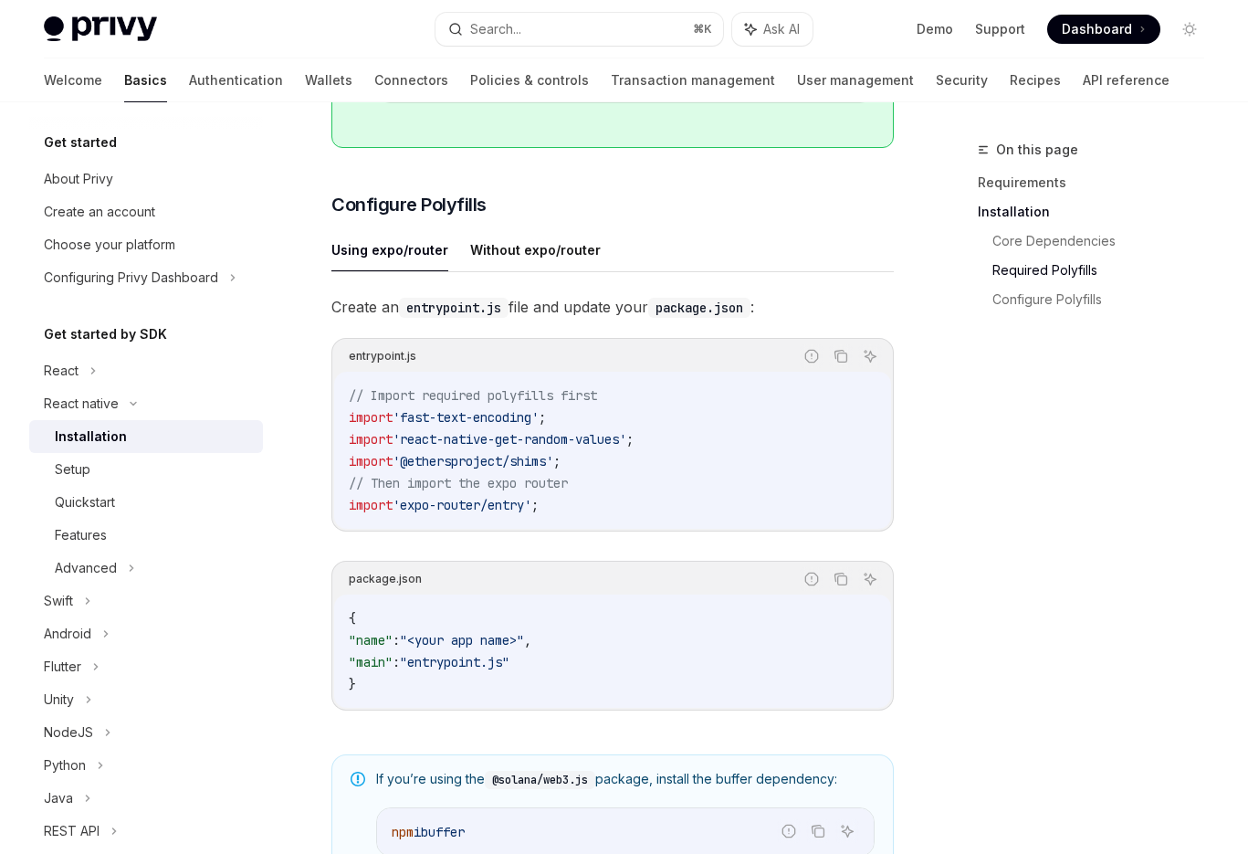
scroll to position [751, 0]
click at [505, 244] on button "Without expo/router" at bounding box center [535, 248] width 131 height 43
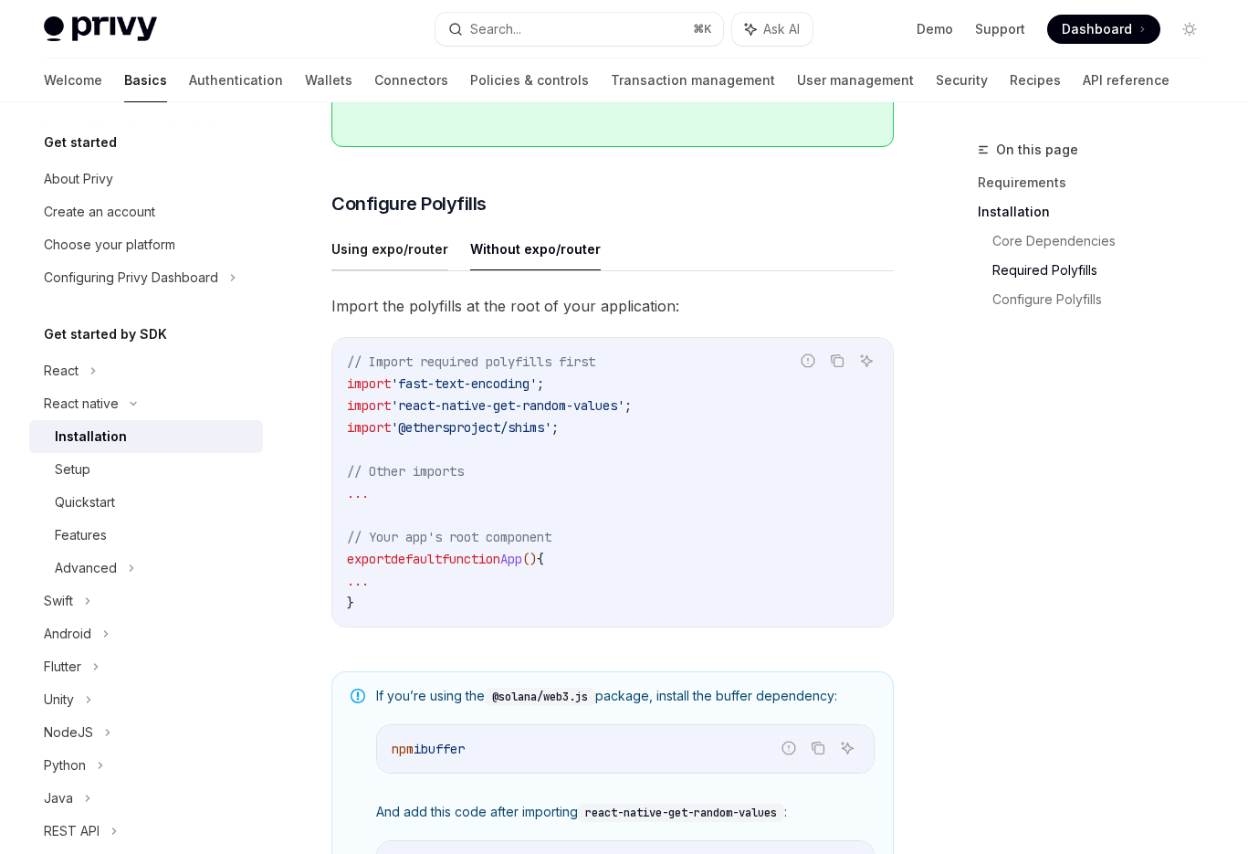
click at [392, 254] on button "Using expo/router" at bounding box center [389, 248] width 117 height 43
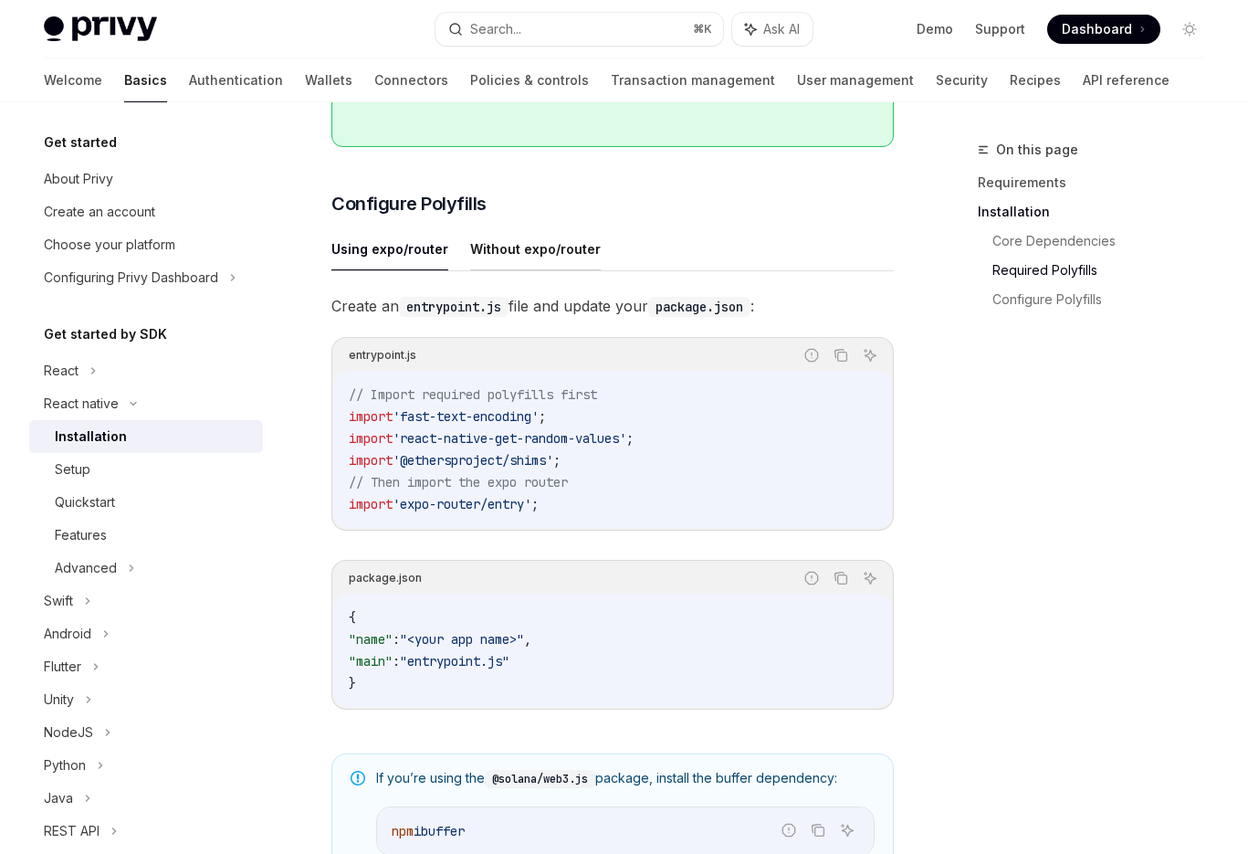
click at [534, 254] on button "Without expo/router" at bounding box center [535, 248] width 131 height 43
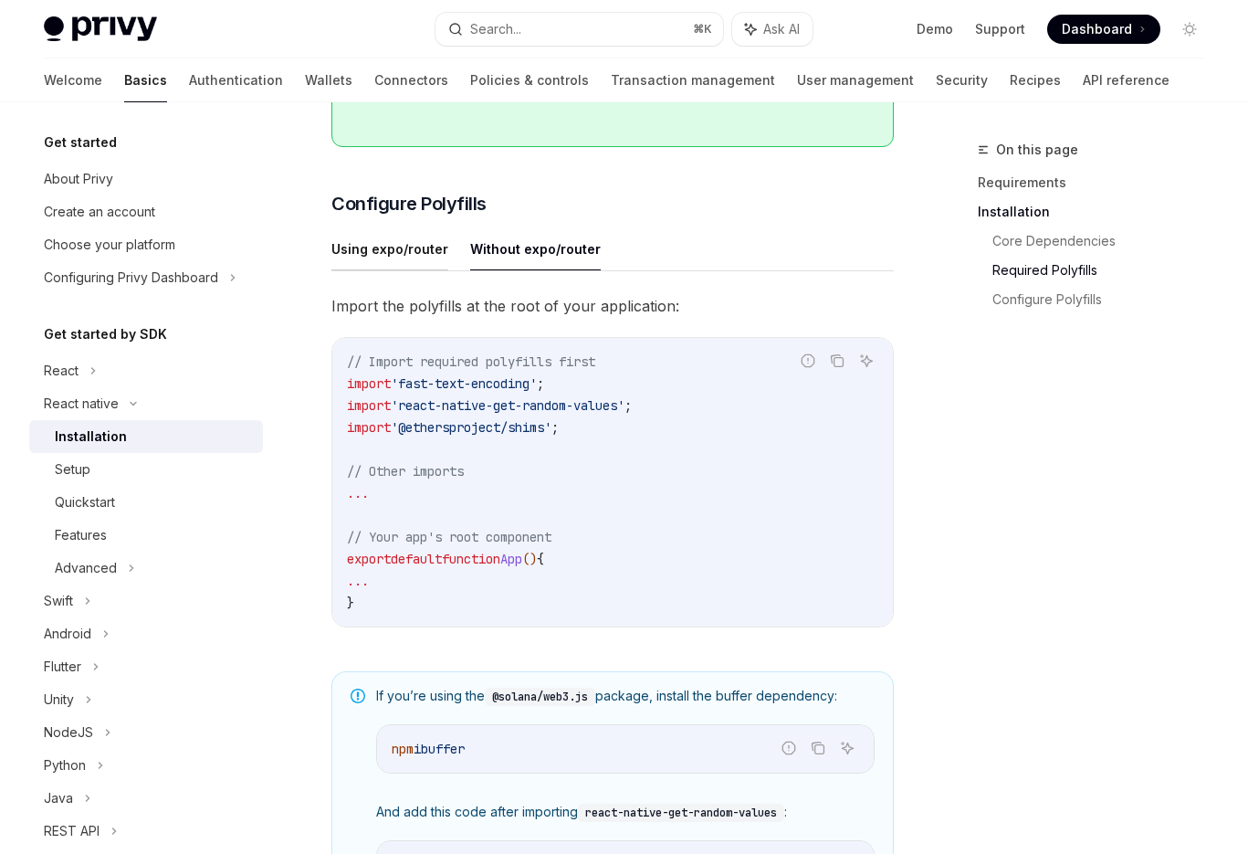
click at [429, 254] on button "Using expo/router" at bounding box center [389, 248] width 117 height 43
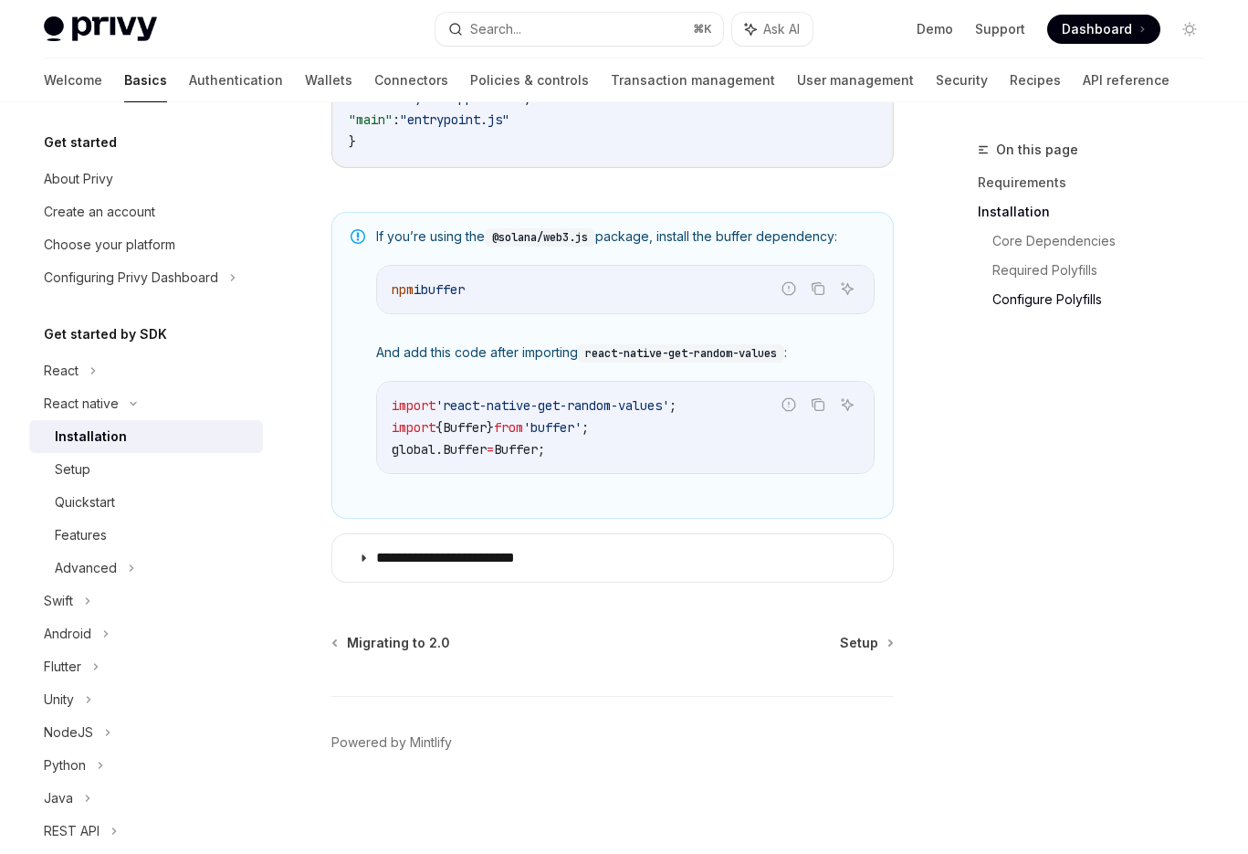
scroll to position [1307, 0]
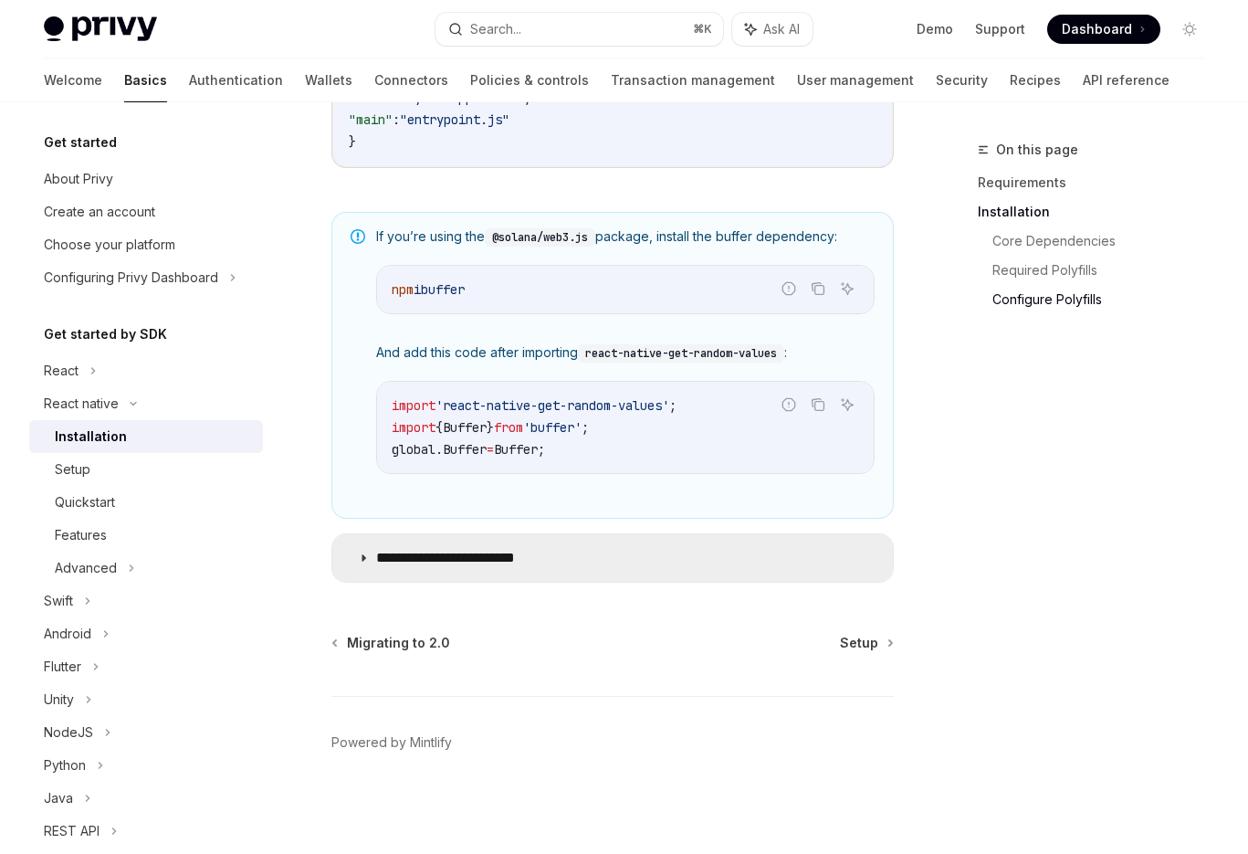
click at [376, 555] on p "**********" at bounding box center [464, 558] width 176 height 18
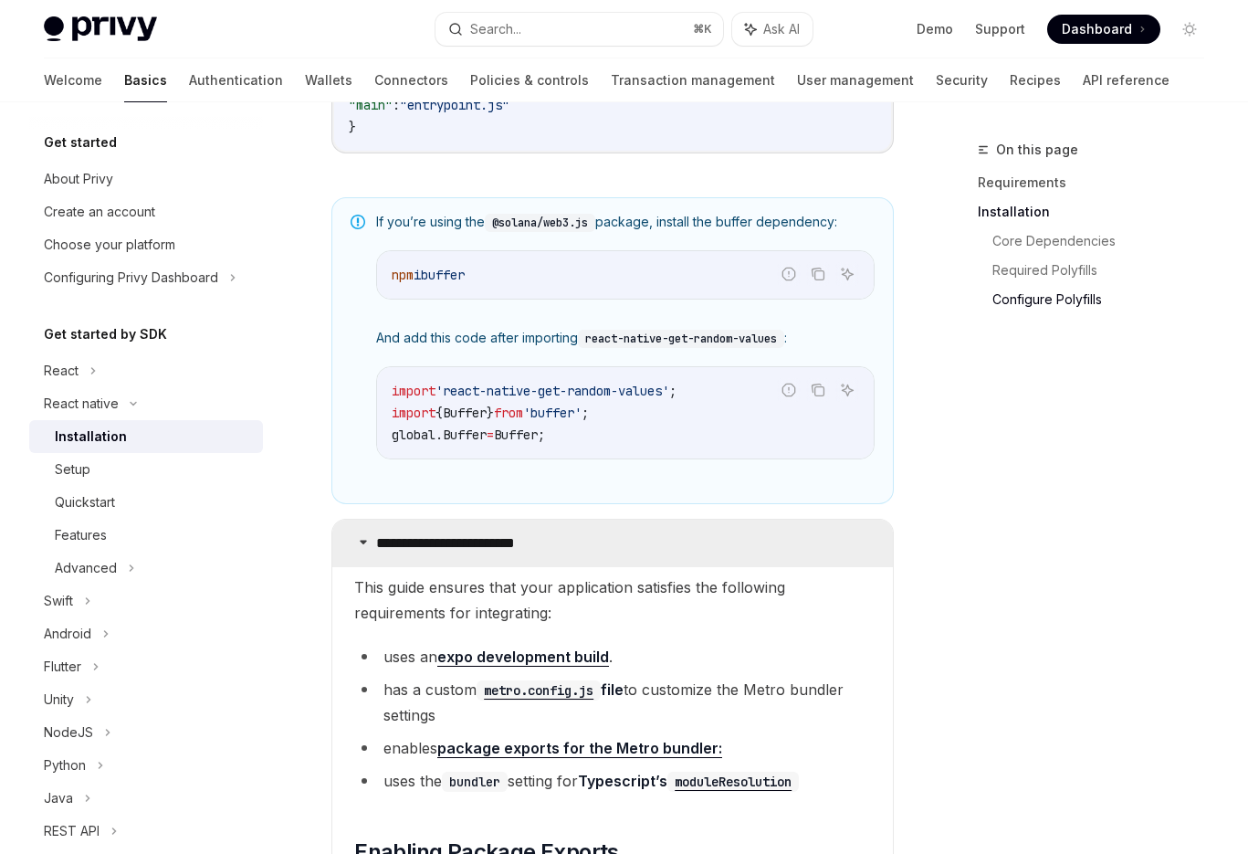
click at [623, 567] on summary "**********" at bounding box center [612, 542] width 561 height 47
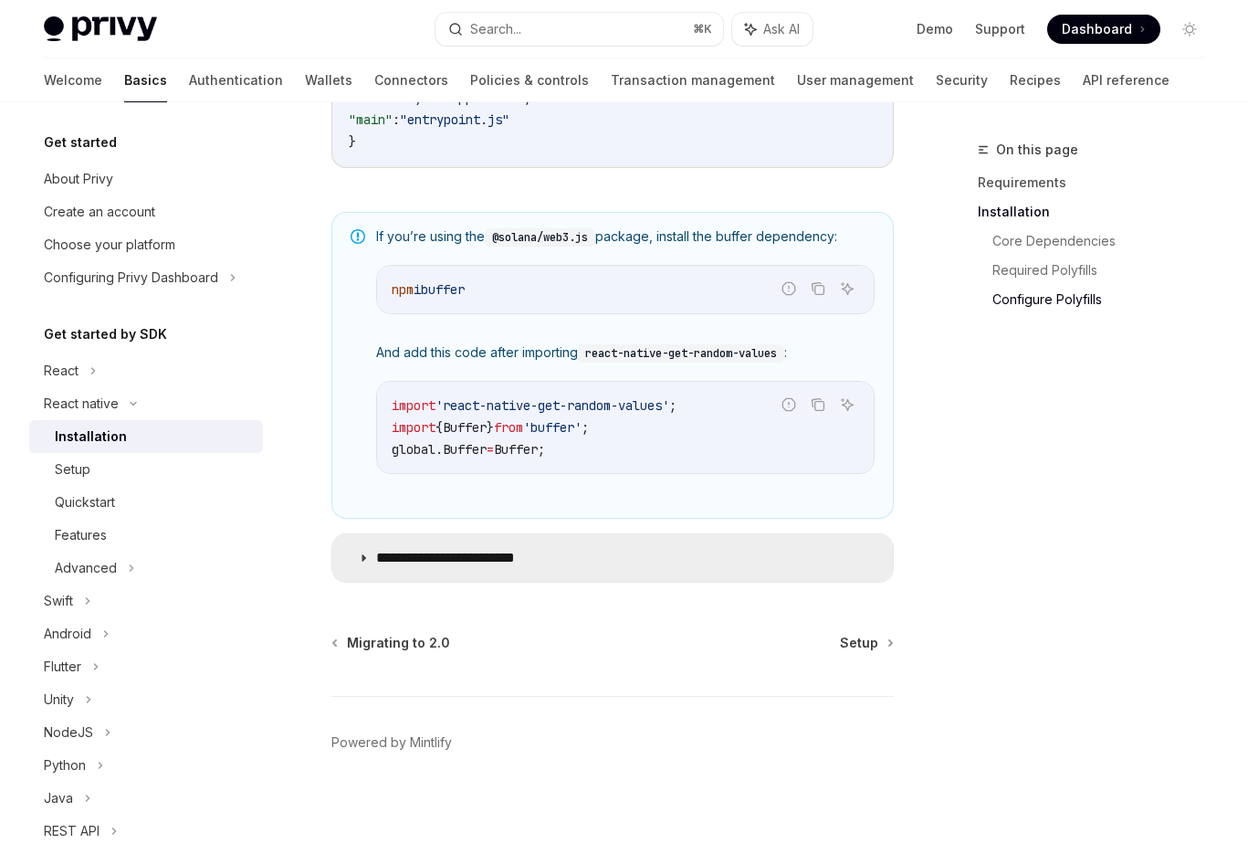
click at [590, 556] on summary "**********" at bounding box center [612, 557] width 561 height 47
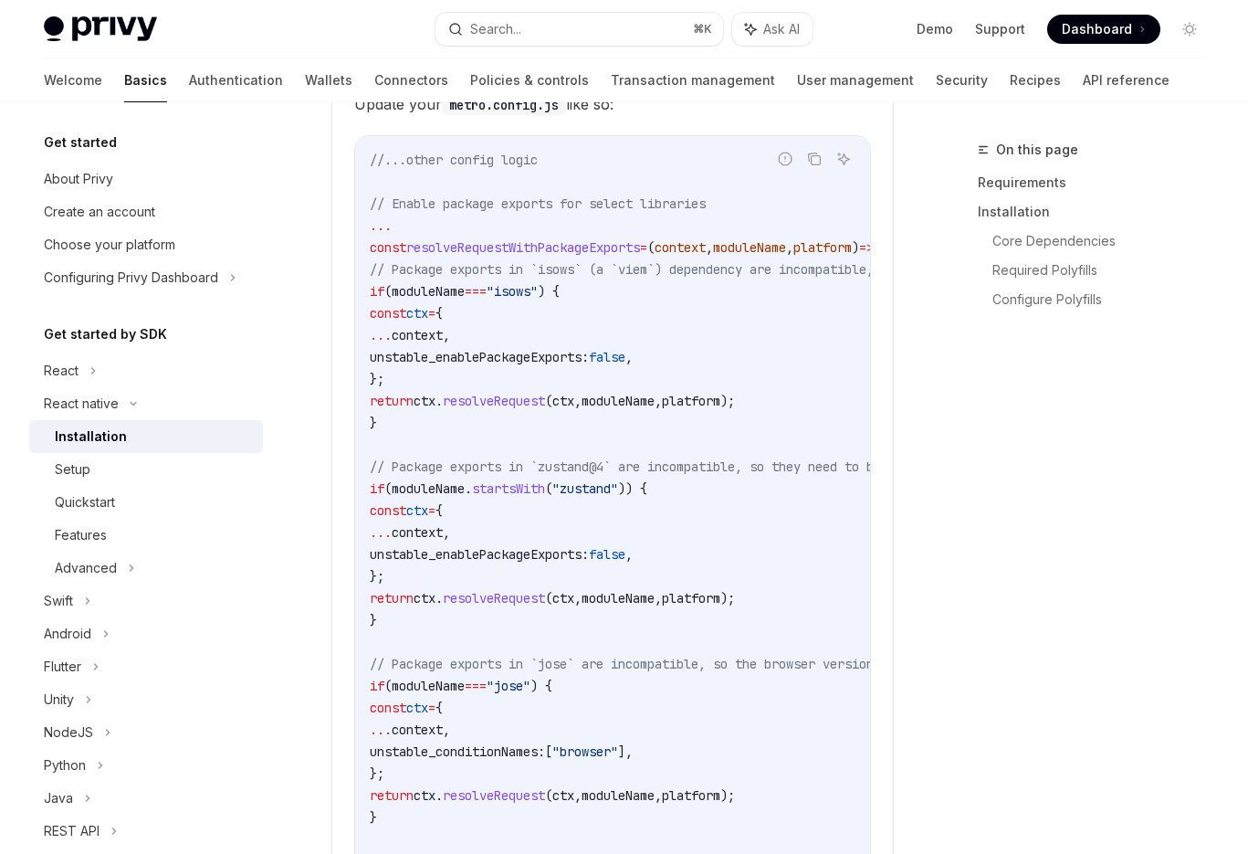
scroll to position [2277, 0]
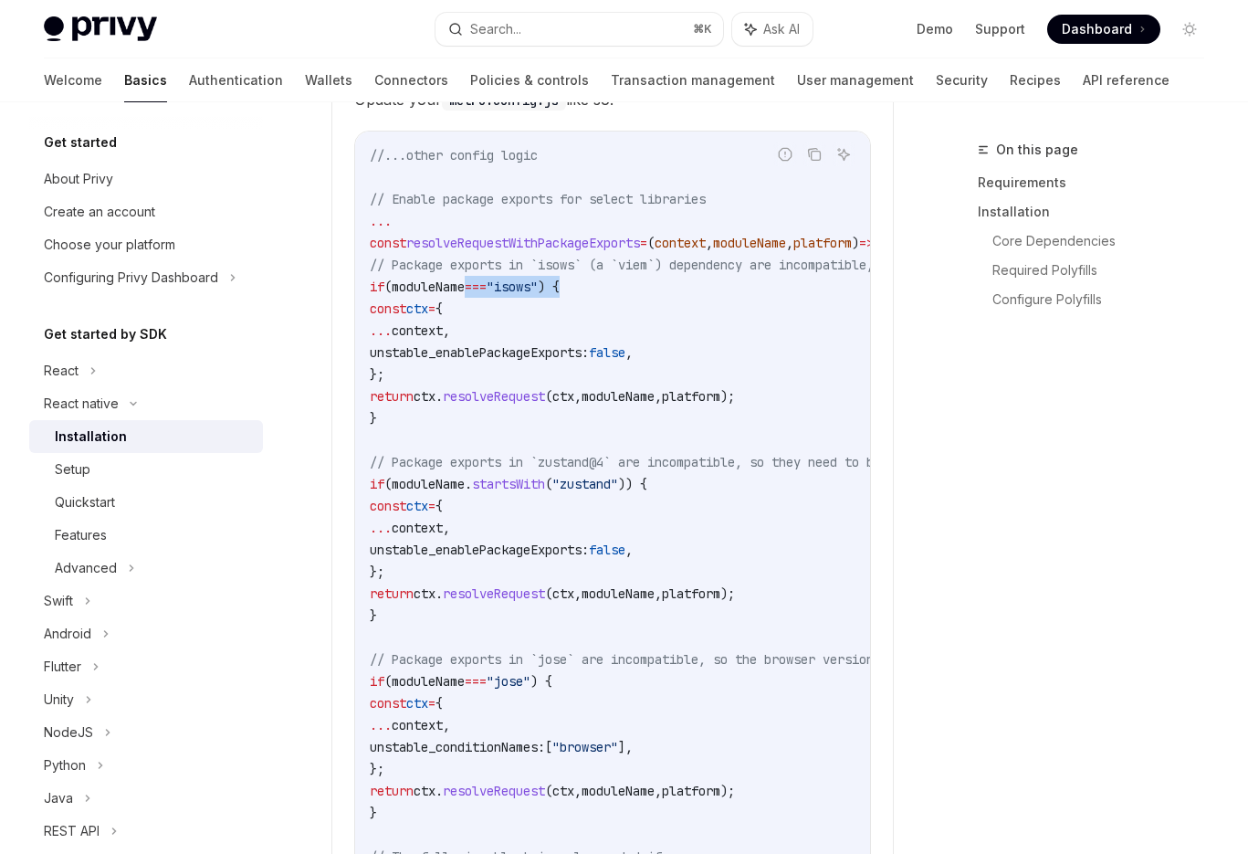
drag, startPoint x: 493, startPoint y: 302, endPoint x: 613, endPoint y: 299, distance: 120.6
click at [613, 299] on code "//...other config logic // Enable package exports for select libraries ... cons…" at bounding box center [746, 681] width 752 height 1074
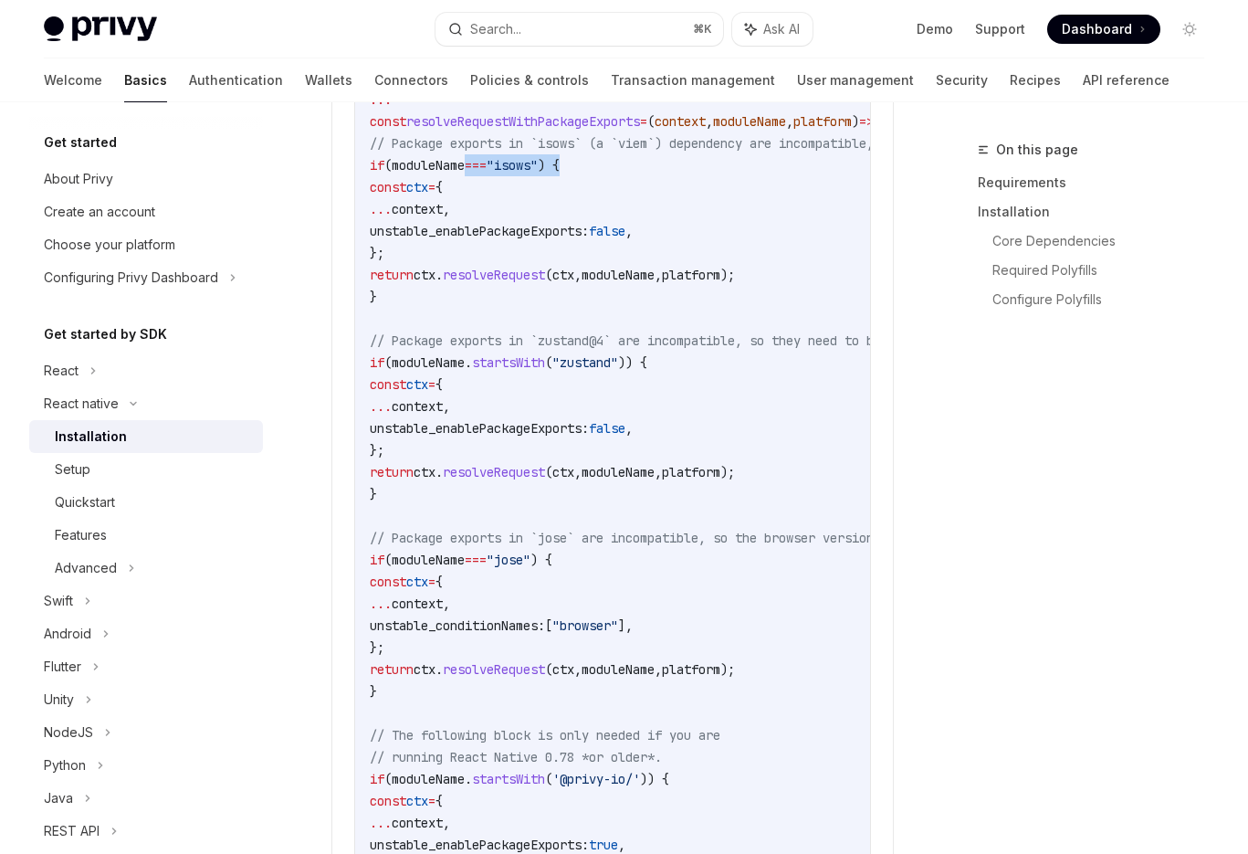
scroll to position [2445, 0]
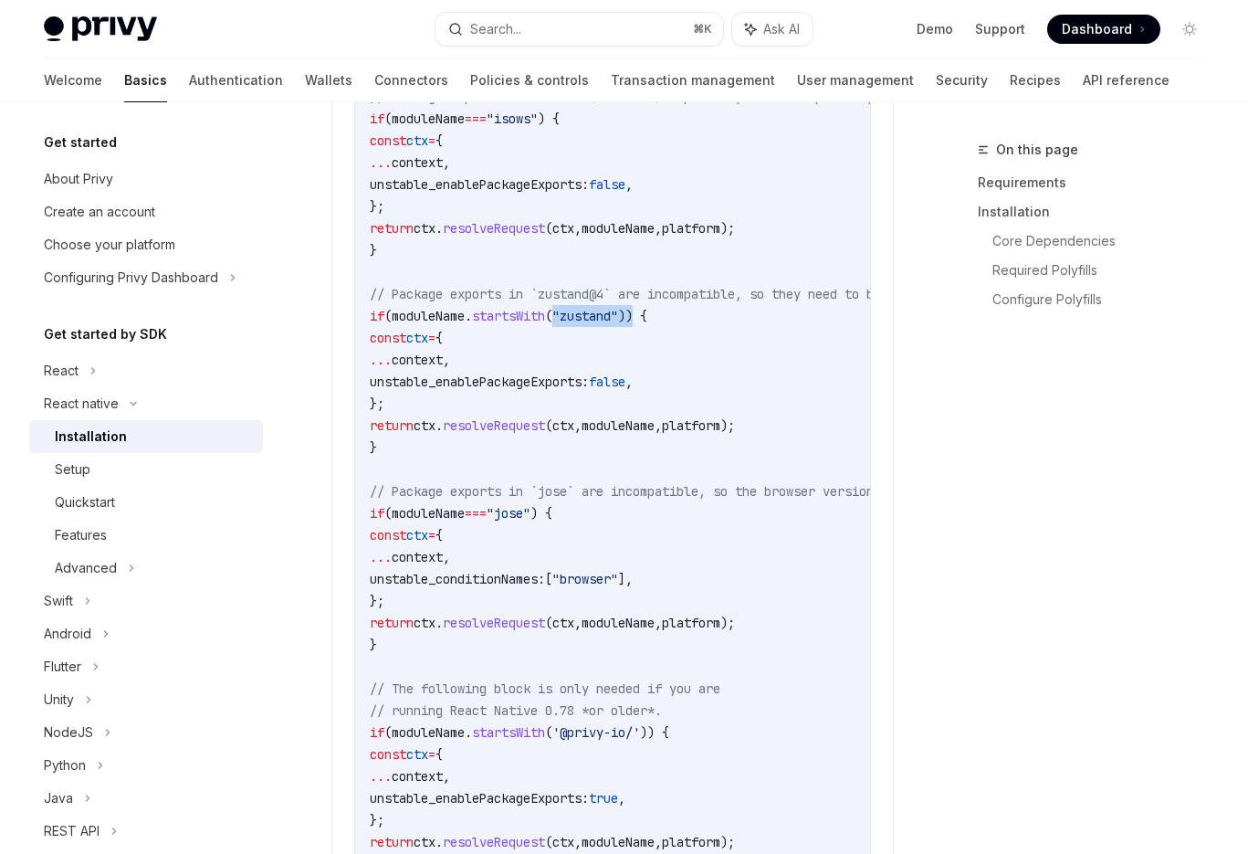
drag, startPoint x: 584, startPoint y: 329, endPoint x: 681, endPoint y: 329, distance: 96.8
click at [647, 324] on span "if ( moduleName . startsWith ( "zustand" )) {" at bounding box center [509, 316] width 278 height 16
drag, startPoint x: 545, startPoint y: 520, endPoint x: 602, endPoint y: 521, distance: 56.6
click at [589, 521] on code "//...other config logic // Enable package exports for select libraries ... cons…" at bounding box center [746, 513] width 752 height 1074
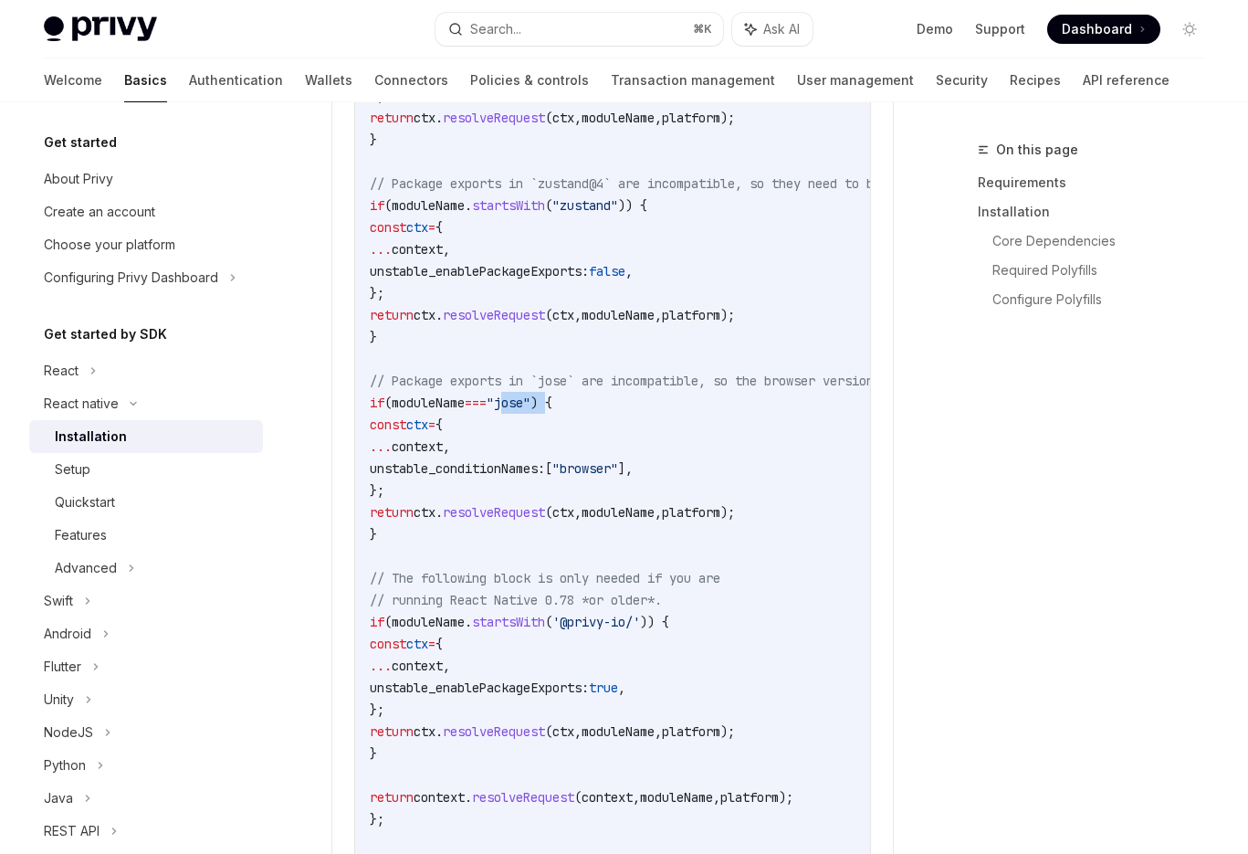
scroll to position [2586, 0]
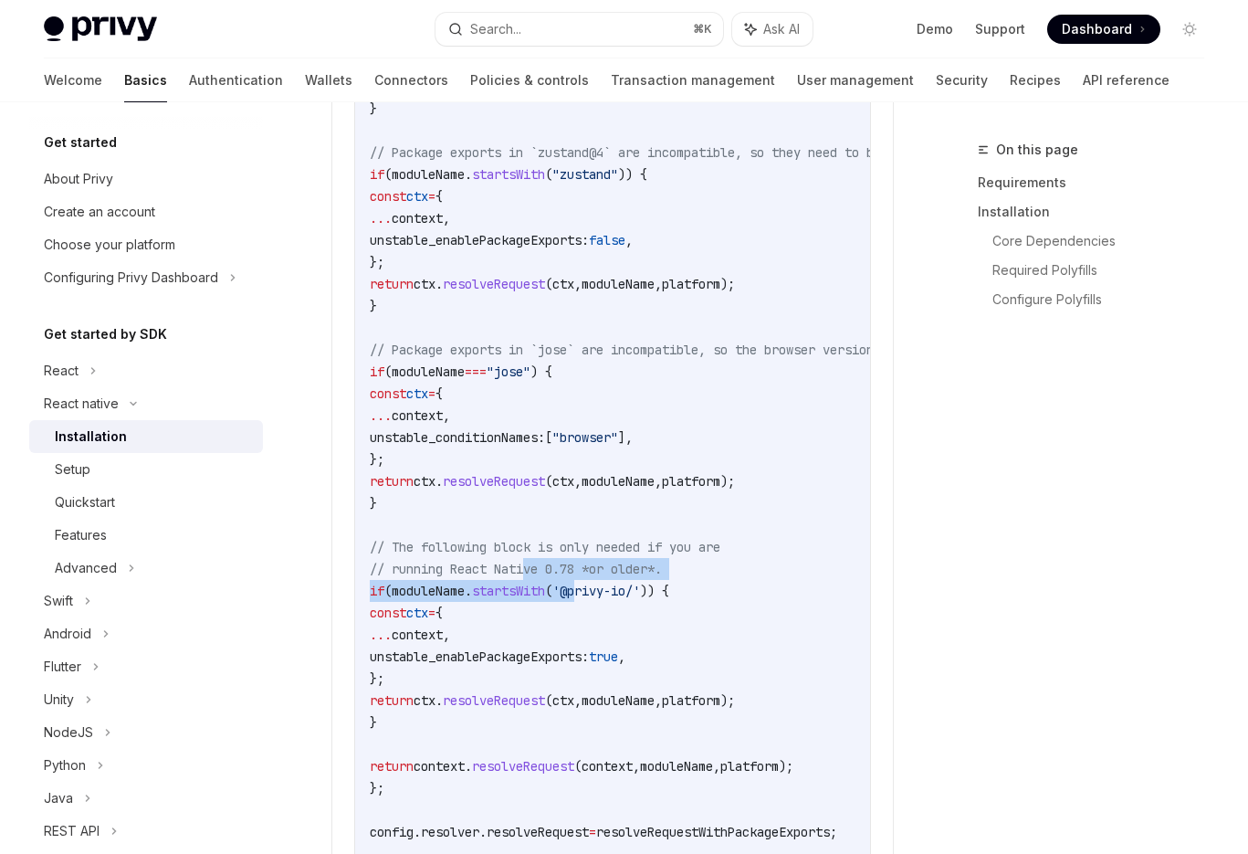
drag, startPoint x: 540, startPoint y: 592, endPoint x: 688, endPoint y: 594, distance: 148.8
click at [629, 596] on code "//...other config logic // Enable package exports for select libraries ... cons…" at bounding box center [746, 372] width 752 height 1074
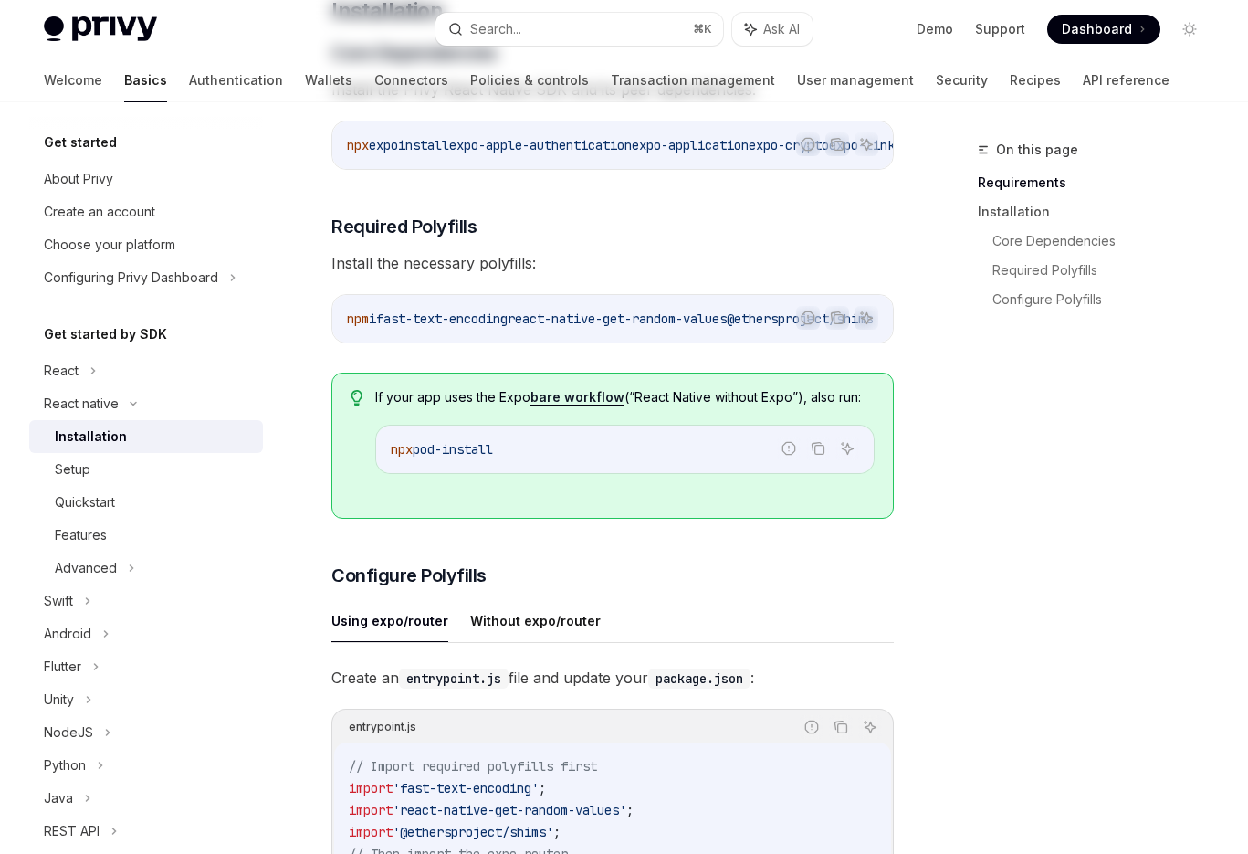
scroll to position [0, 0]
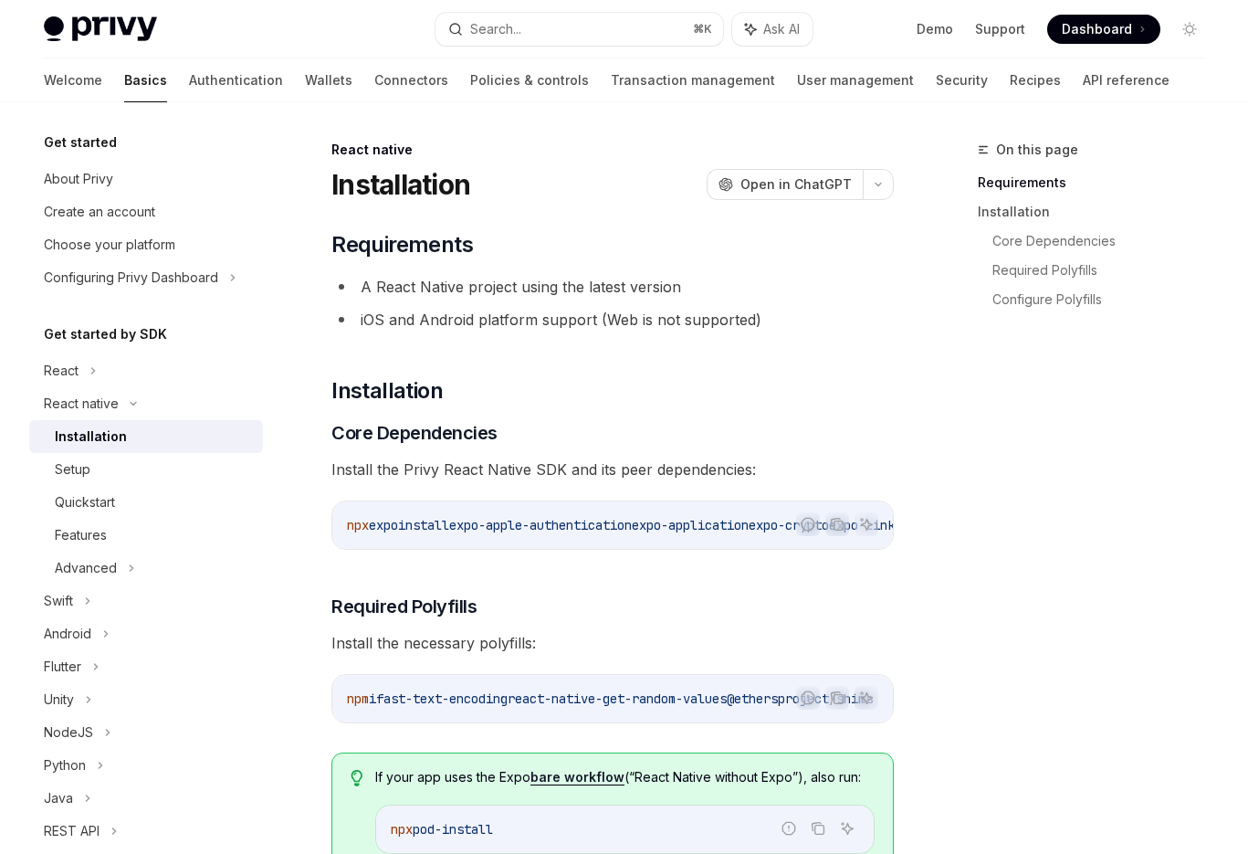
type textarea "*"
